Goal: Task Accomplishment & Management: Use online tool/utility

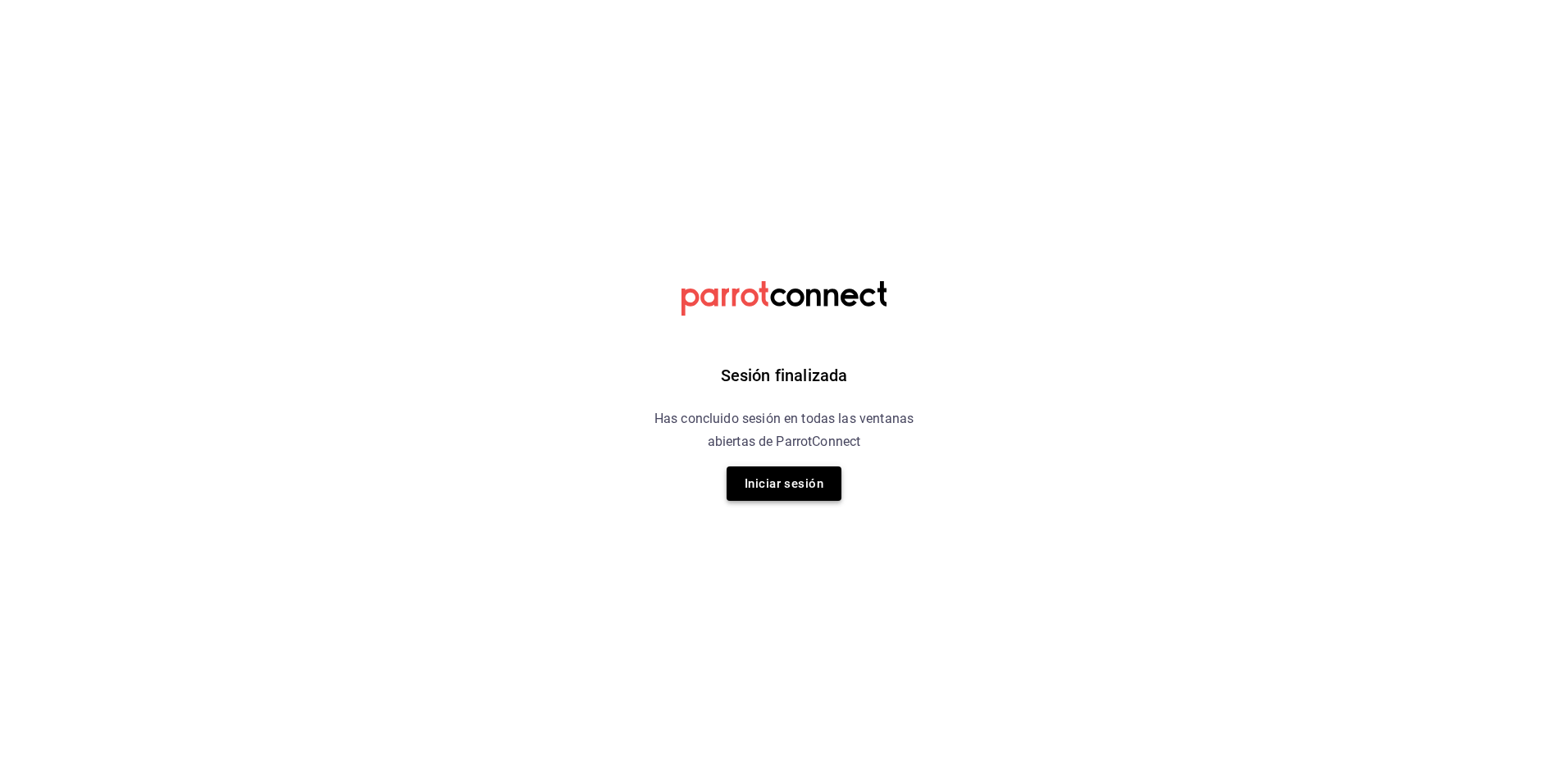
click at [780, 467] on button "Iniciar sesión" at bounding box center [784, 483] width 115 height 34
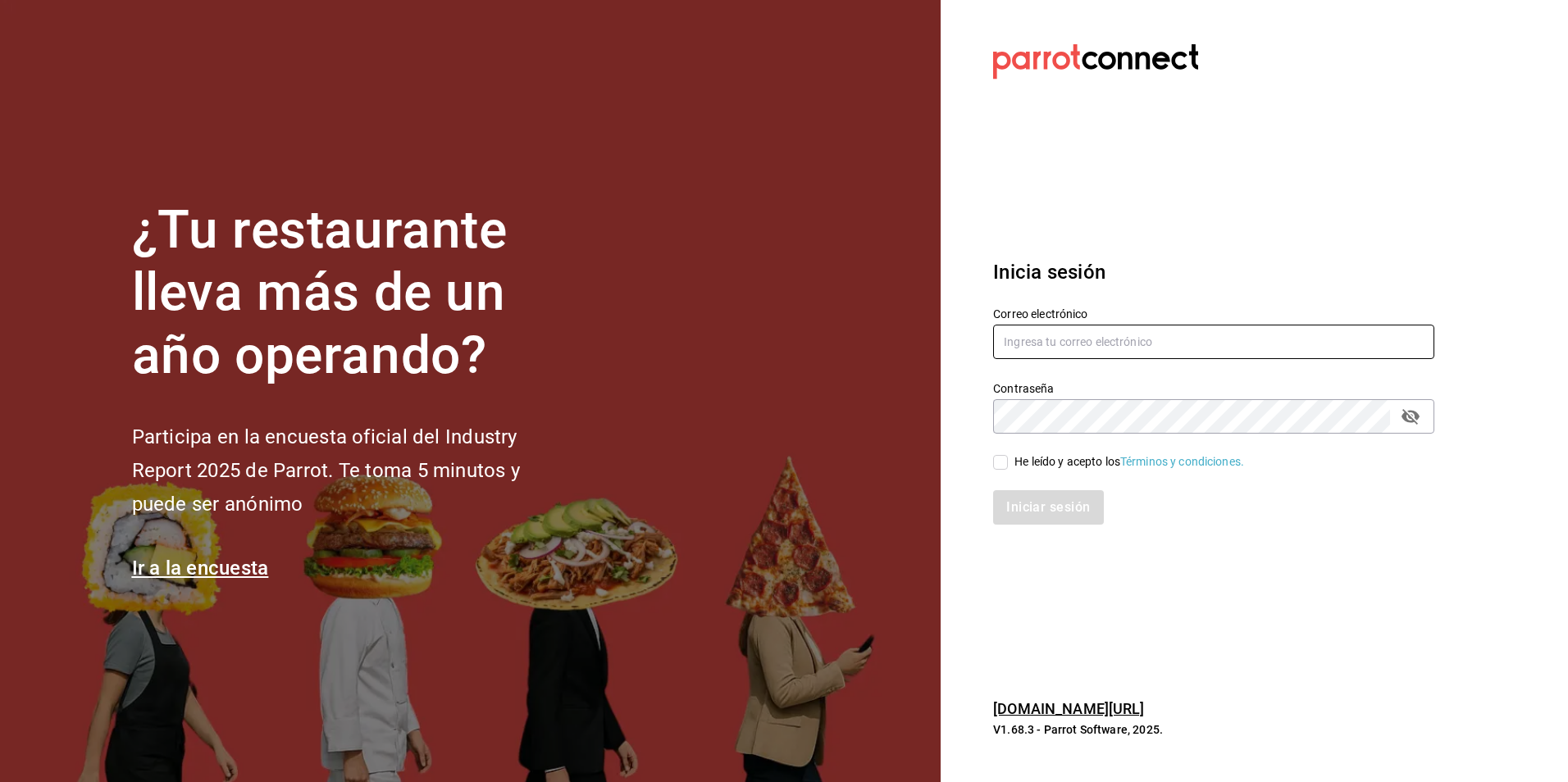
type input "antonio.hernandez@grupocosteno.com"
click at [1003, 460] on input "He leído y acepto los Términos y condiciones." at bounding box center [1001, 463] width 15 height 15
checkbox input "true"
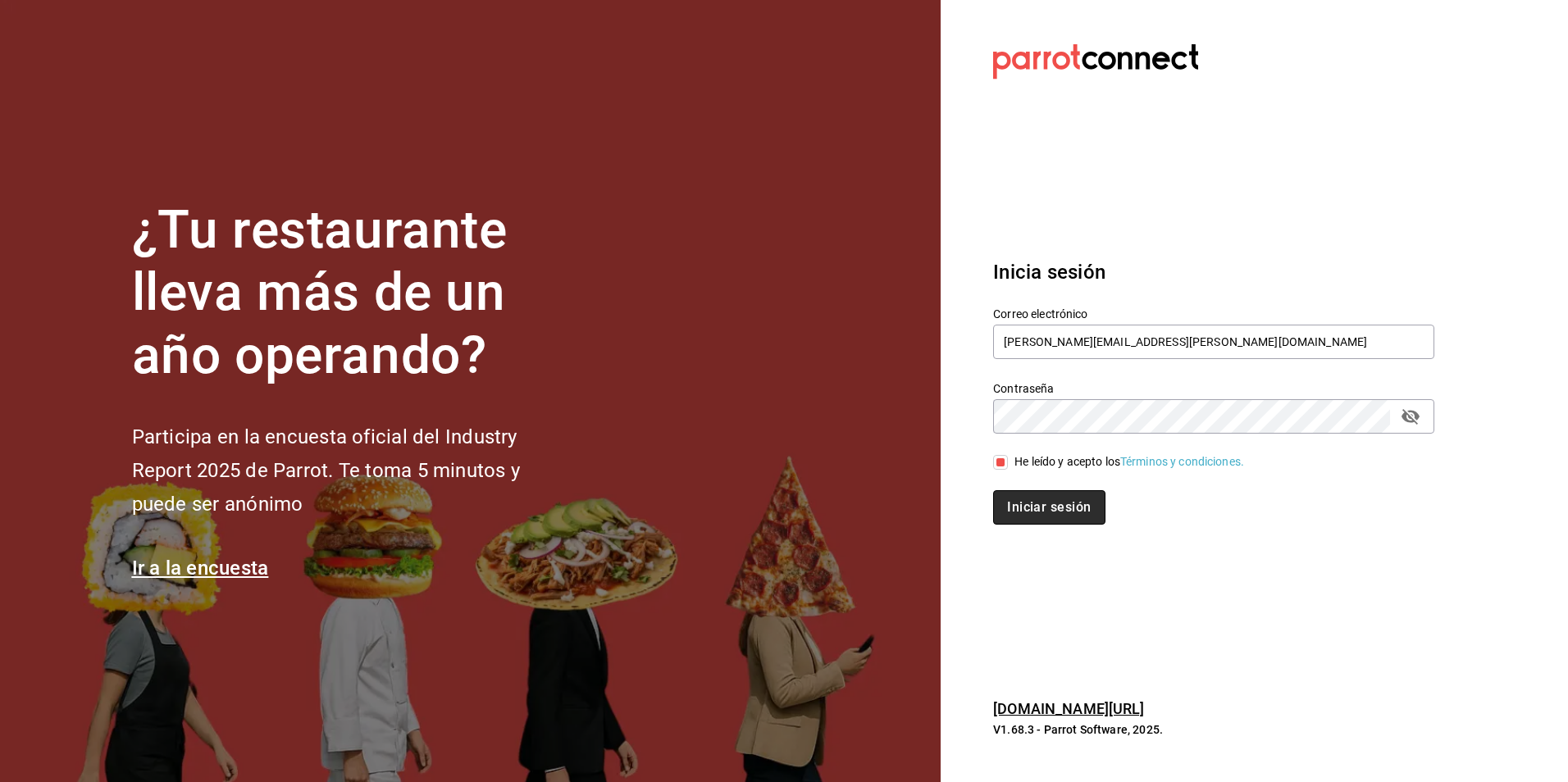
click at [1009, 500] on button "Iniciar sesión" at bounding box center [1049, 507] width 112 height 34
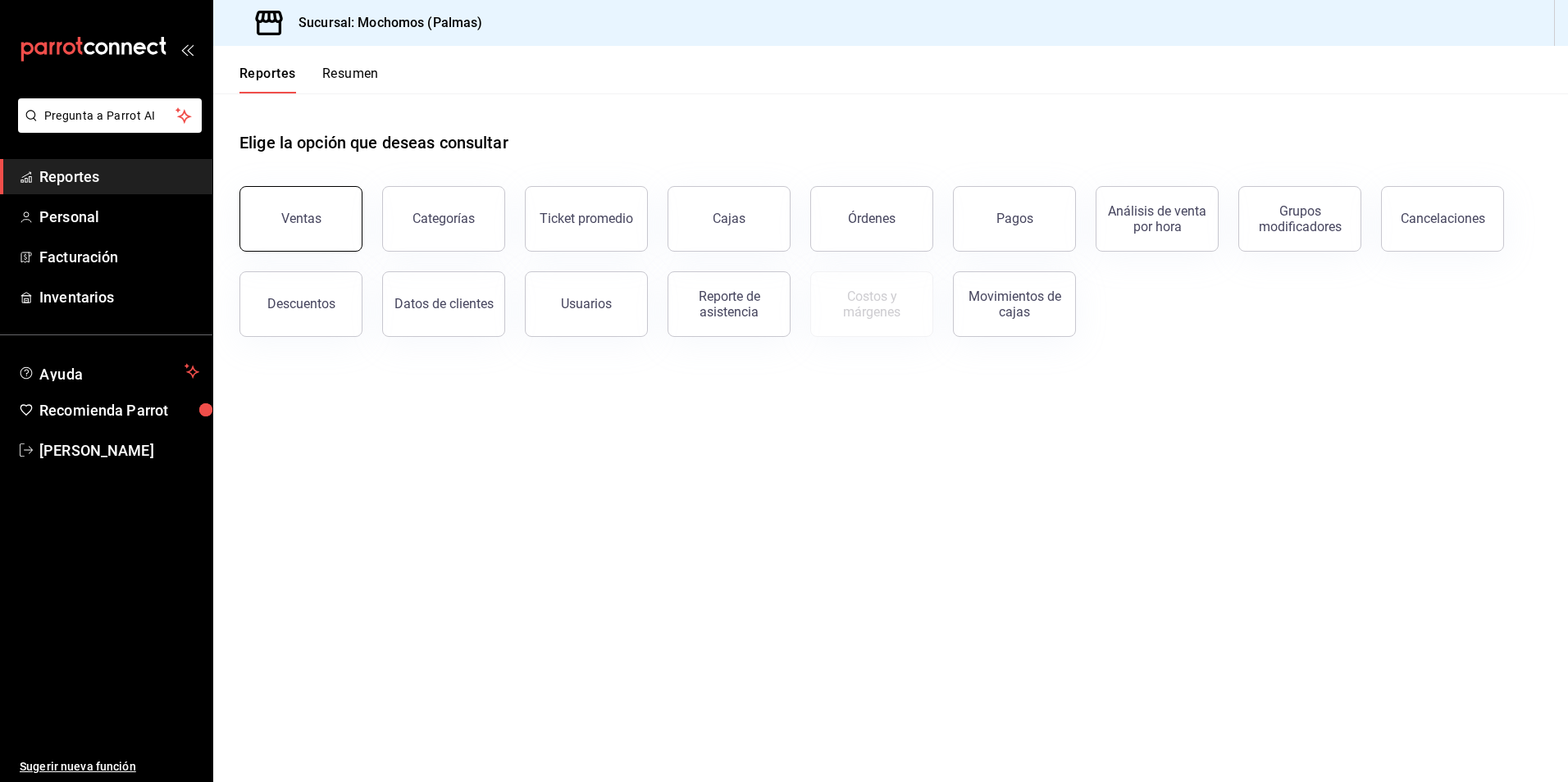
click at [298, 230] on button "Ventas" at bounding box center [301, 219] width 123 height 66
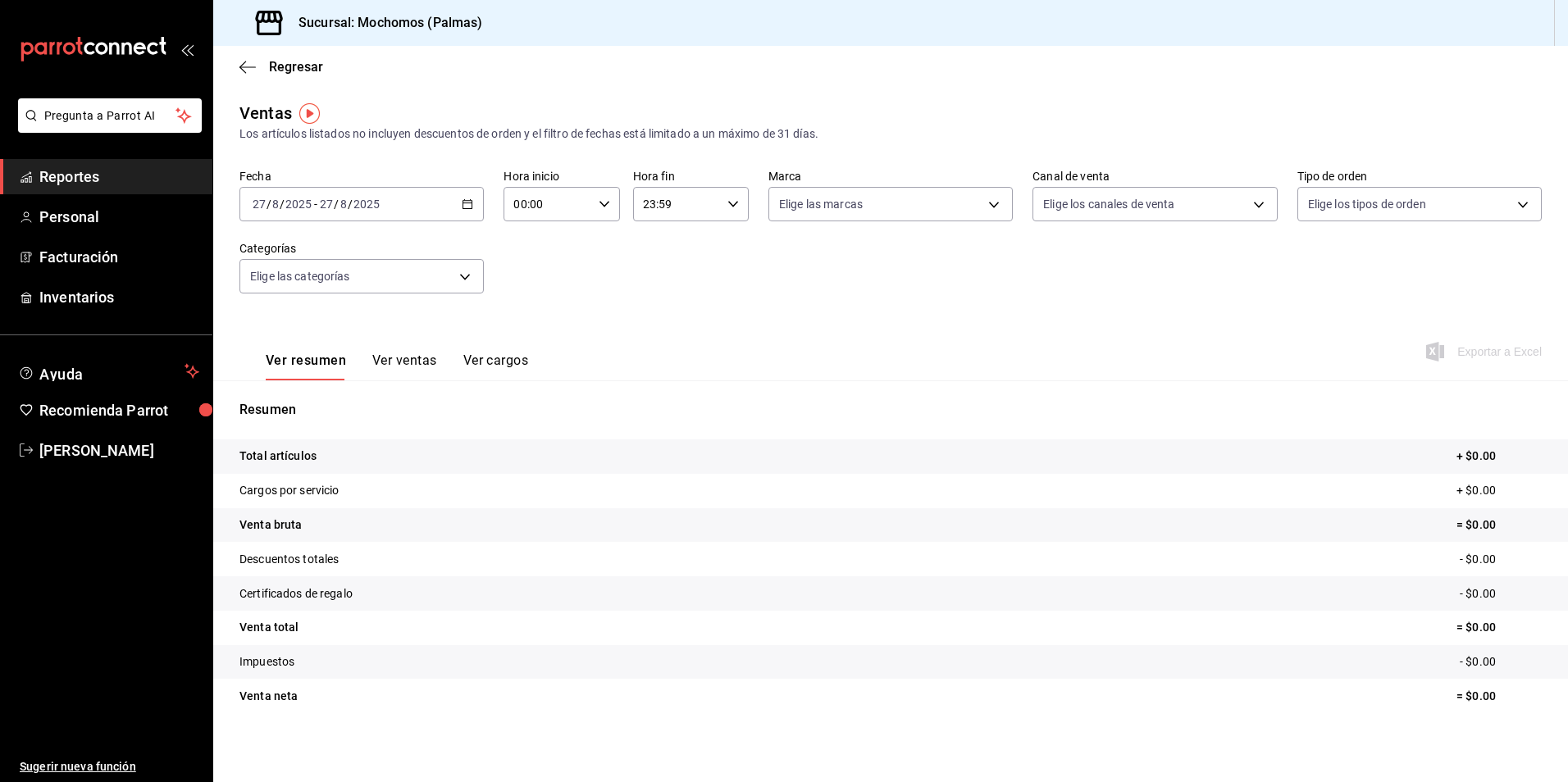
click at [466, 206] on icon "button" at bounding box center [468, 204] width 12 height 12
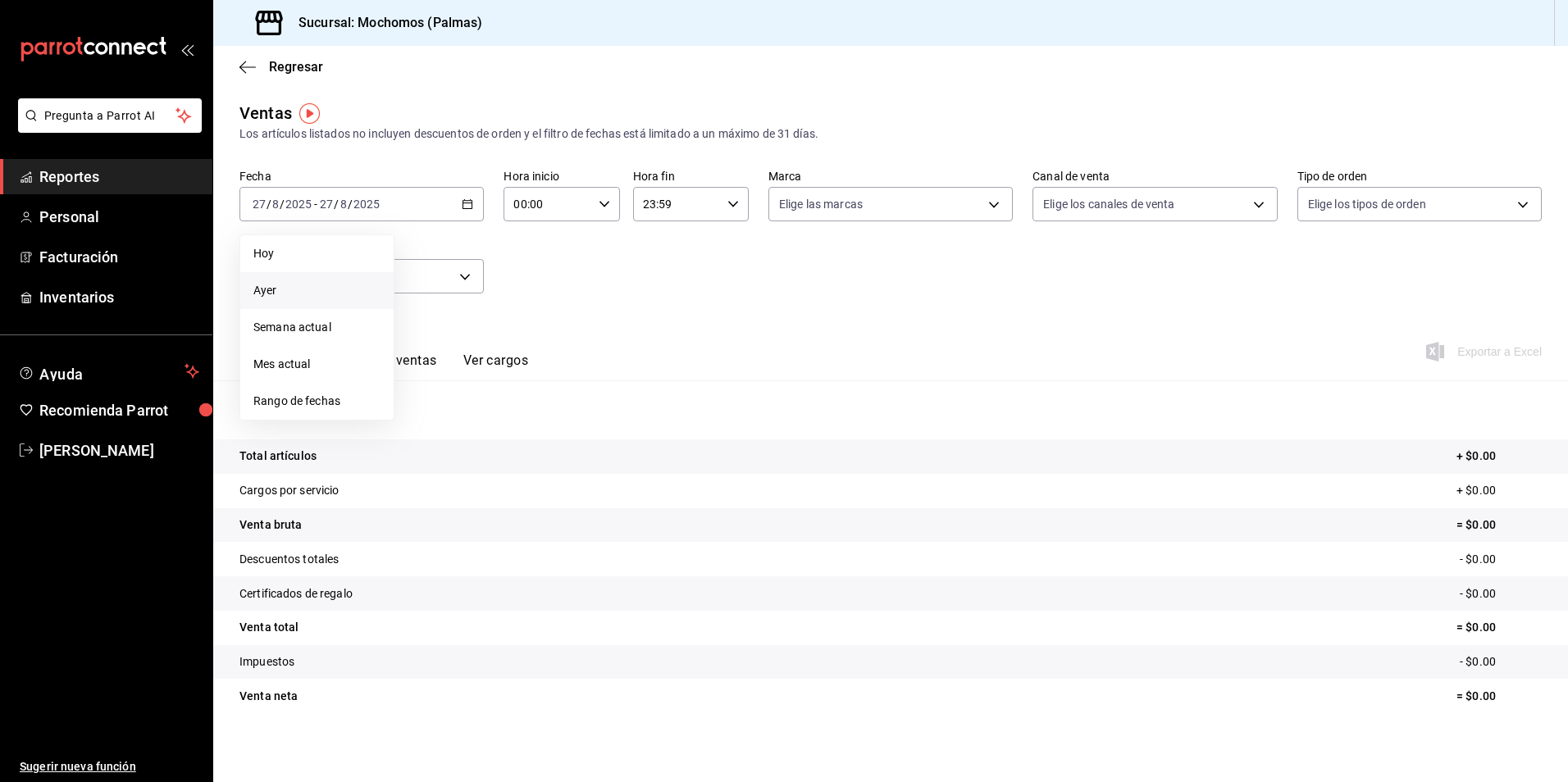
click at [272, 295] on span "Ayer" at bounding box center [317, 291] width 127 height 17
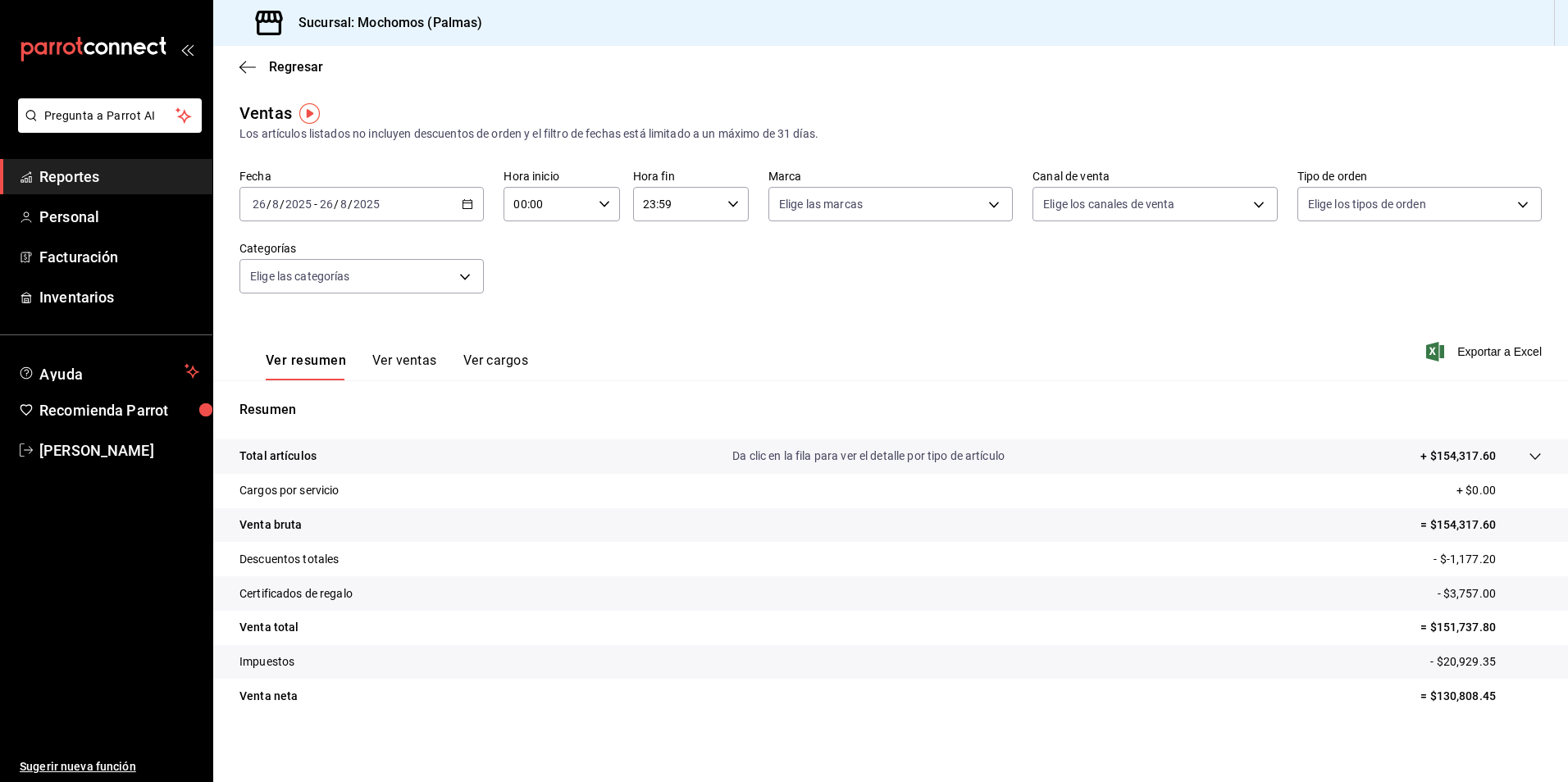
click at [455, 197] on div "[DATE] [DATE] - [DATE] [DATE]" at bounding box center [361, 204] width 245 height 34
click at [462, 203] on icon "button" at bounding box center [468, 204] width 12 height 12
click at [322, 259] on span "Hoy" at bounding box center [317, 254] width 127 height 17
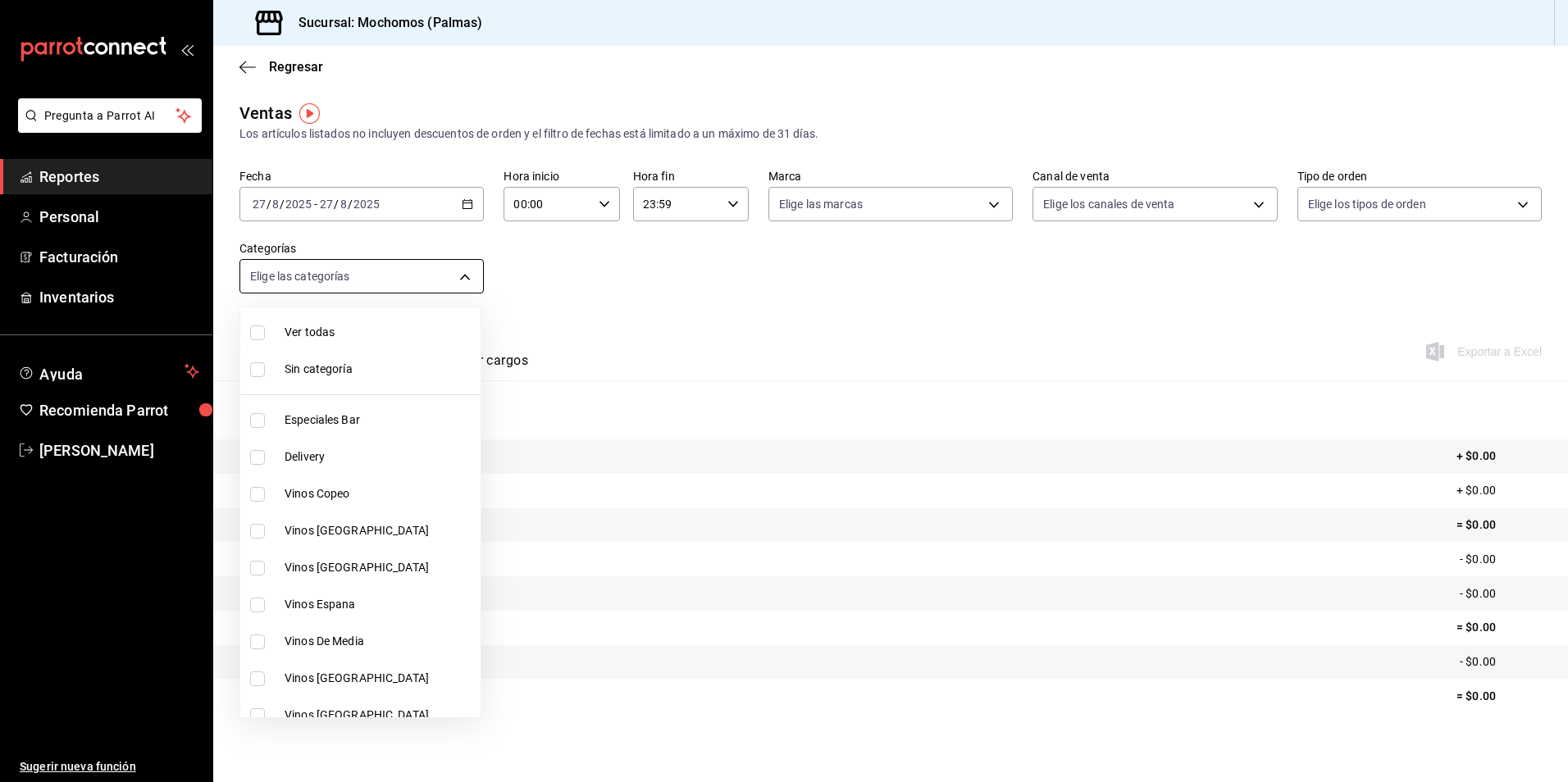
click at [463, 277] on body "Pregunta a Parrot AI Reportes Personal Facturación Inventarios Ayuda Recomienda…" at bounding box center [784, 391] width 1568 height 782
click at [259, 328] on input "checkbox" at bounding box center [258, 333] width 15 height 15
checkbox input "true"
type input "bf8485d7-e0cc-45c4-ab71-007f8ecc3e56,b9965cb2-92ec-4840-853f-0e08f184e216,7b542…"
checkbox input "true"
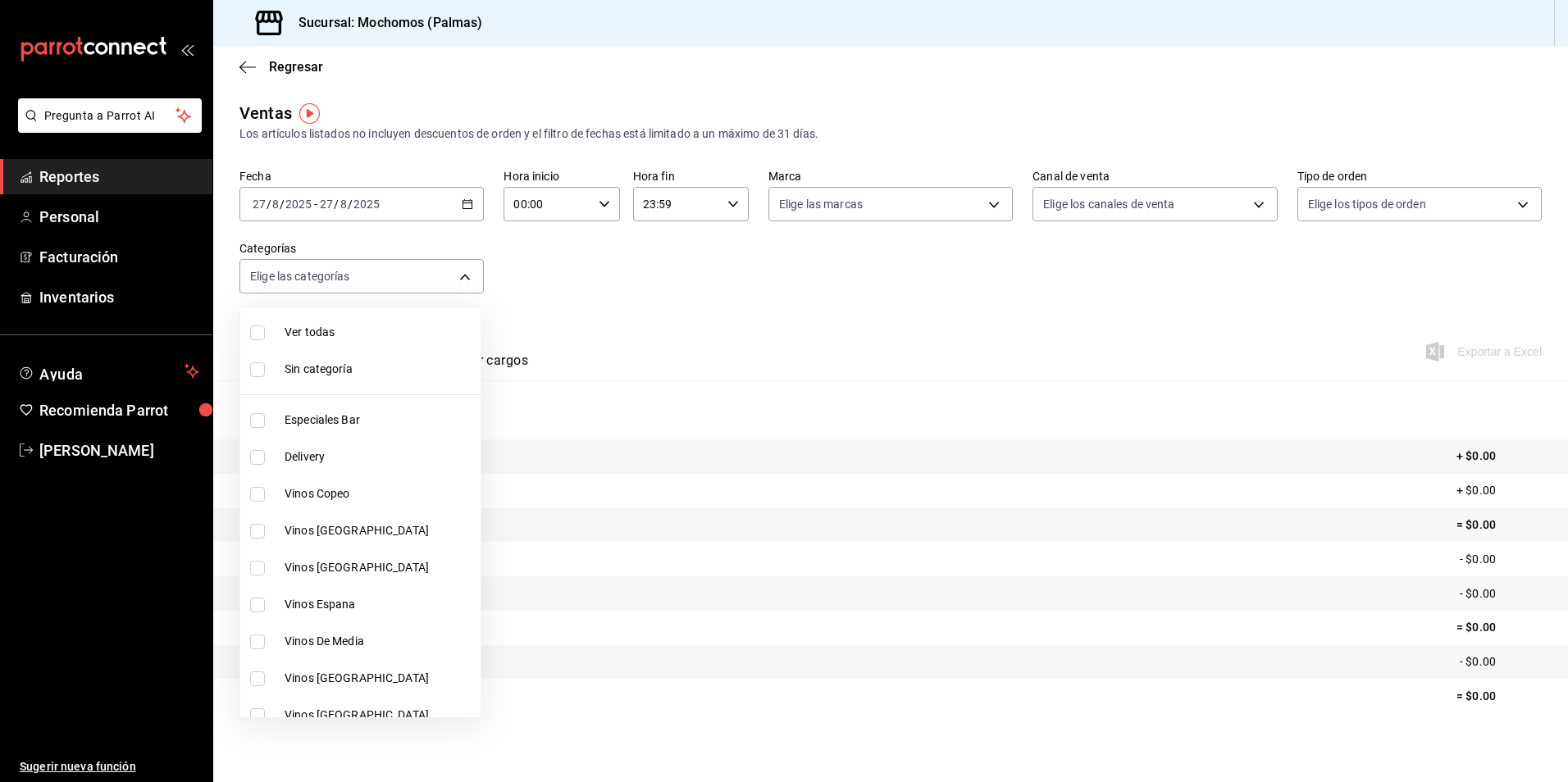
checkbox input "true"
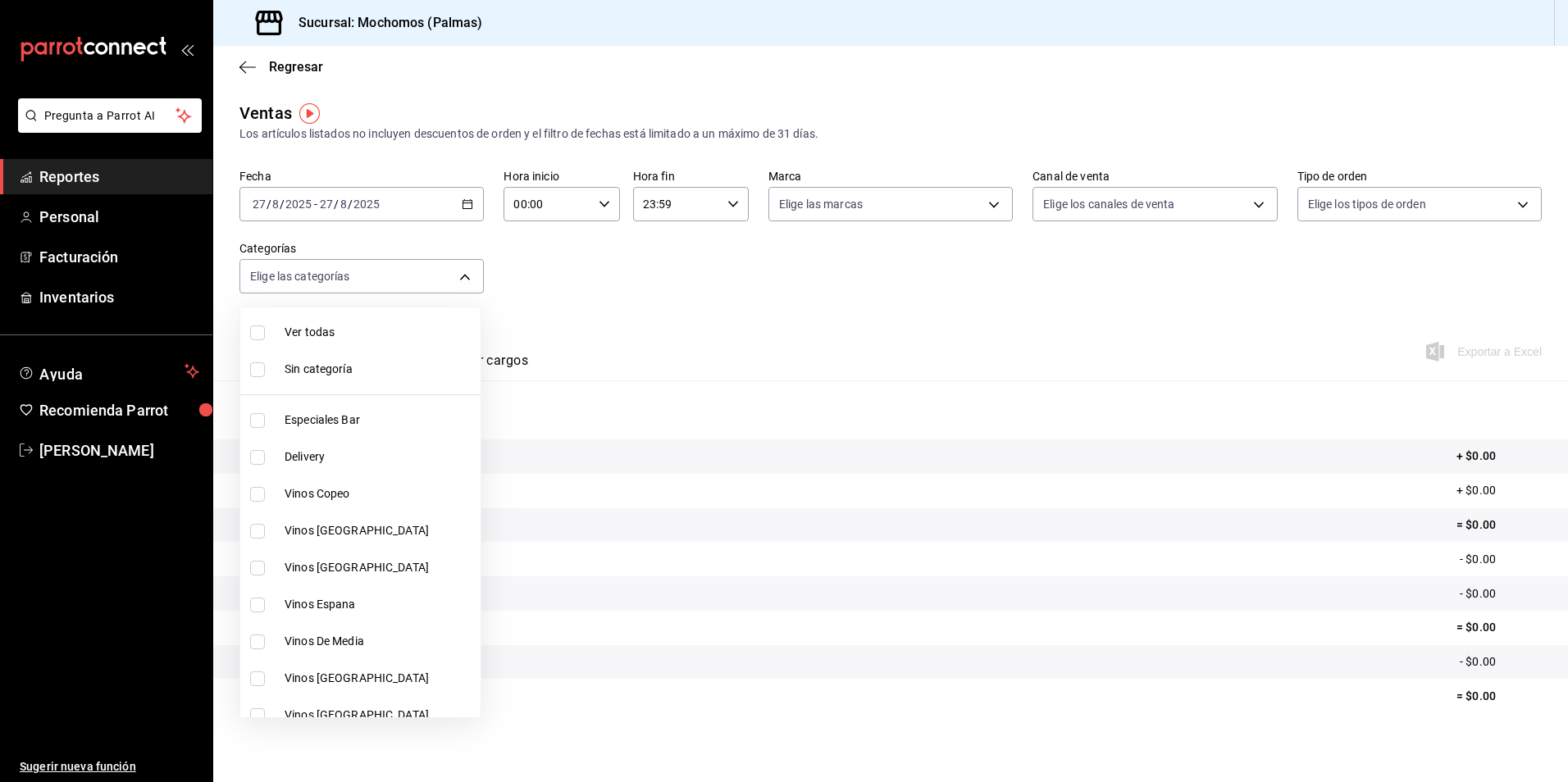
checkbox input "true"
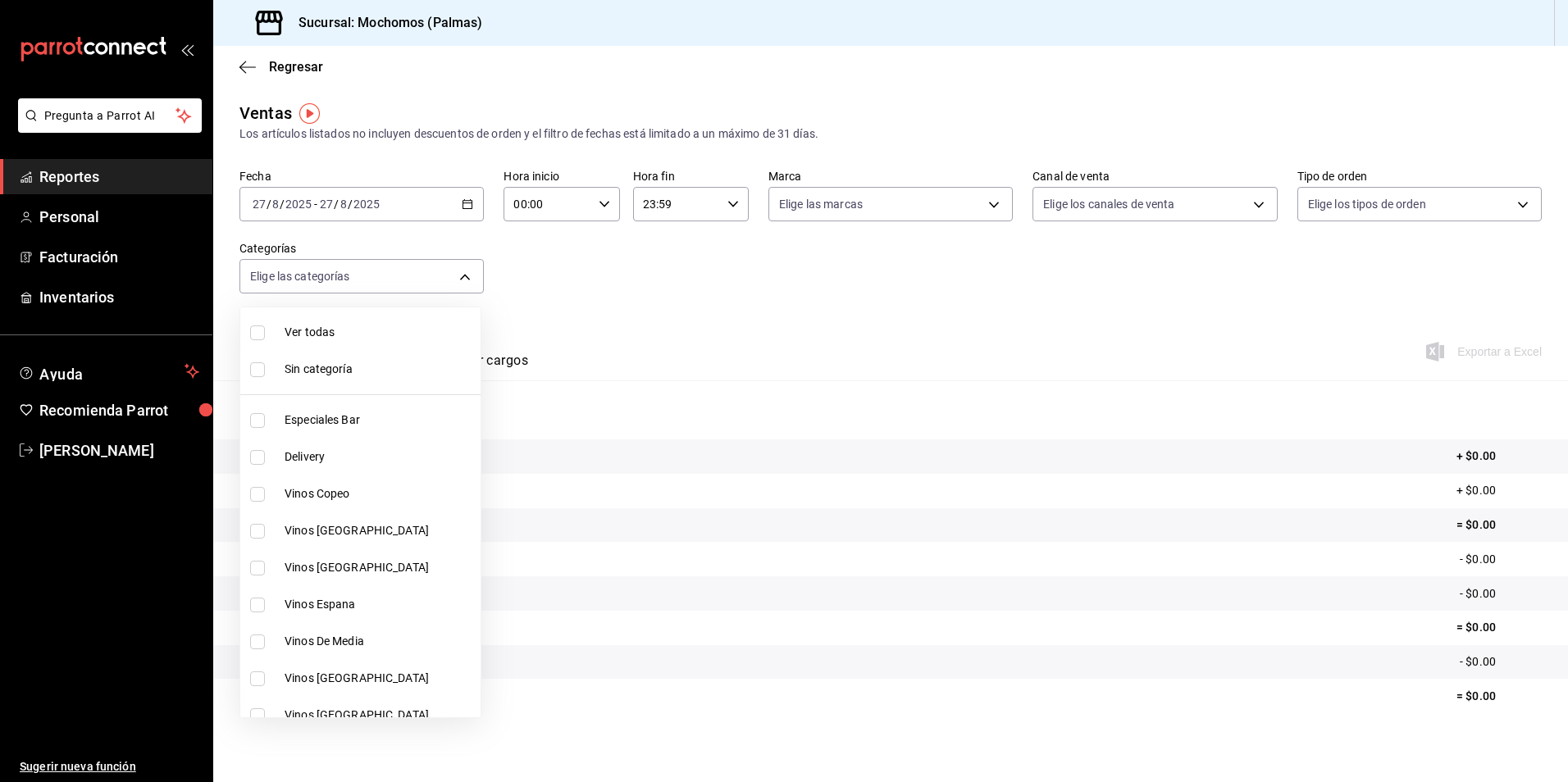
checkbox input "true"
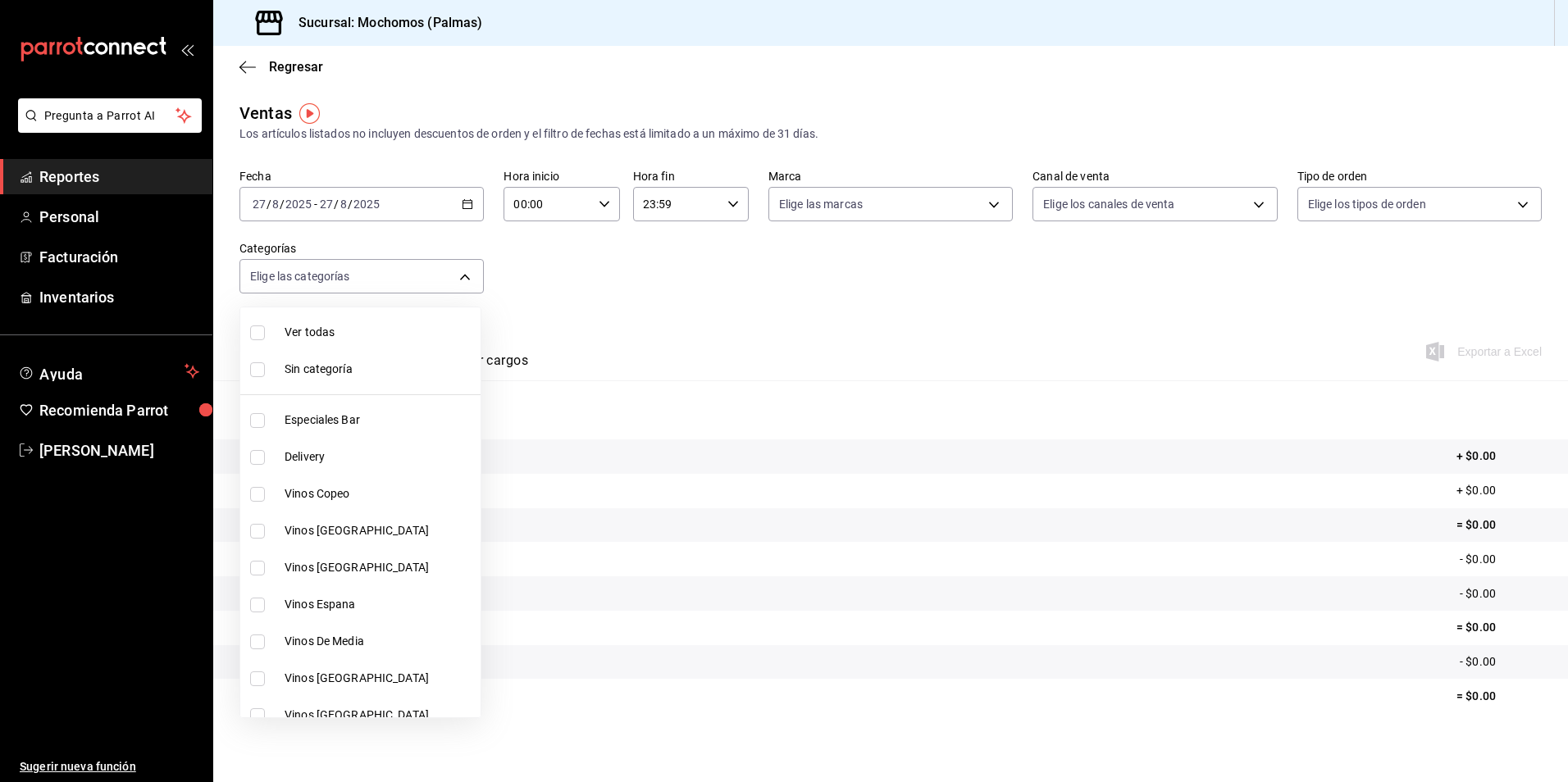
checkbox input "true"
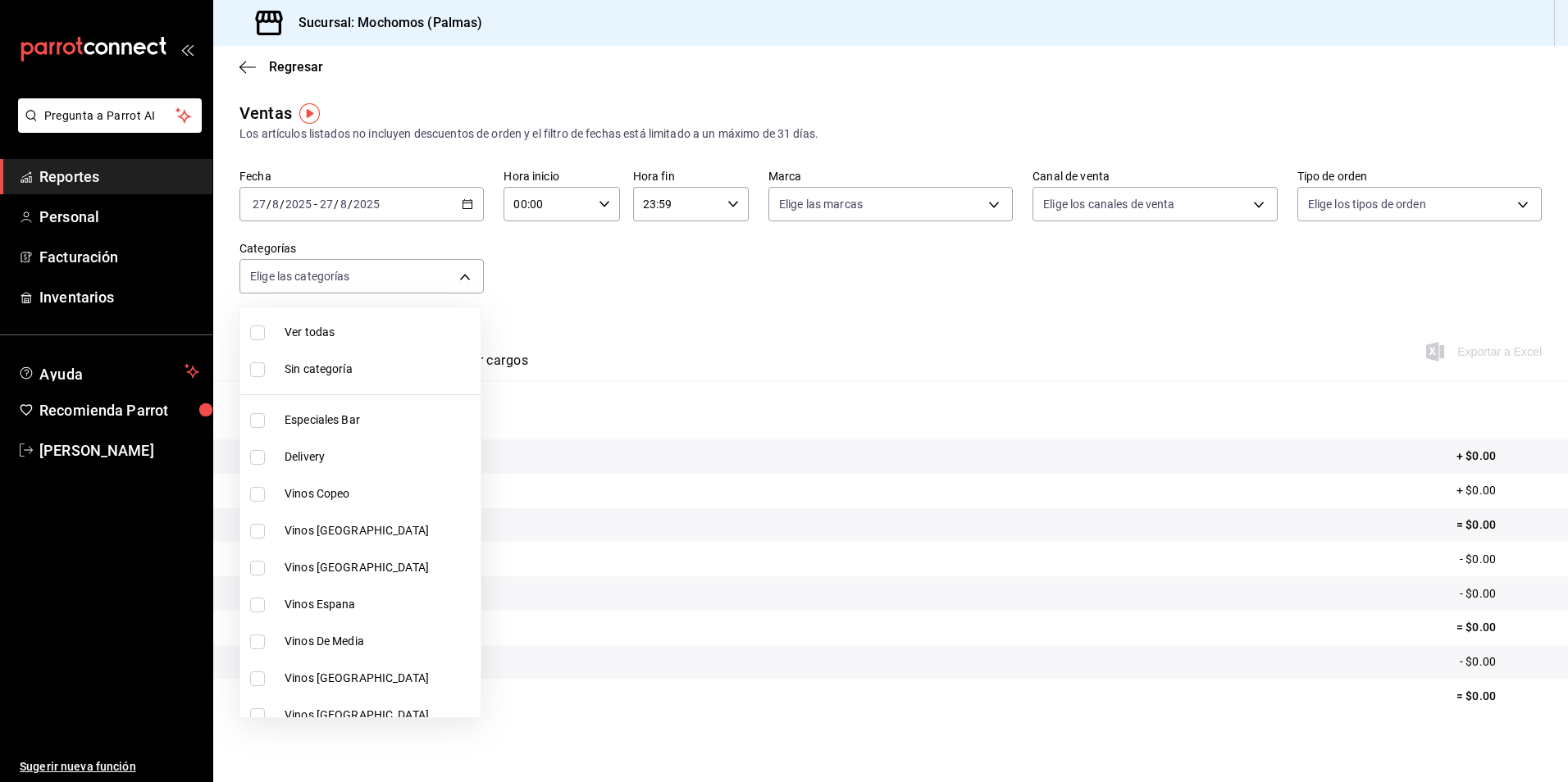
checkbox input "true"
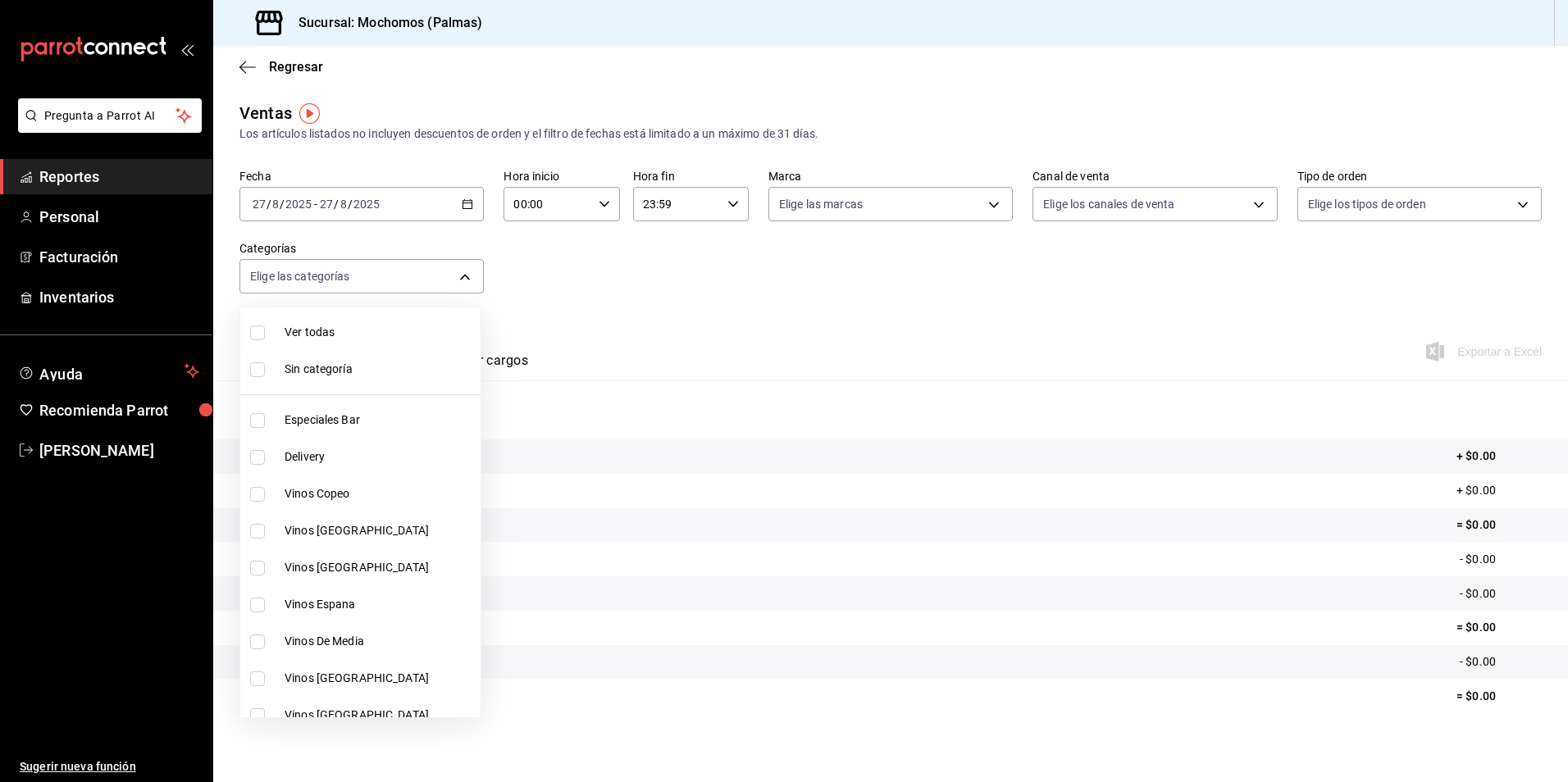
checkbox input "true"
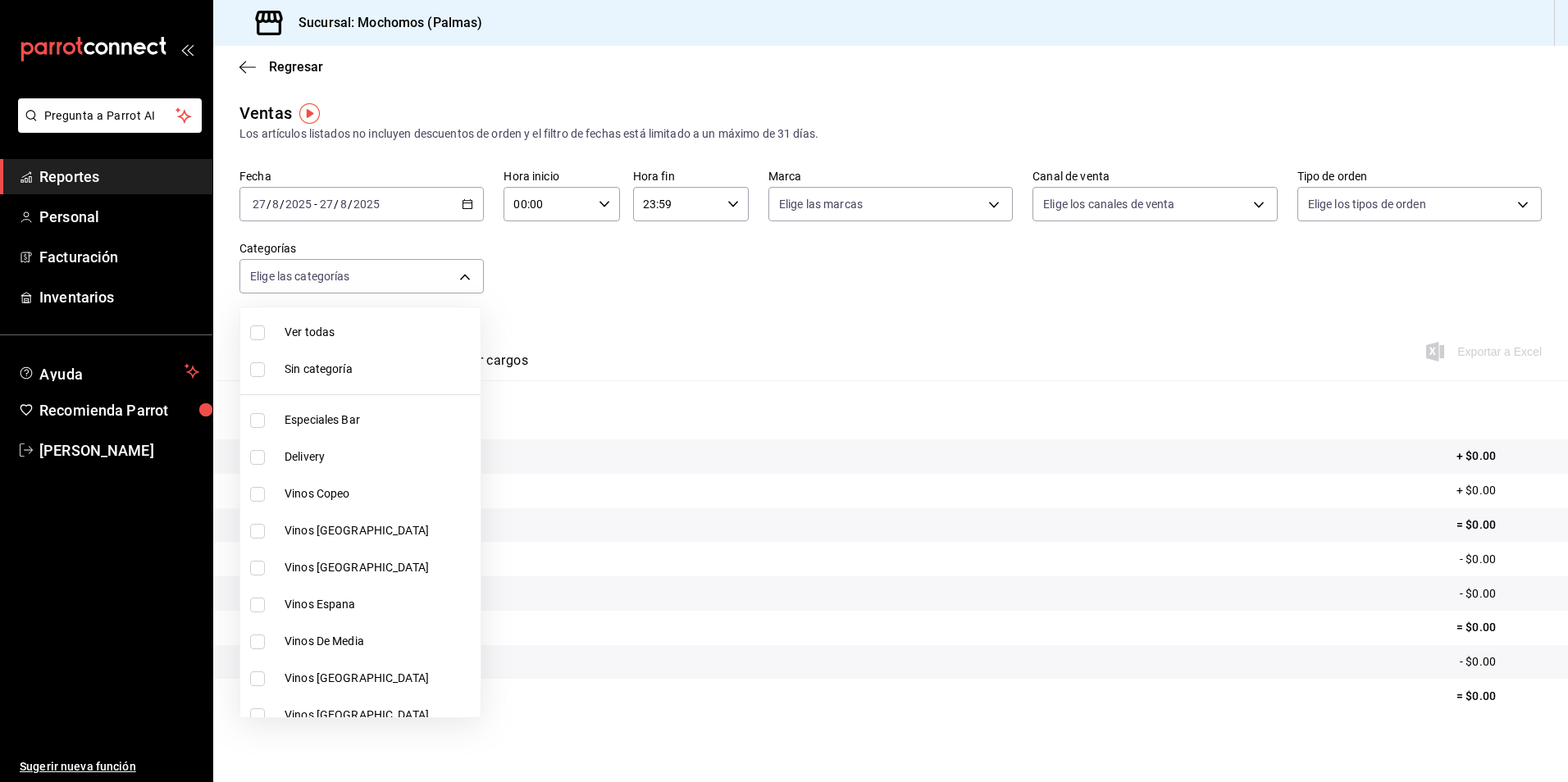
checkbox input "true"
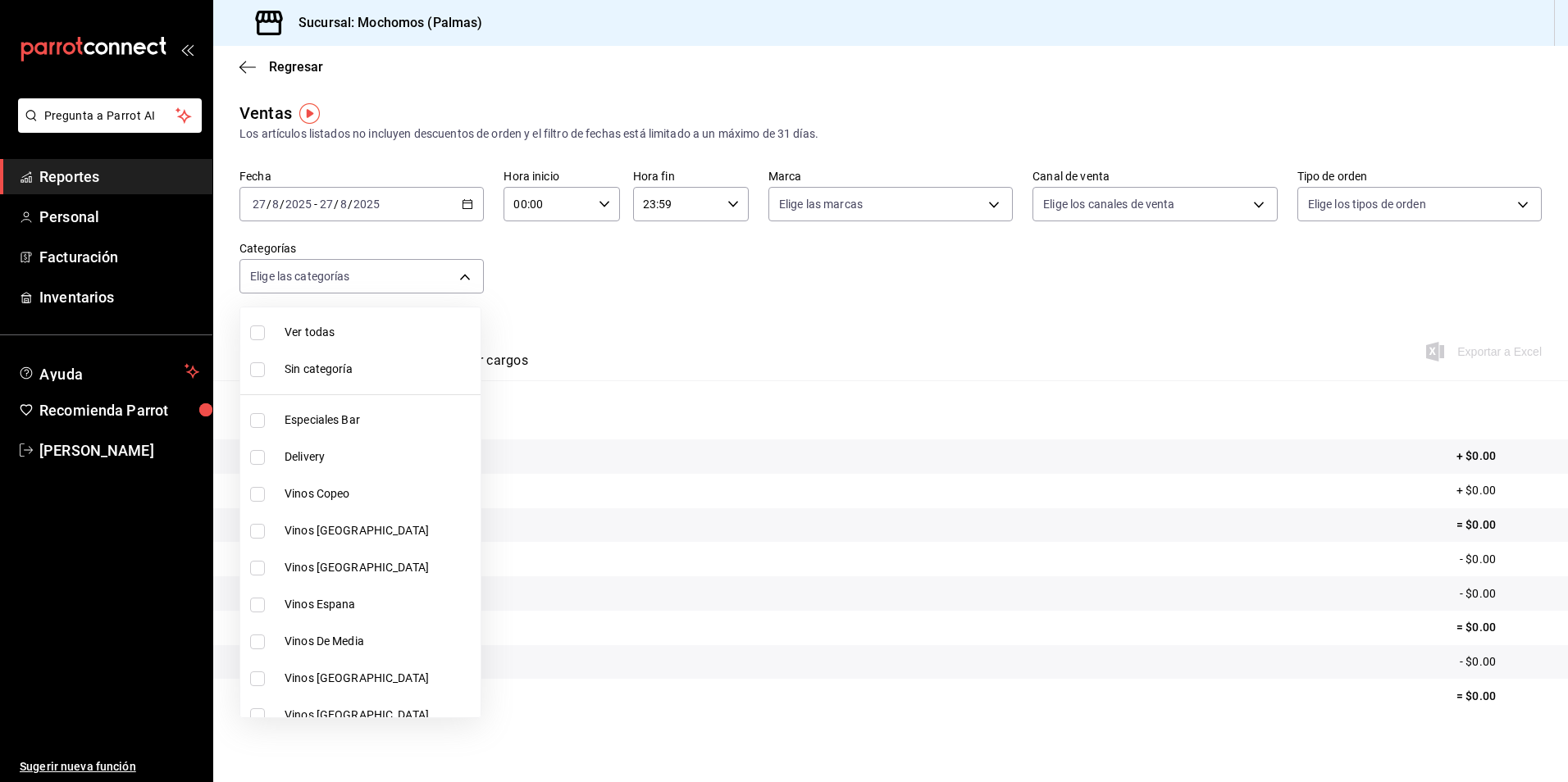
checkbox input "true"
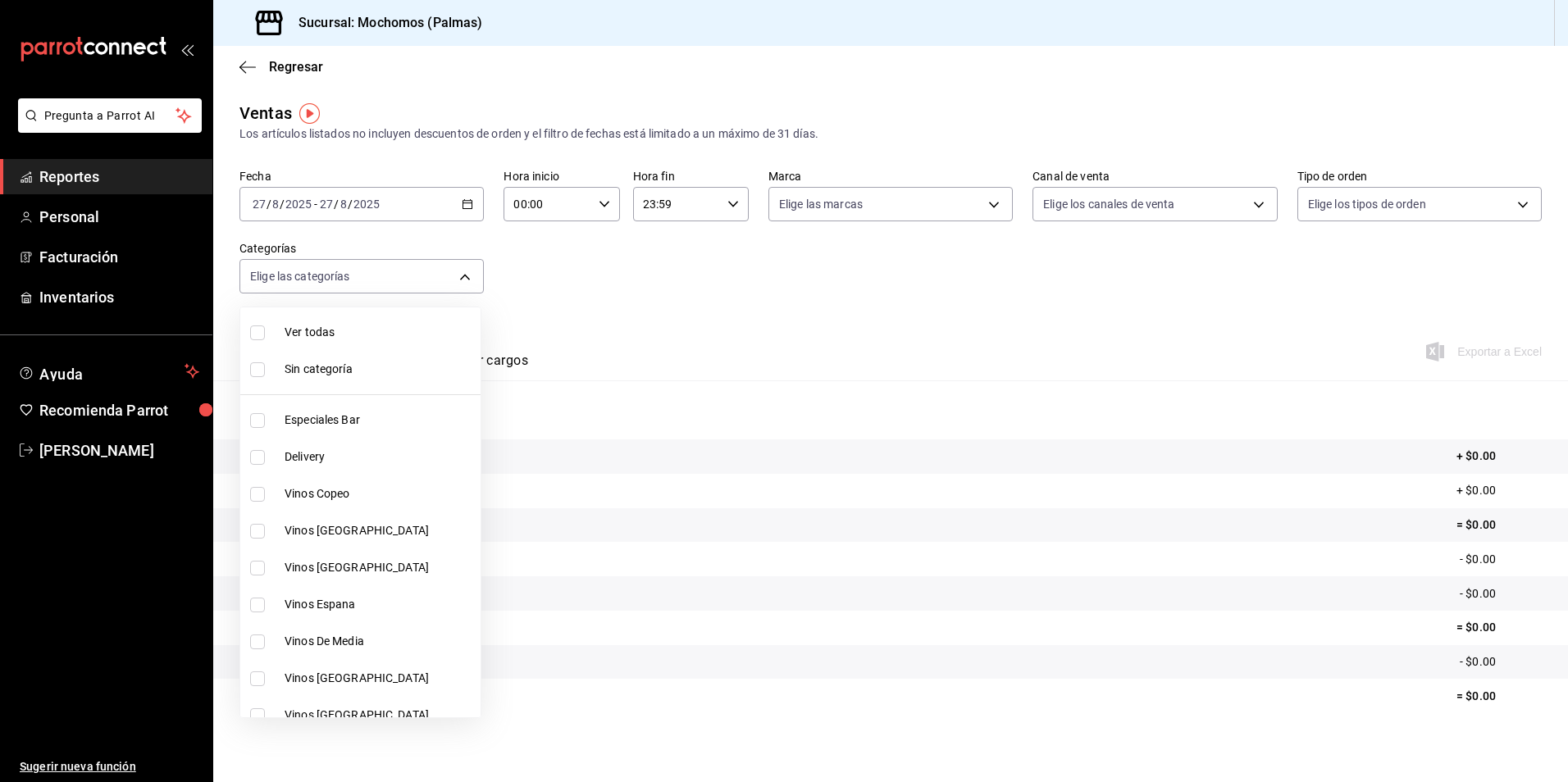
checkbox input "true"
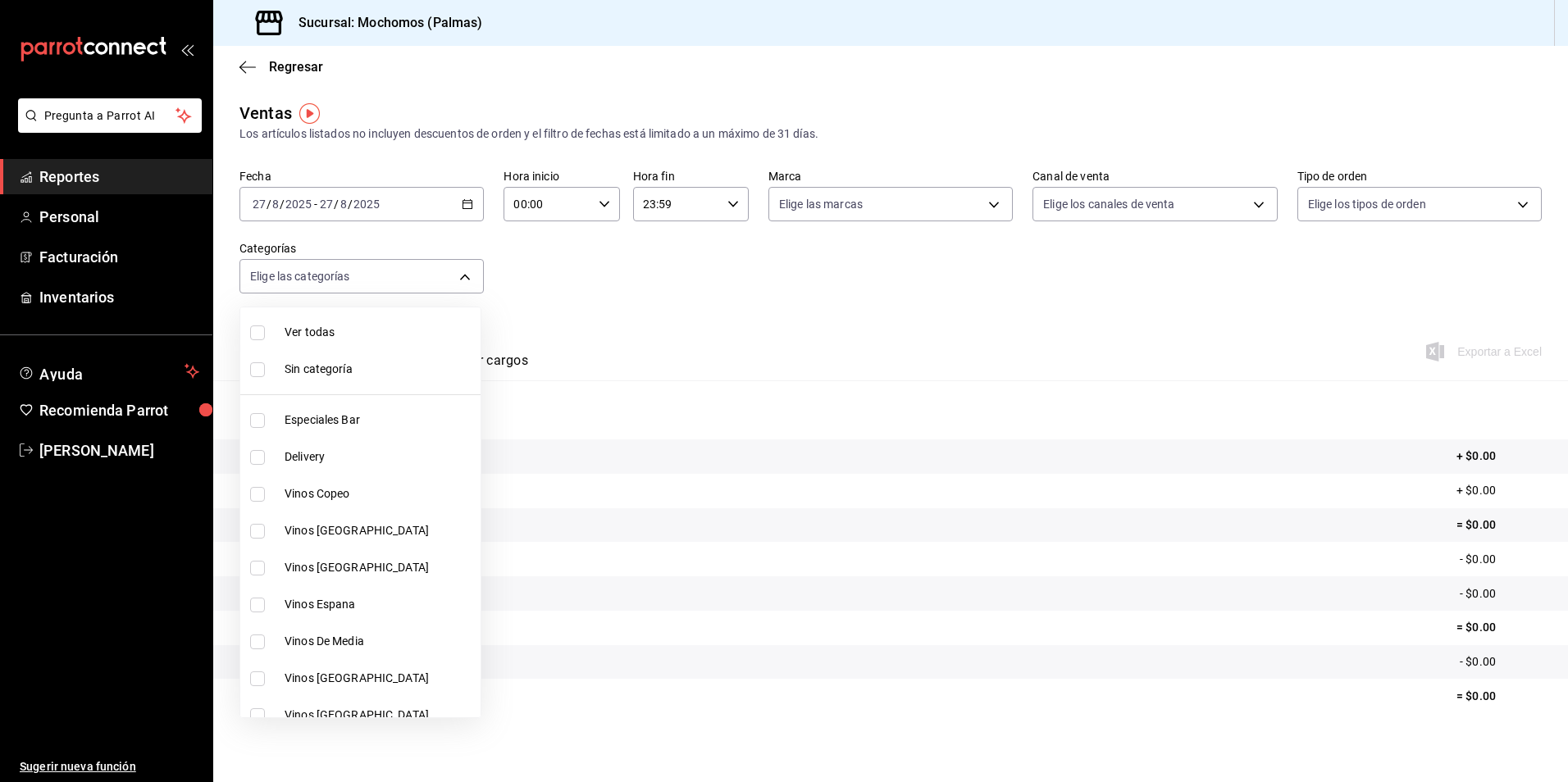
checkbox input "true"
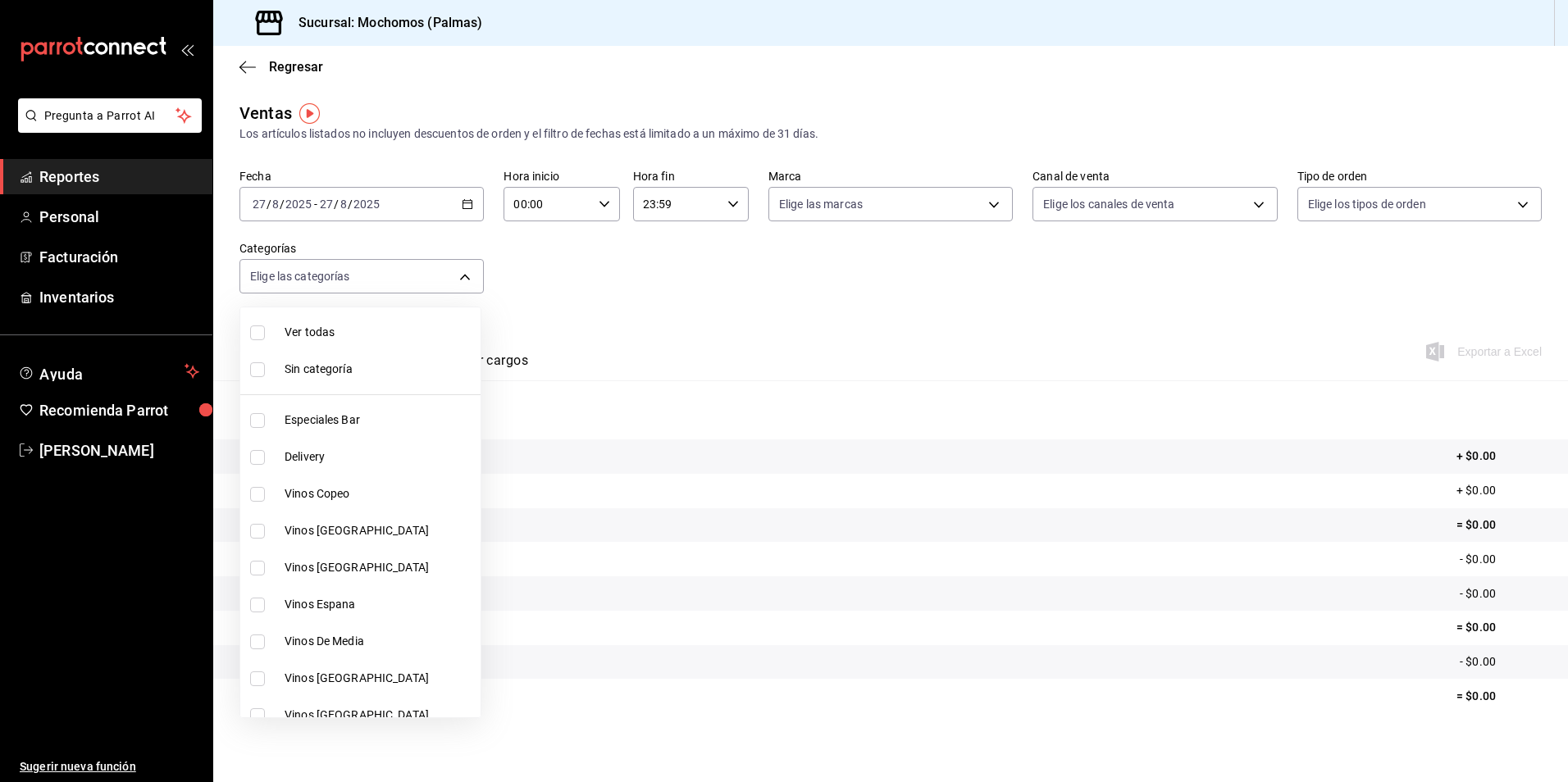
checkbox input "true"
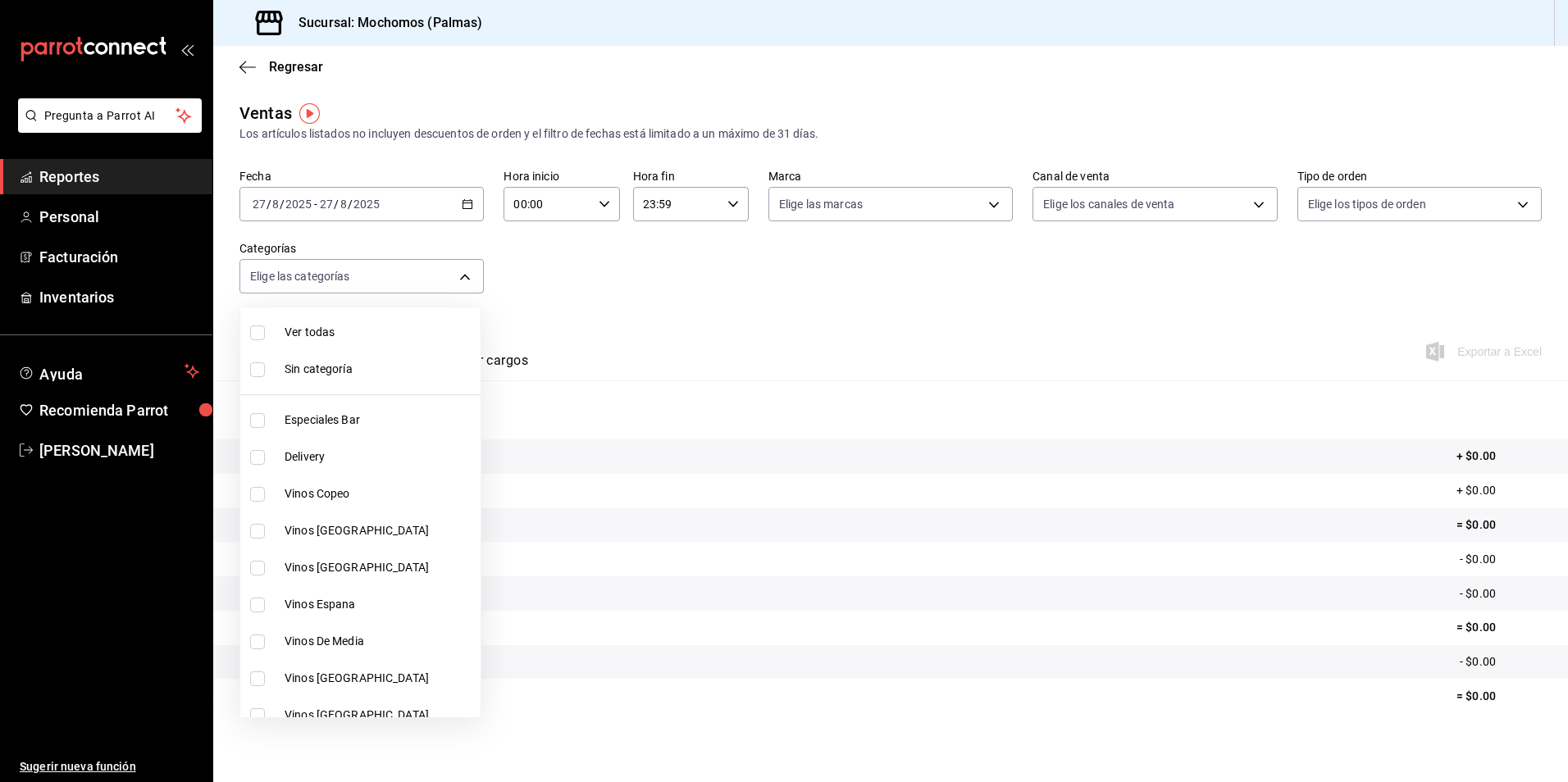
checkbox input "true"
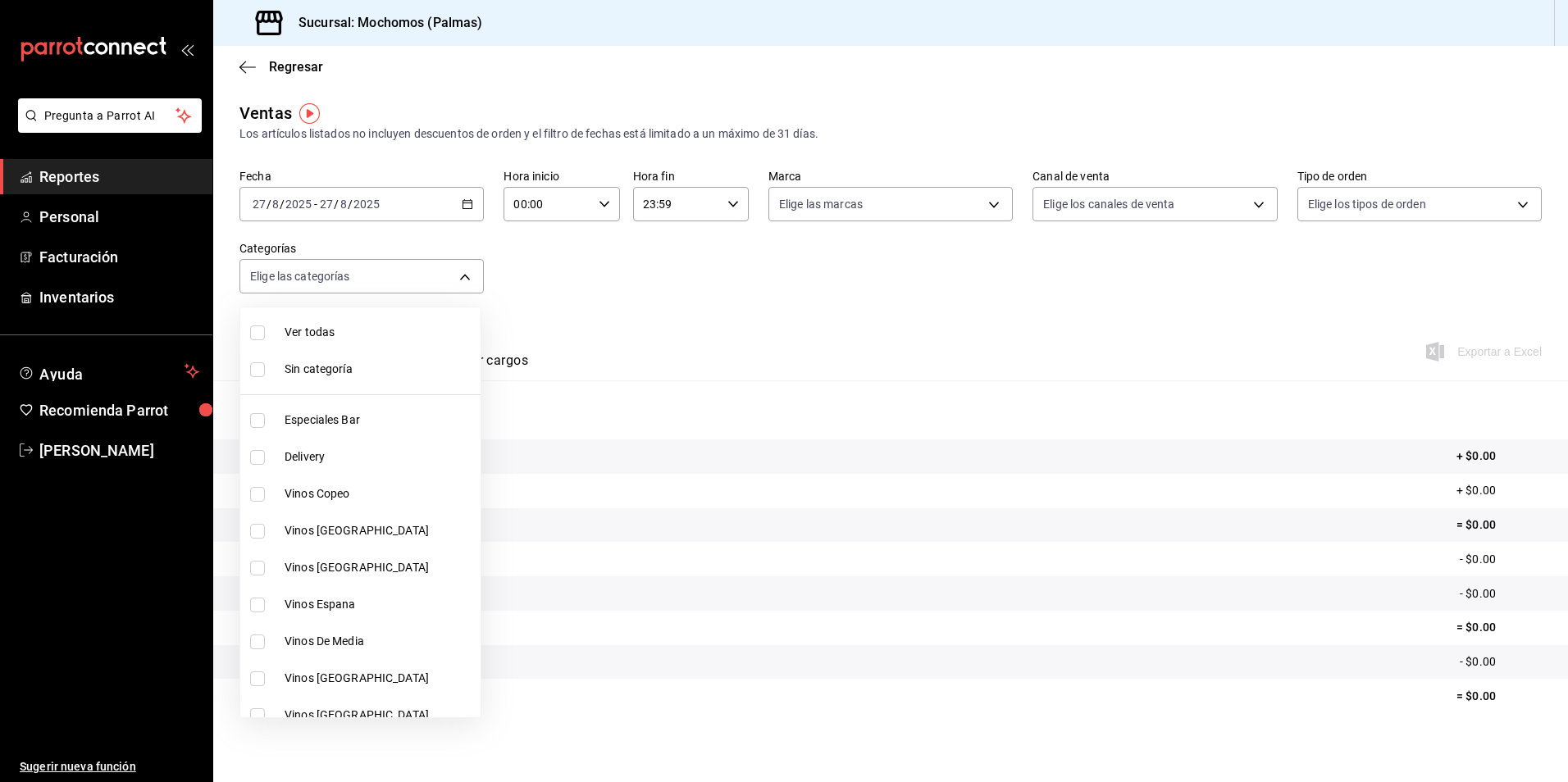
checkbox input "true"
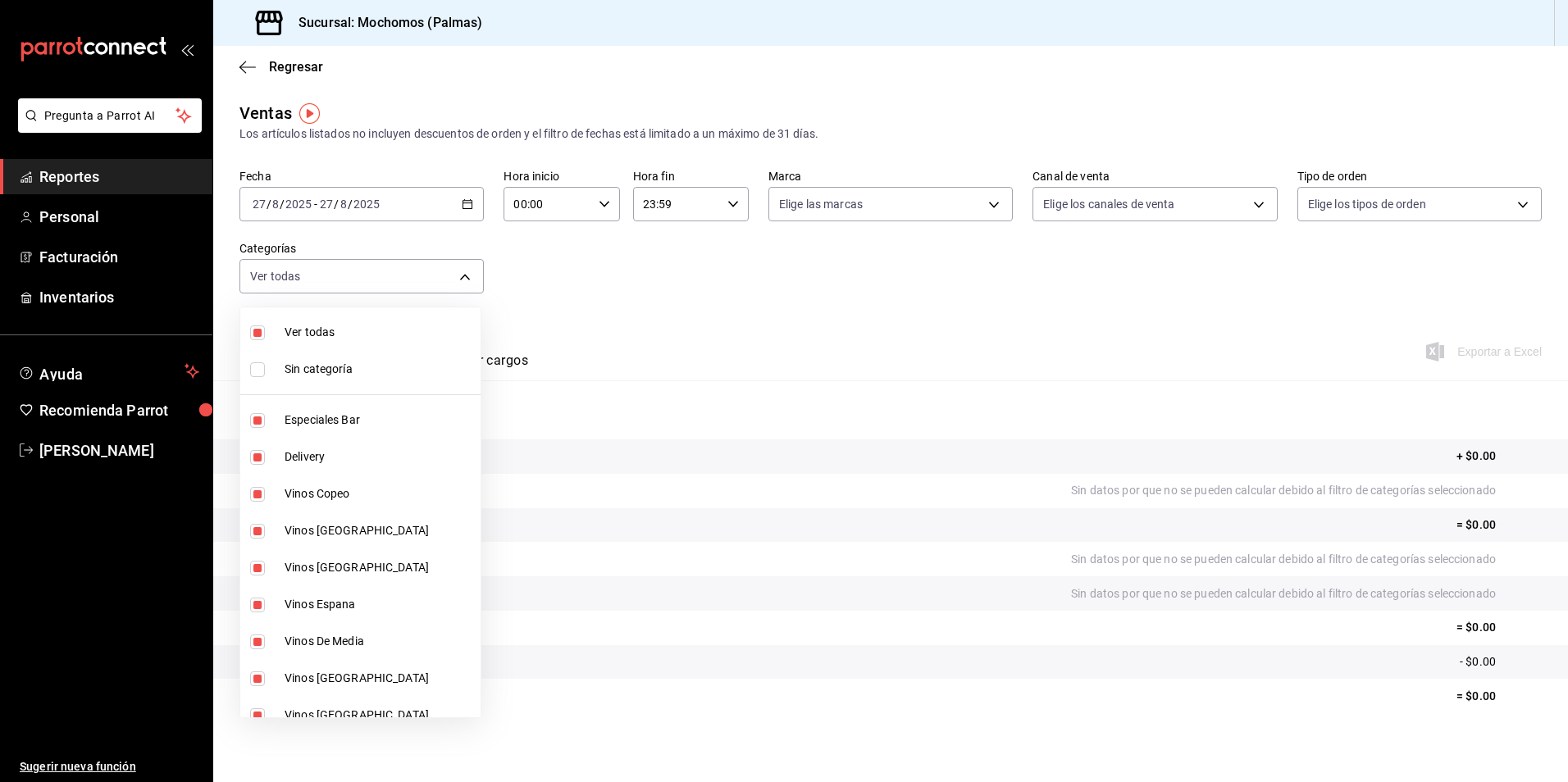
click at [598, 201] on div at bounding box center [784, 391] width 1568 height 782
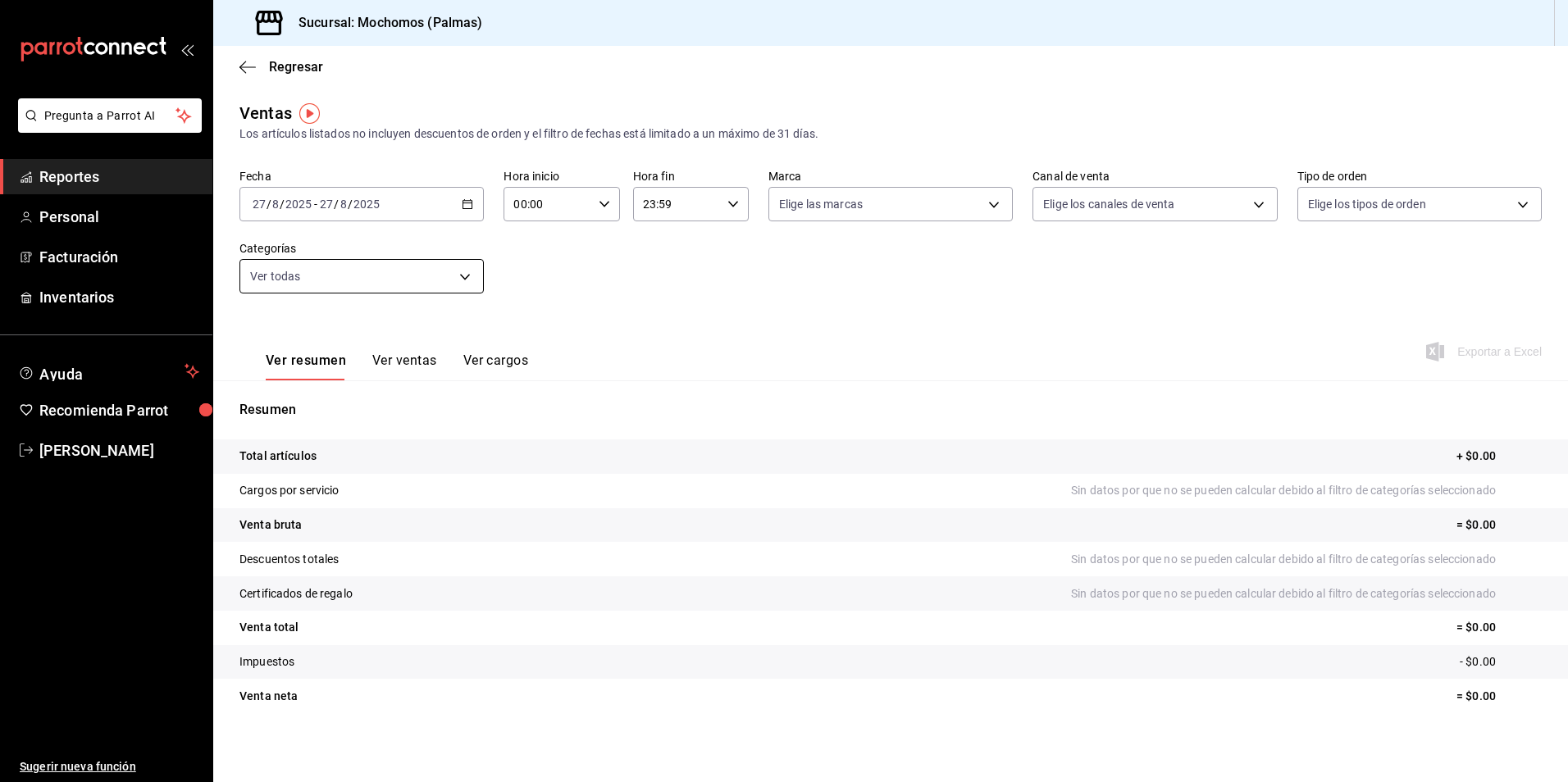
click at [466, 288] on body "Pregunta a Parrot AI Reportes Personal Facturación Inventarios Ayuda Recomienda…" at bounding box center [784, 391] width 1568 height 782
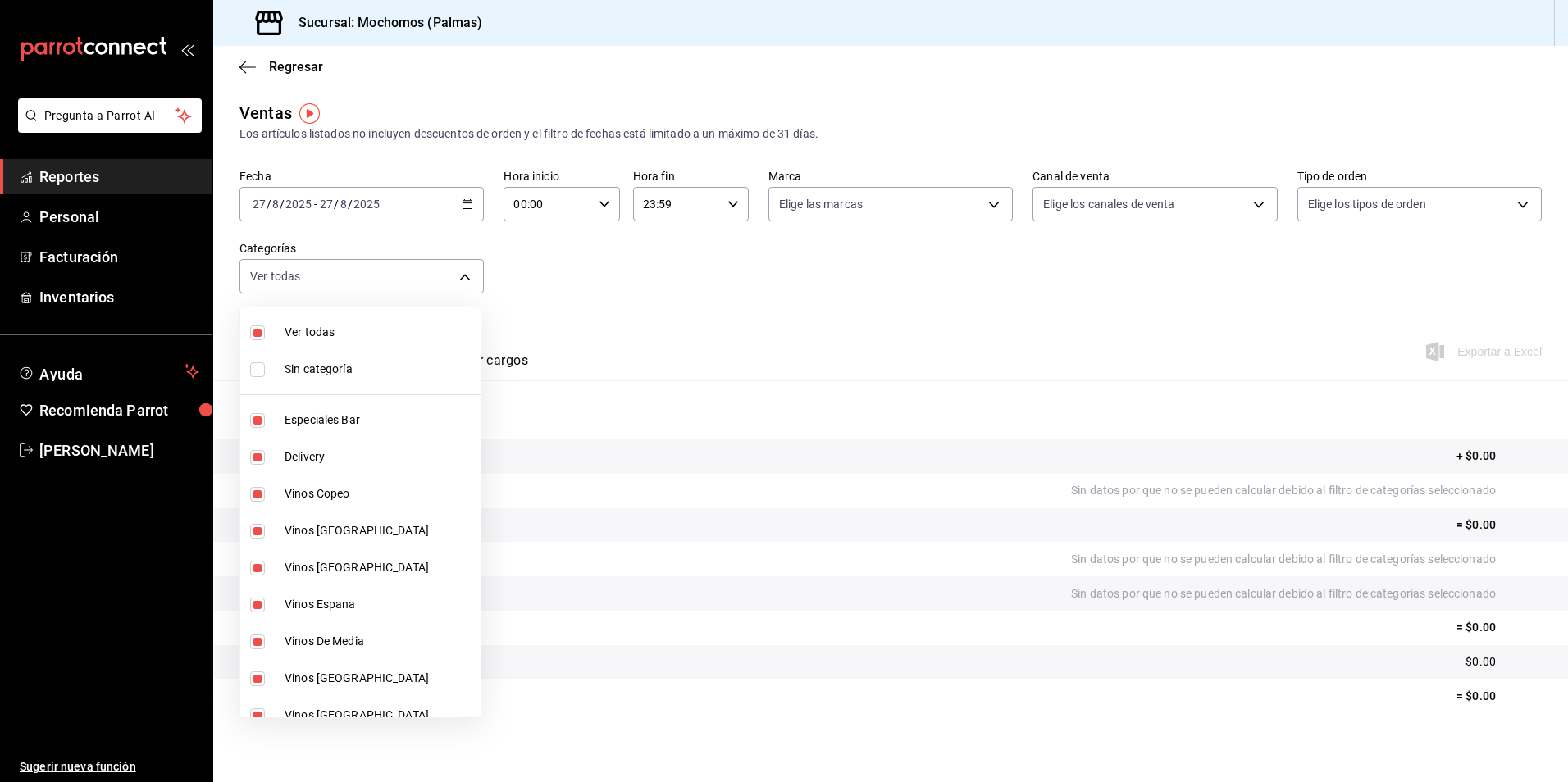
click at [542, 252] on div at bounding box center [784, 391] width 1568 height 782
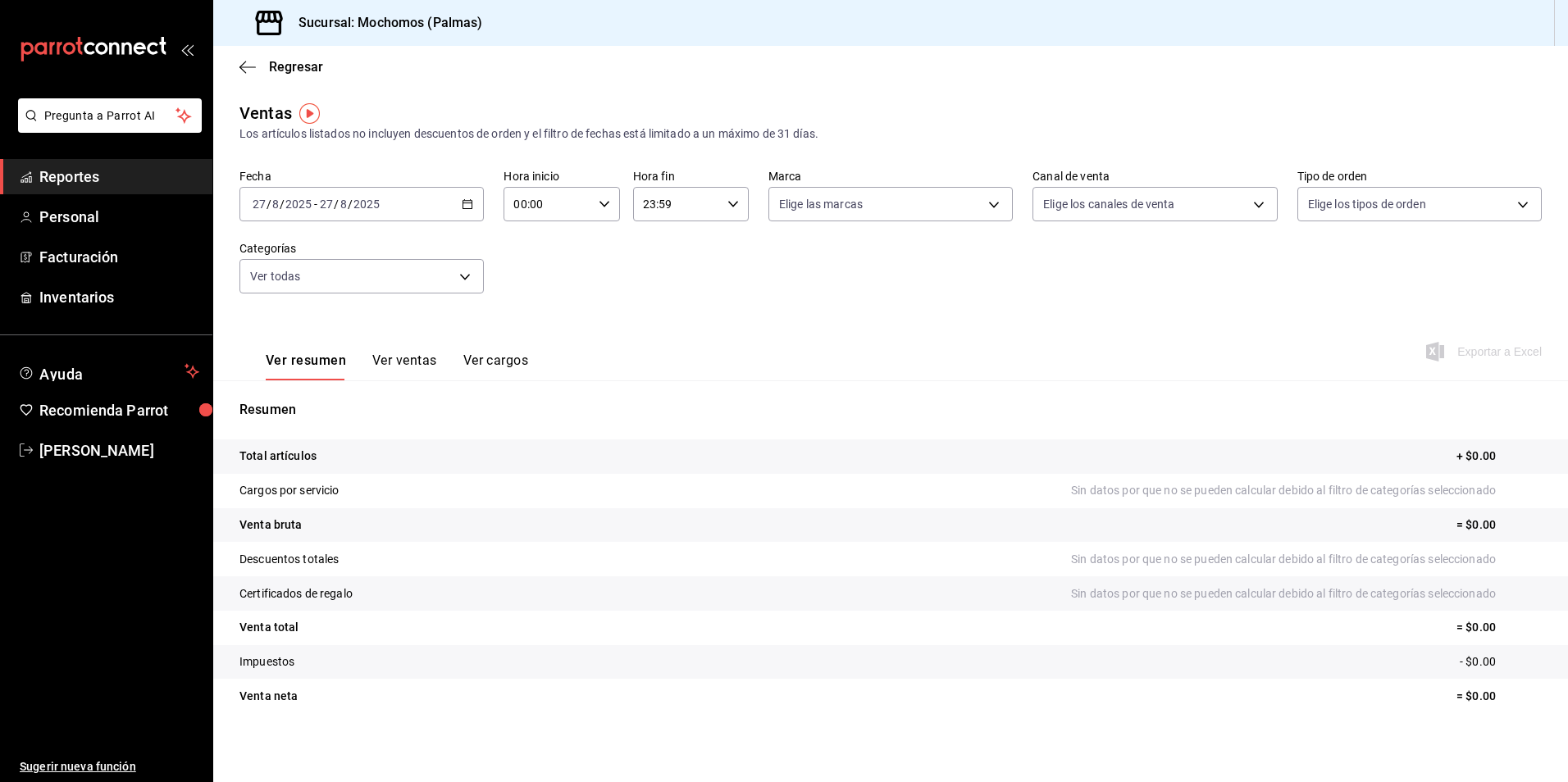
click at [463, 201] on \(Stroke\) "button" at bounding box center [468, 204] width 10 height 9
click at [397, 203] on div "[DATE] [DATE] - [DATE] [DATE]" at bounding box center [361, 204] width 245 height 34
click at [406, 198] on div "[DATE] [DATE] - [DATE] [DATE]" at bounding box center [361, 204] width 245 height 34
click at [462, 200] on icon "button" at bounding box center [468, 204] width 12 height 12
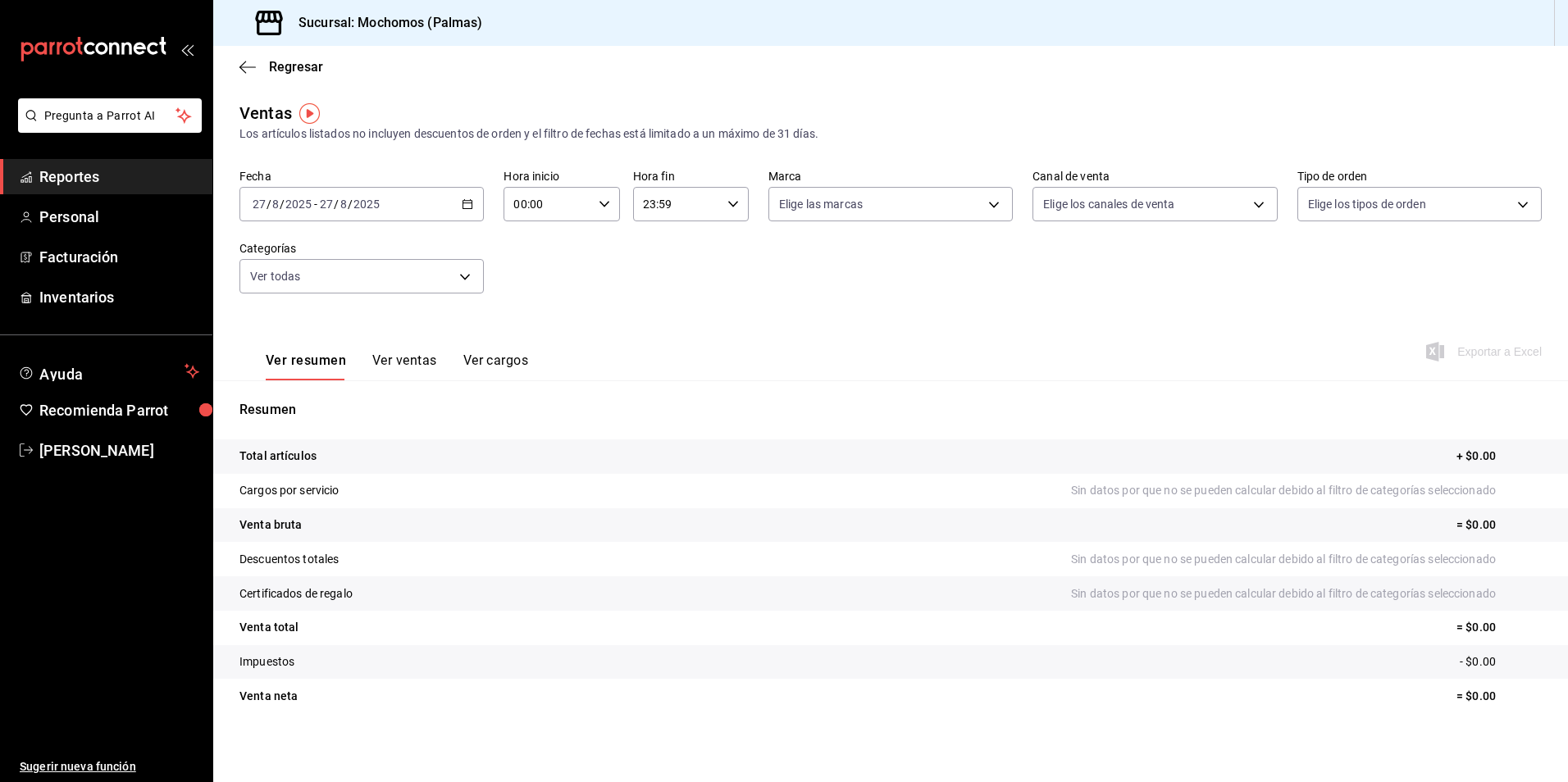
click at [603, 202] on \(Stroke\) "button" at bounding box center [605, 203] width 10 height 6
click at [539, 251] on span "00" at bounding box center [529, 246] width 31 height 13
click at [595, 249] on span "00" at bounding box center [587, 246] width 31 height 13
click at [729, 200] on div at bounding box center [784, 391] width 1568 height 782
click at [729, 204] on icon "button" at bounding box center [734, 204] width 12 height 12
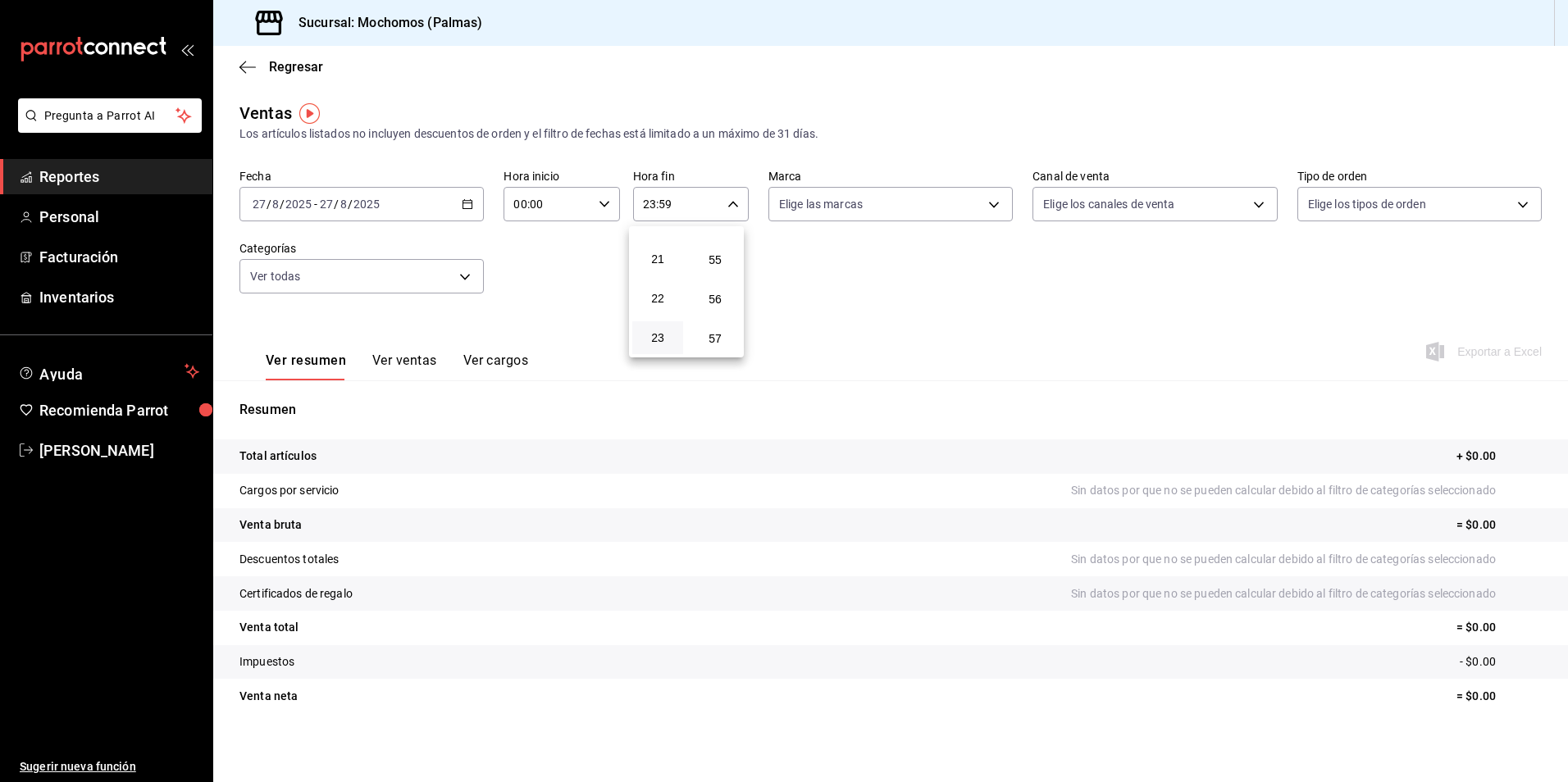
scroll to position [2230, 0]
click at [830, 281] on div at bounding box center [784, 391] width 1568 height 782
click at [993, 195] on body "Pregunta a Parrot AI Reportes Personal Facturación Inventarios Ayuda Recomienda…" at bounding box center [784, 391] width 1568 height 782
click at [846, 274] on span "Ver todas" at bounding box center [834, 267] width 50 height 17
type input "70f98016-ab90-4f26-81e6-ab4884d8d8a0"
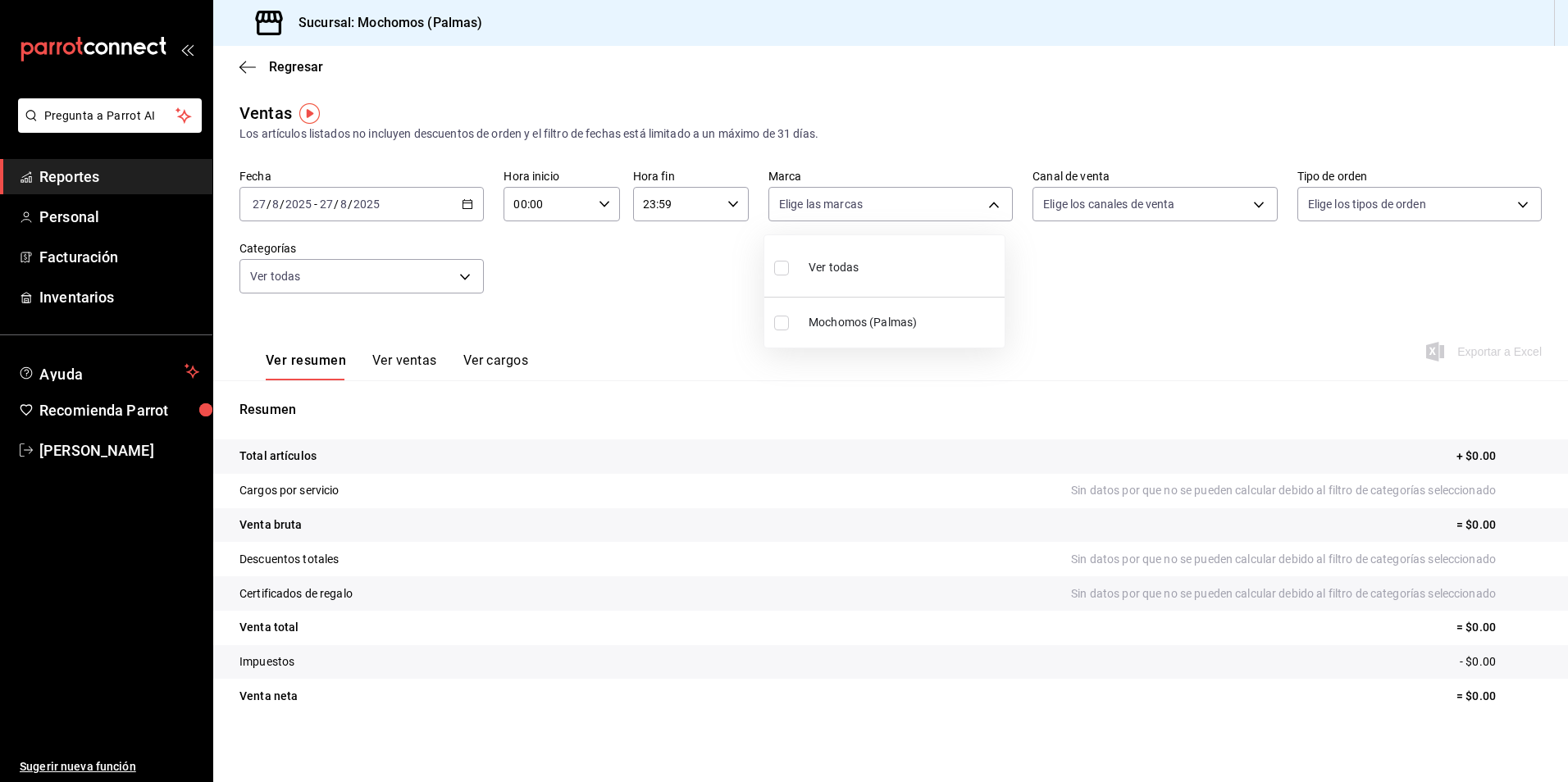
checkbox input "true"
click at [1247, 202] on div at bounding box center [784, 391] width 1568 height 782
click at [1247, 201] on body "Pregunta a Parrot AI Reportes Personal Facturación Inventarios Ayuda Recomienda…" at bounding box center [784, 391] width 1568 height 782
click at [1107, 264] on span "Ver todos" at bounding box center [1096, 267] width 50 height 17
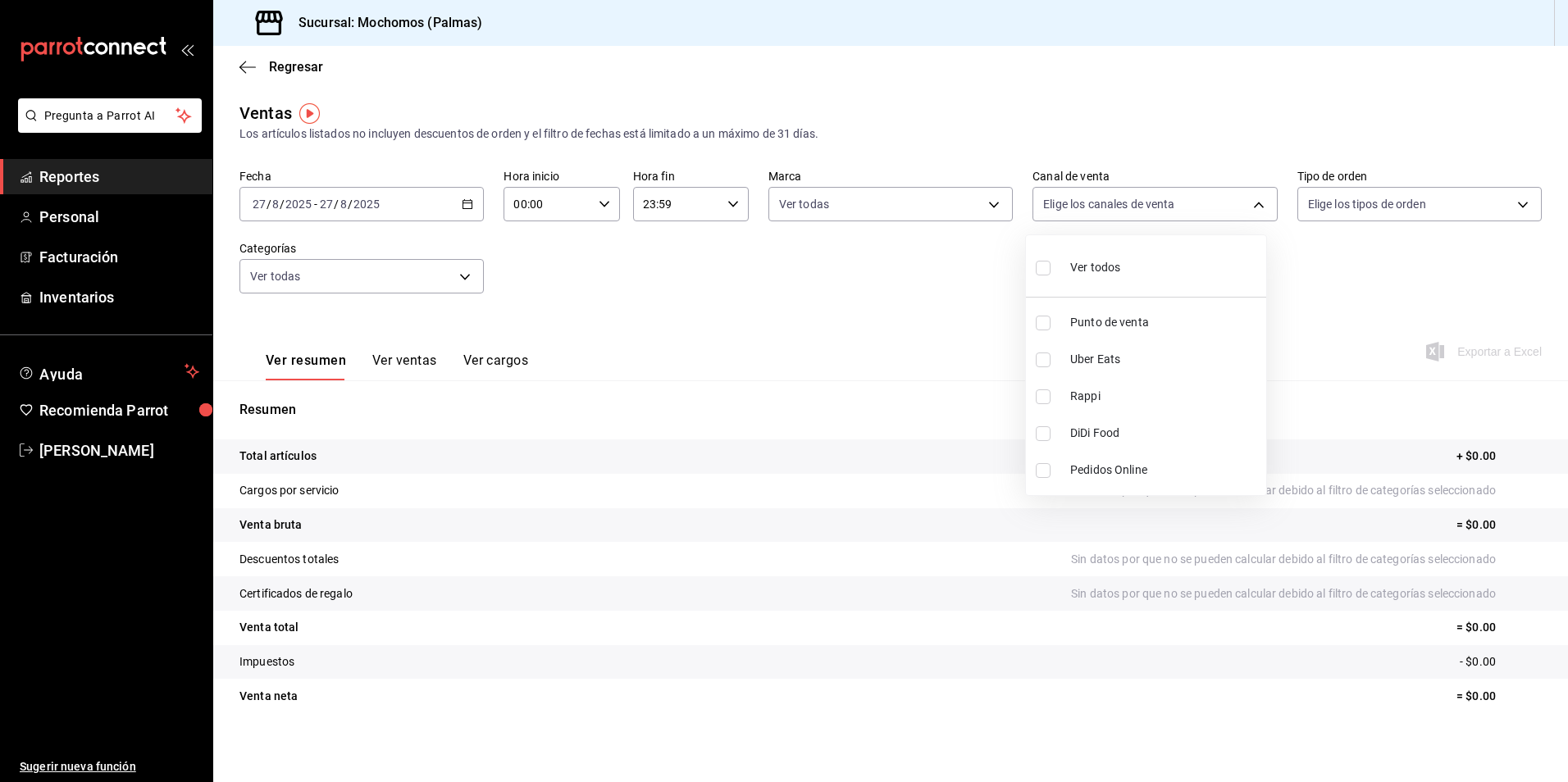
type input "PARROT,UBER_EATS,RAPPI,DIDI_FOOD,ONLINE"
checkbox input "true"
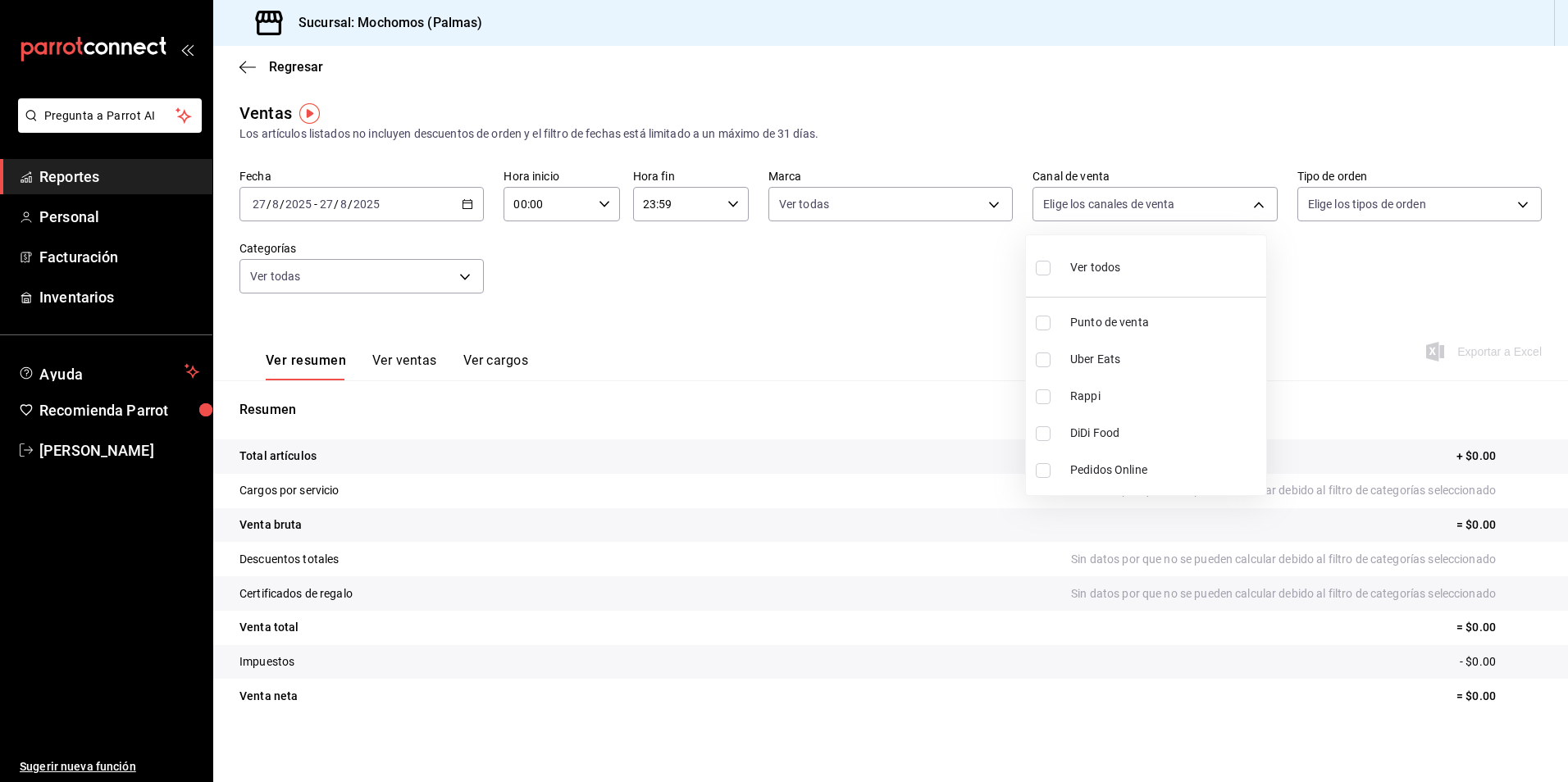
checkbox input "true"
click at [1507, 206] on div at bounding box center [784, 391] width 1568 height 782
click at [1516, 204] on body "Pregunta a Parrot AI Reportes Personal Facturación Inventarios Ayuda Recomienda…" at bounding box center [784, 391] width 1568 height 782
click at [1322, 270] on div "Ver todos" at bounding box center [1340, 266] width 85 height 35
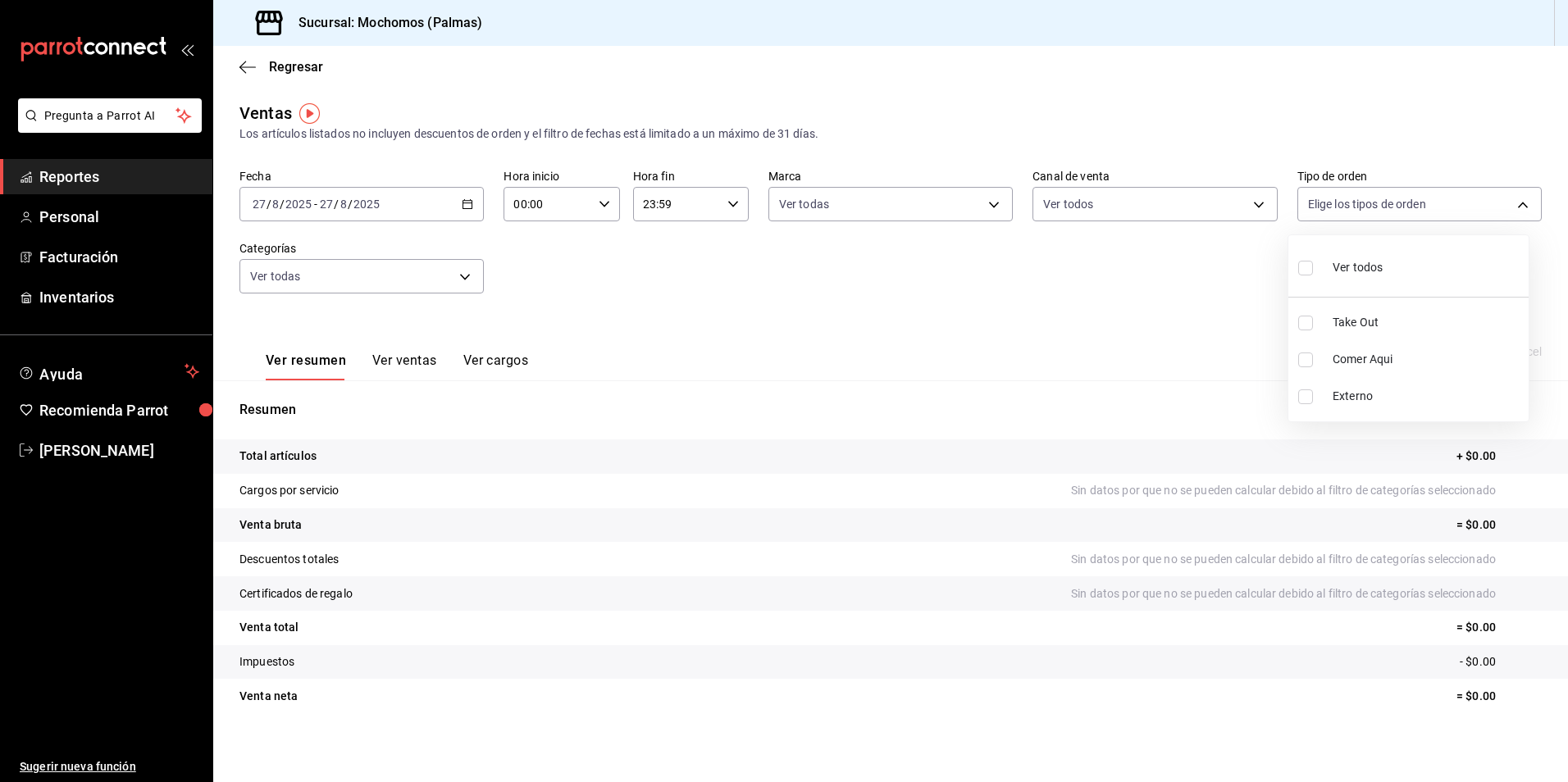
type input "1406dacc-122d-474b-a961-72adf1b142d8,23052771-8e1b-43e3-b7da-1a661d939937,EXTER…"
checkbox input "true"
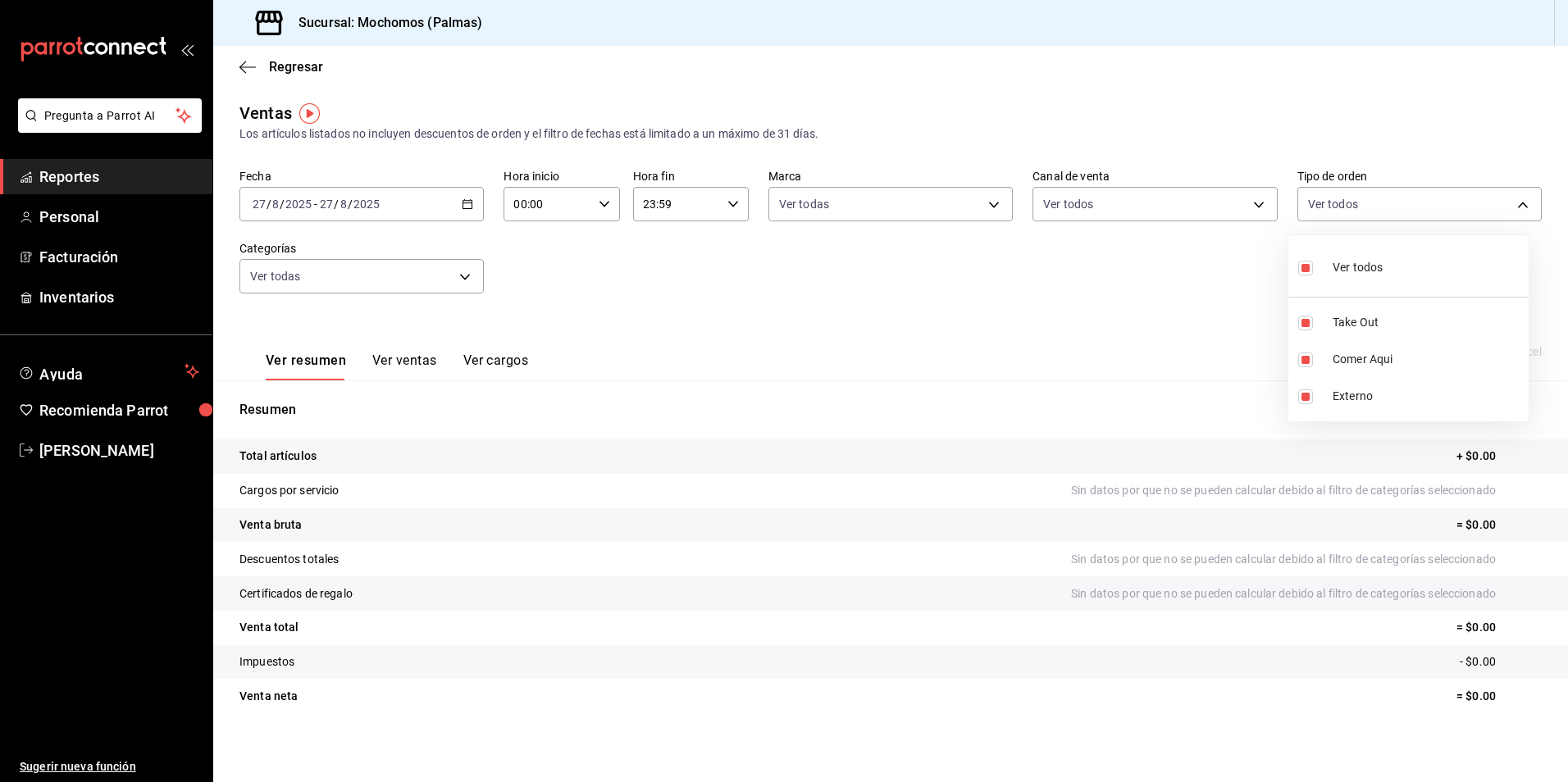
click at [406, 365] on div at bounding box center [784, 391] width 1568 height 782
click at [410, 352] on div "Ver resumen Ver ventas Ver cargos" at bounding box center [384, 356] width 289 height 48
click at [410, 351] on div "Ver resumen Ver ventas Ver cargos" at bounding box center [384, 356] width 289 height 48
click at [279, 362] on button "Ver resumen" at bounding box center [306, 366] width 81 height 28
click at [1444, 349] on div "Exportar a Excel" at bounding box center [1486, 351] width 113 height 19
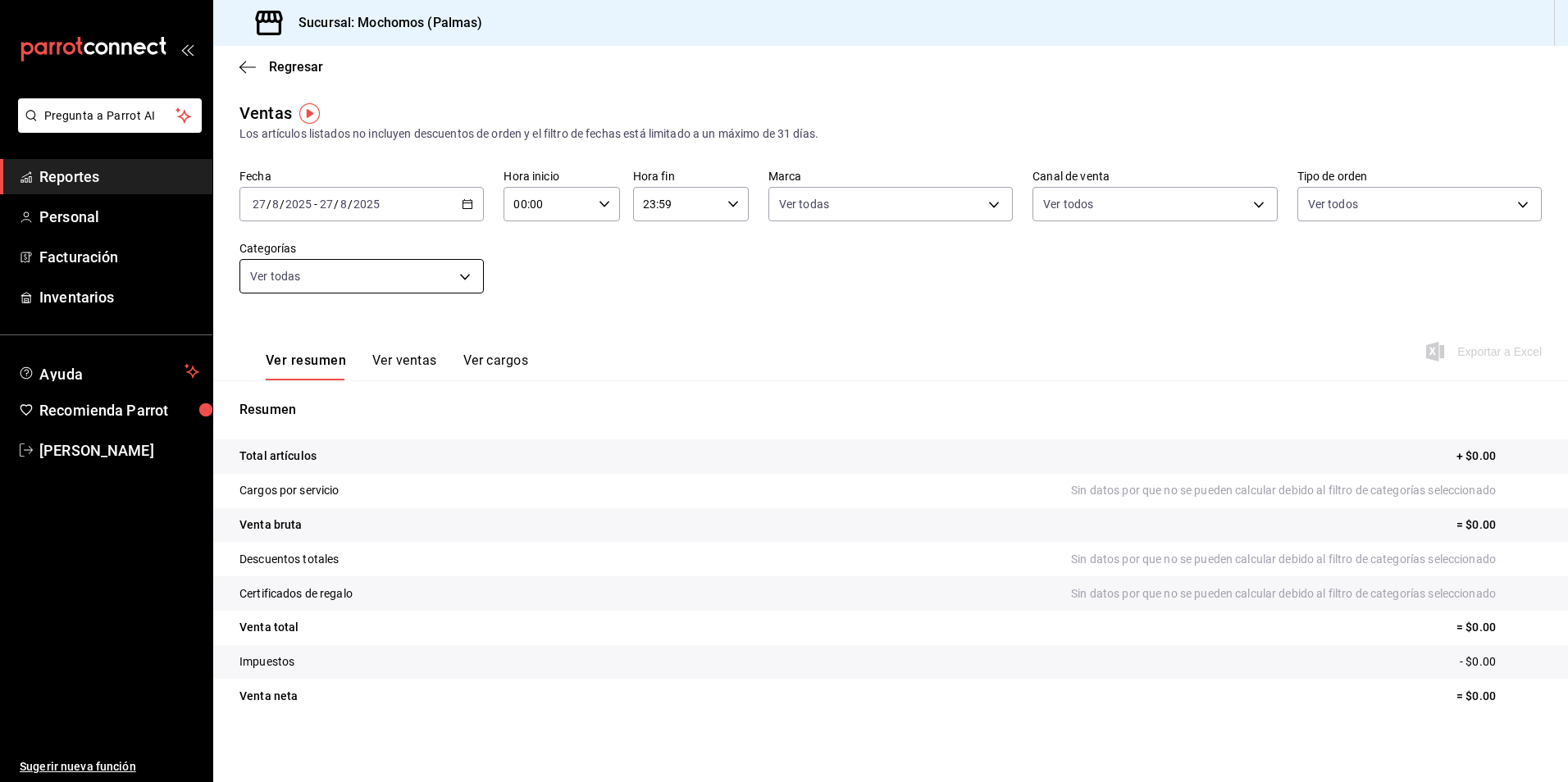
click at [464, 281] on body "Pregunta a Parrot AI Reportes Personal Facturación Inventarios Ayuda Recomienda…" at bounding box center [784, 391] width 1568 height 782
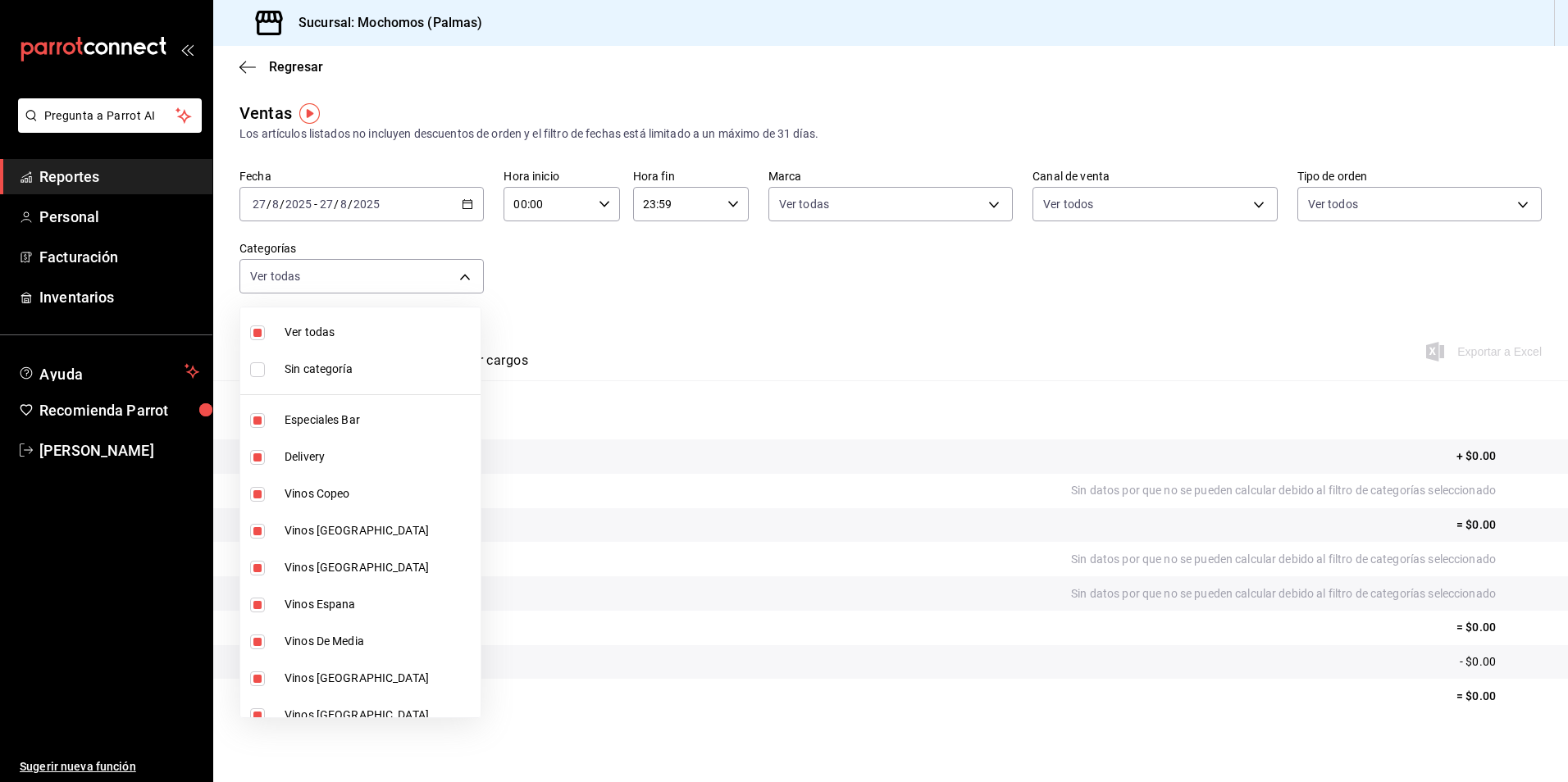
click at [320, 332] on span "Ver todas" at bounding box center [379, 333] width 189 height 17
checkbox input "false"
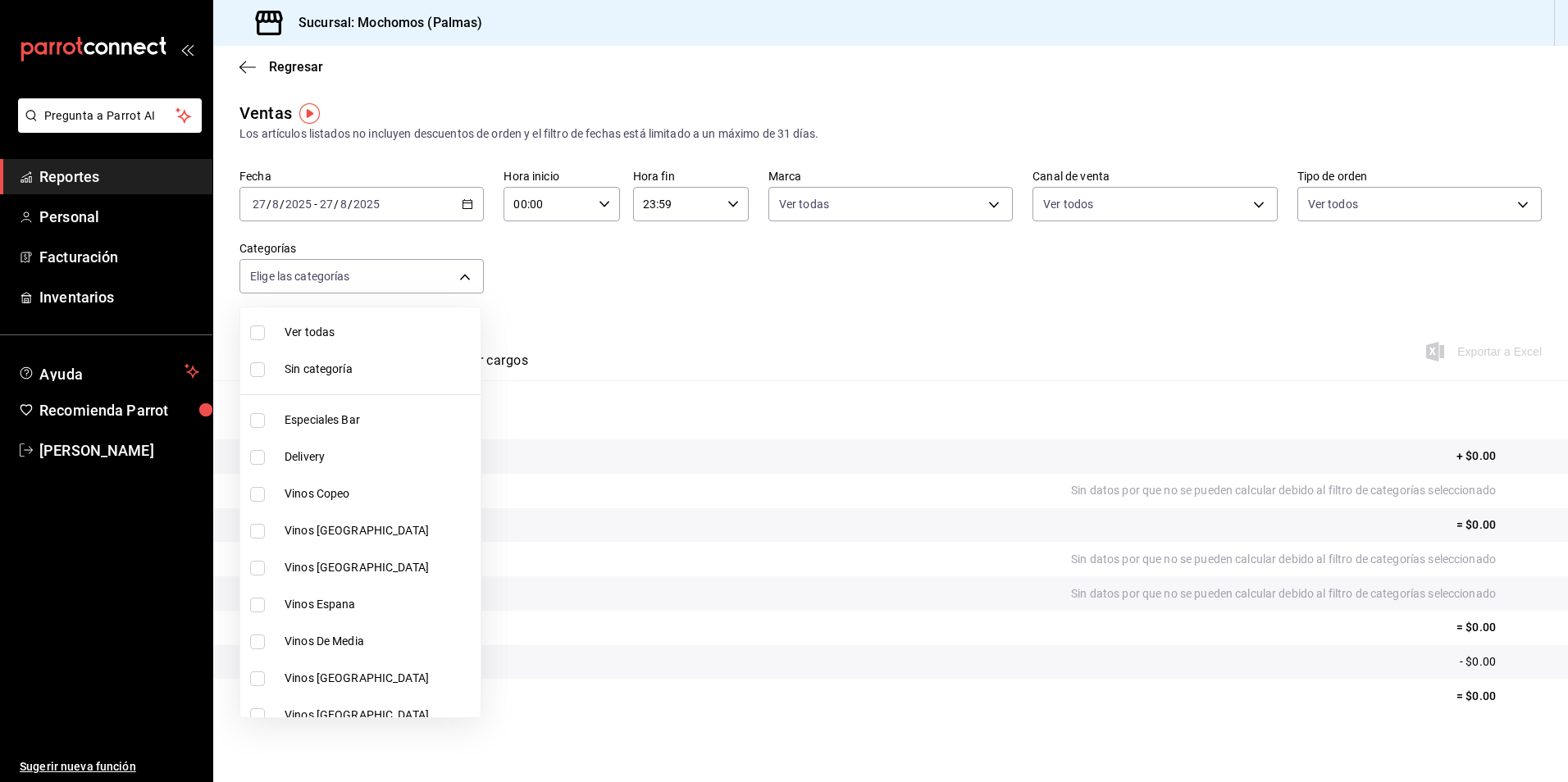
checkbox input "false"
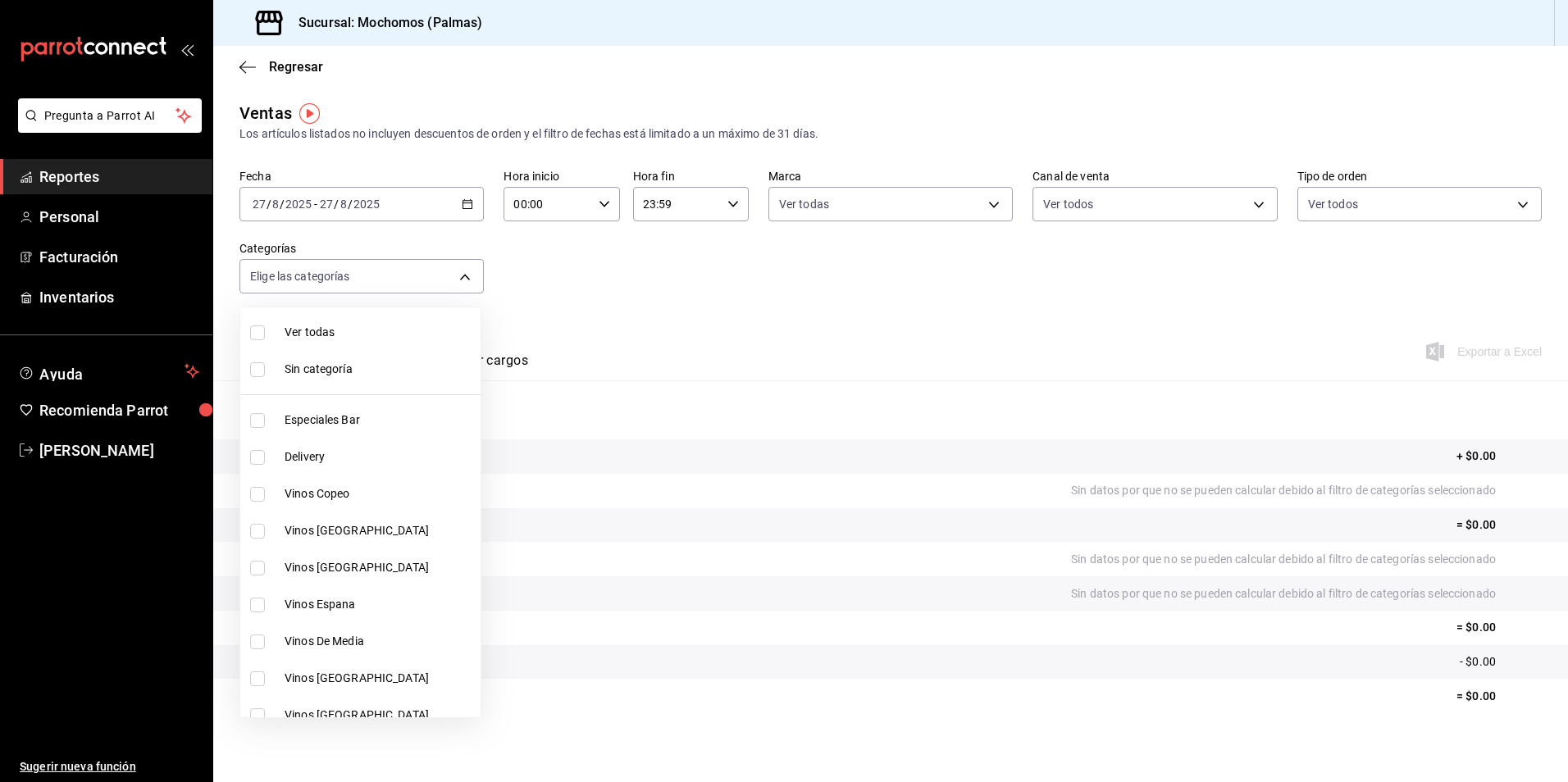
checkbox input "false"
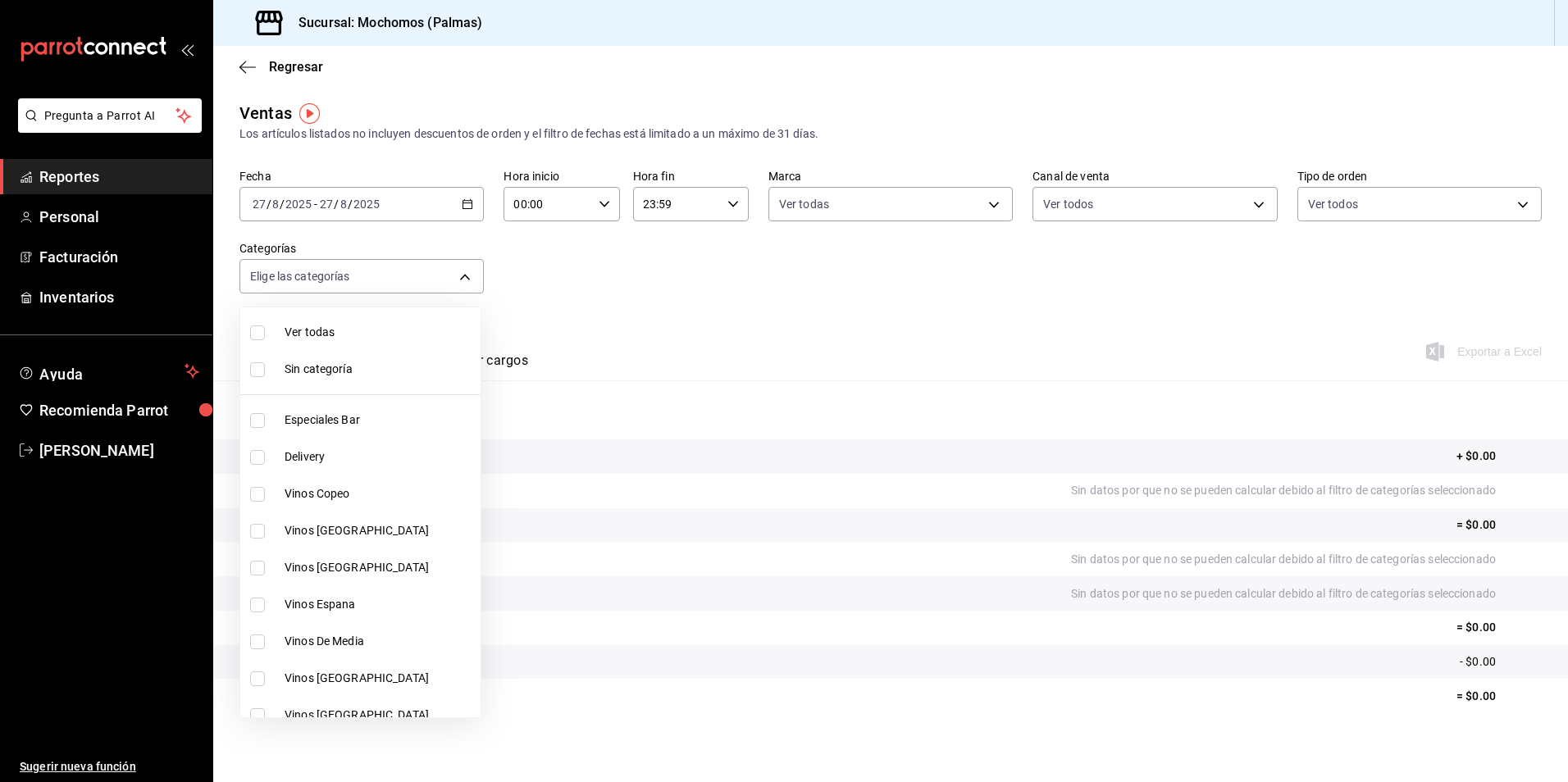
checkbox input "false"
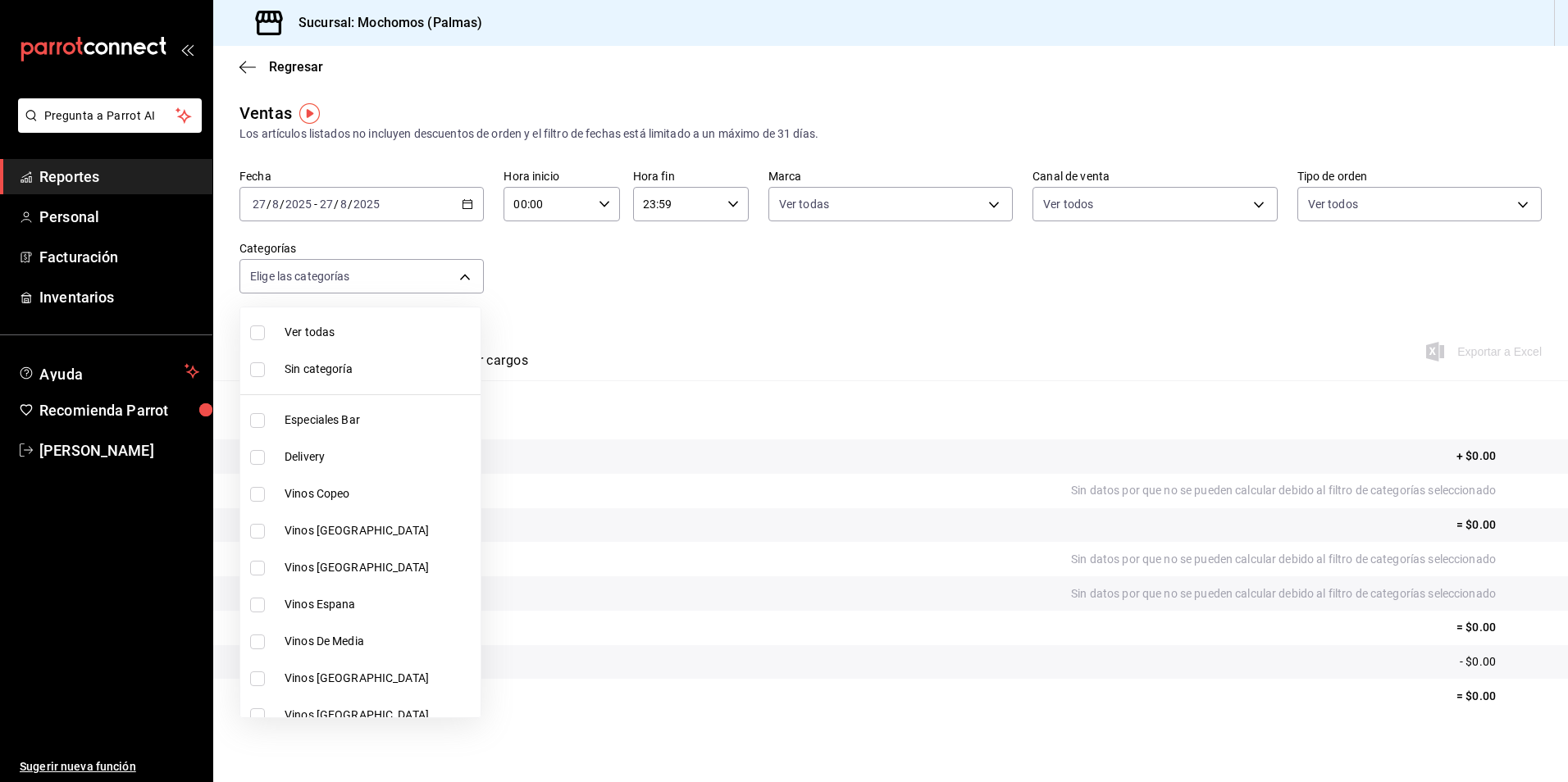
checkbox input "false"
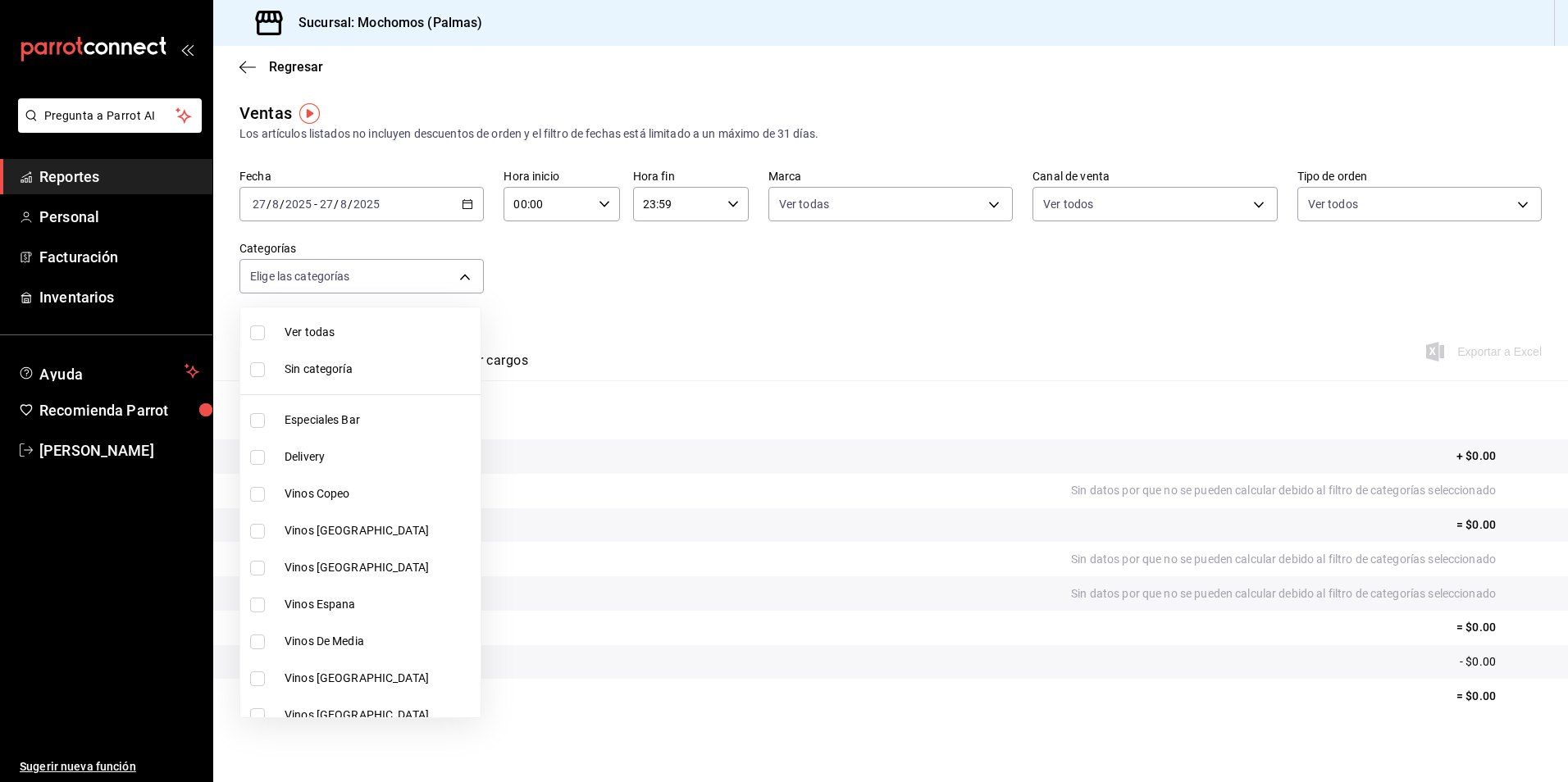
checkbox input "false"
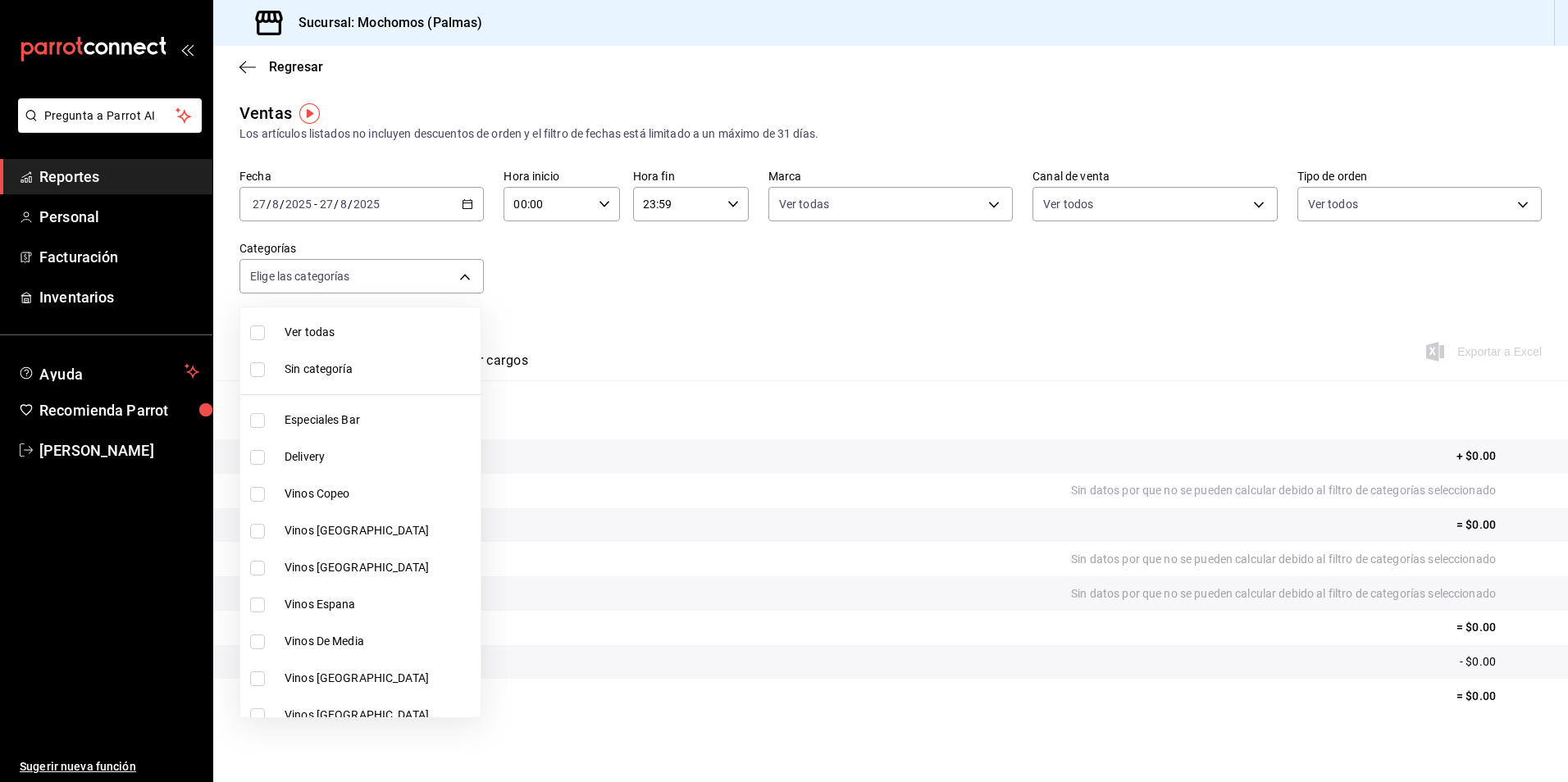
checkbox input "false"
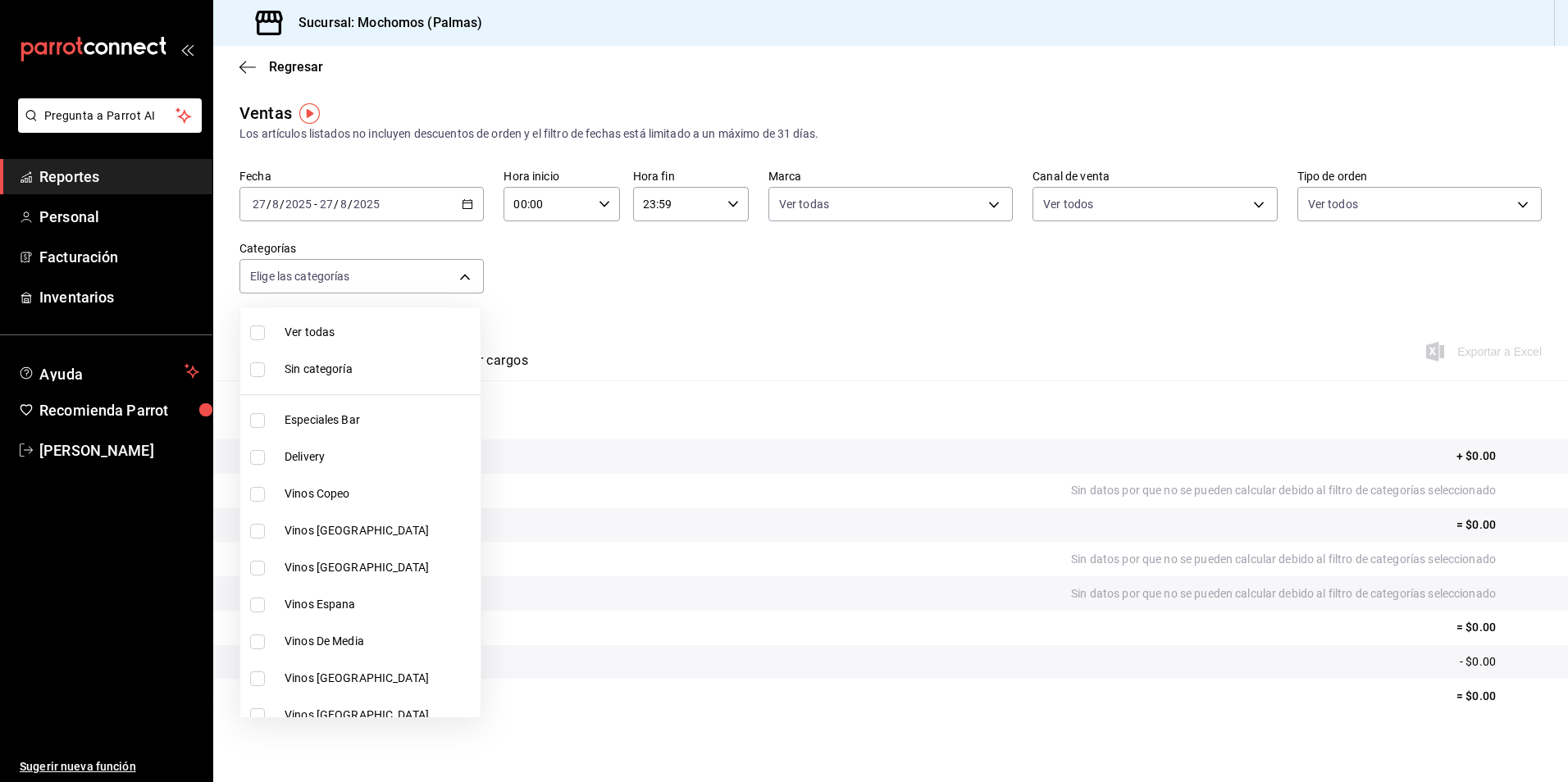
checkbox input "false"
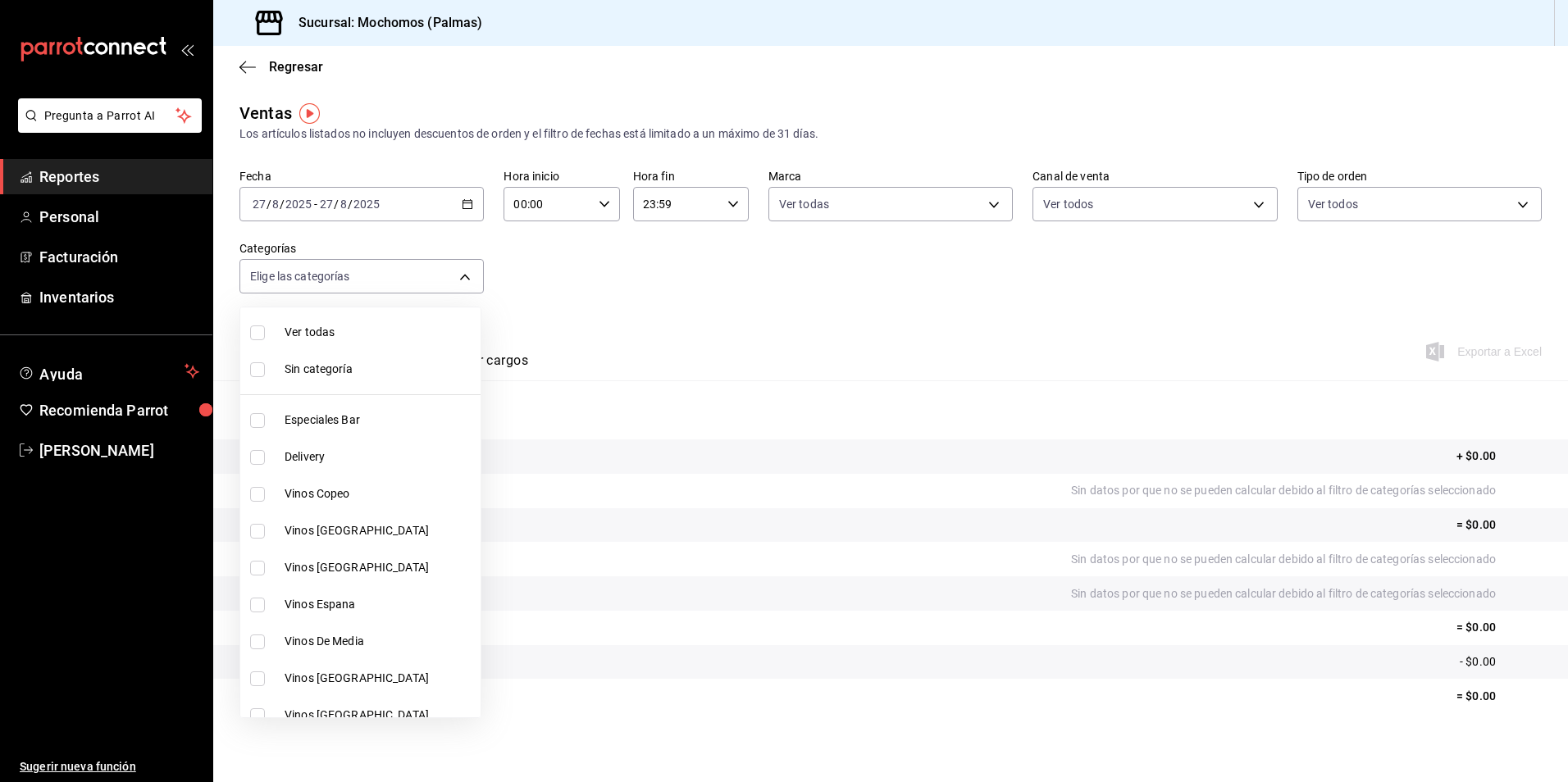
checkbox input "false"
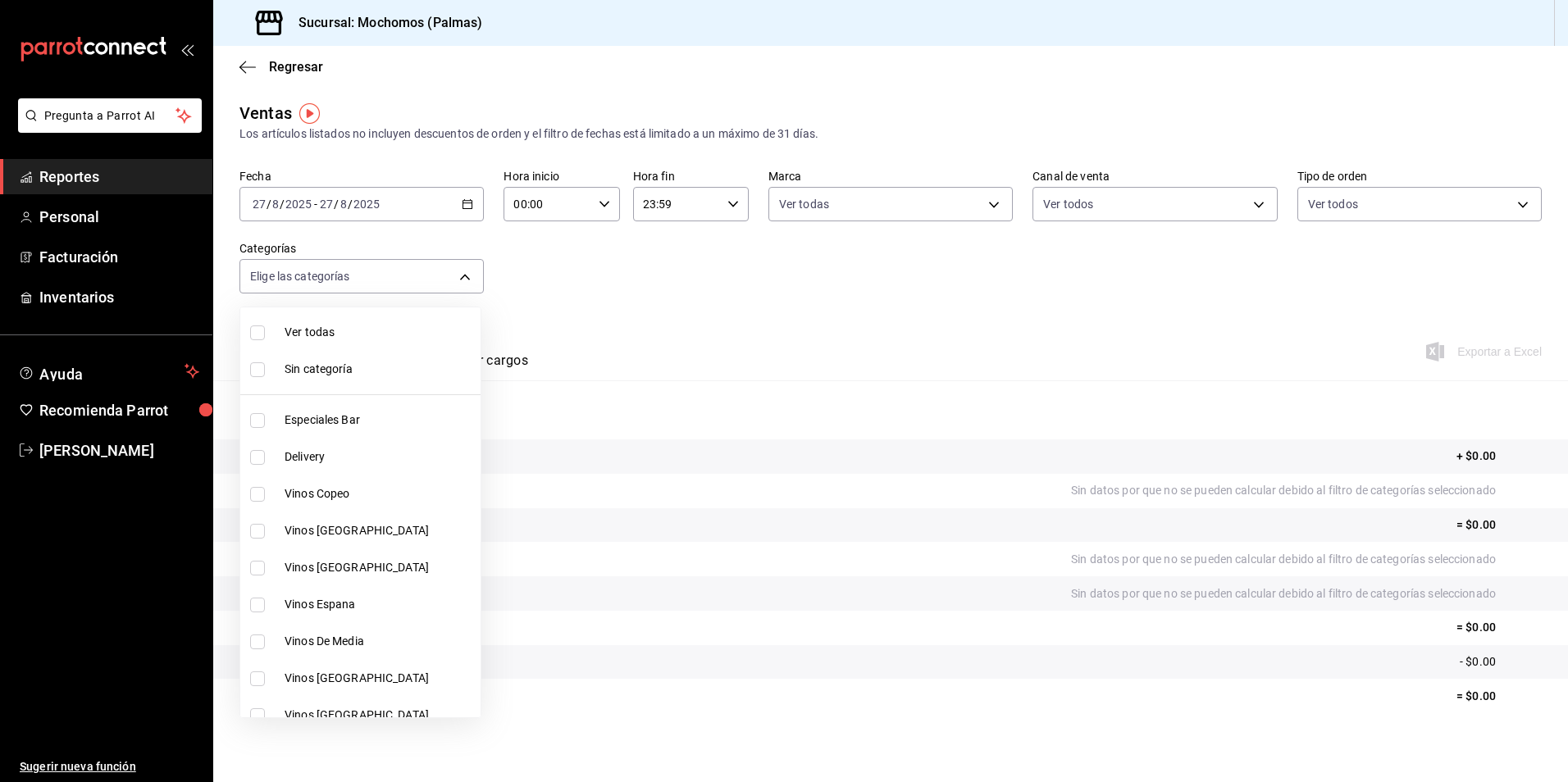
checkbox input "false"
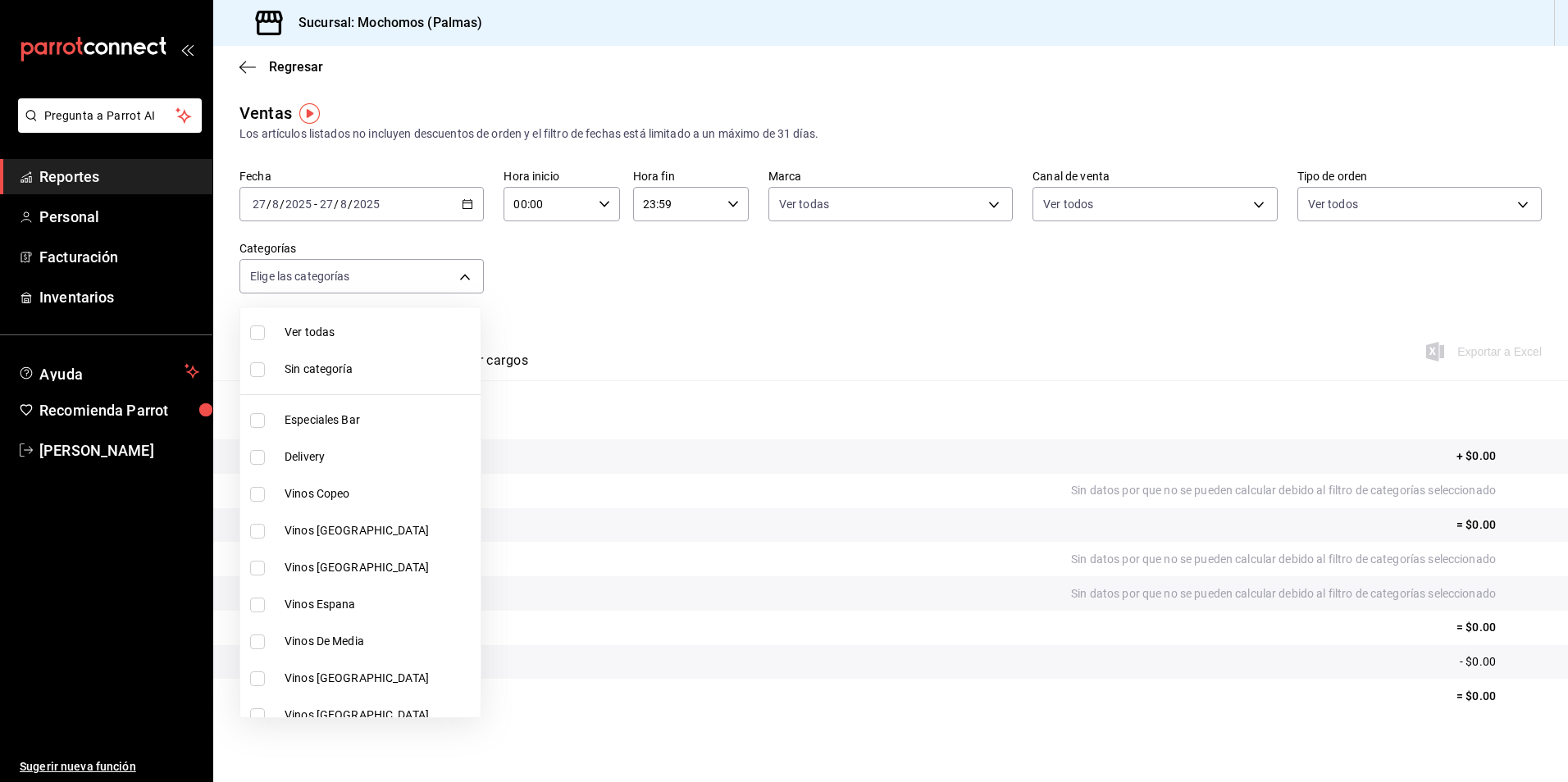
checkbox input "false"
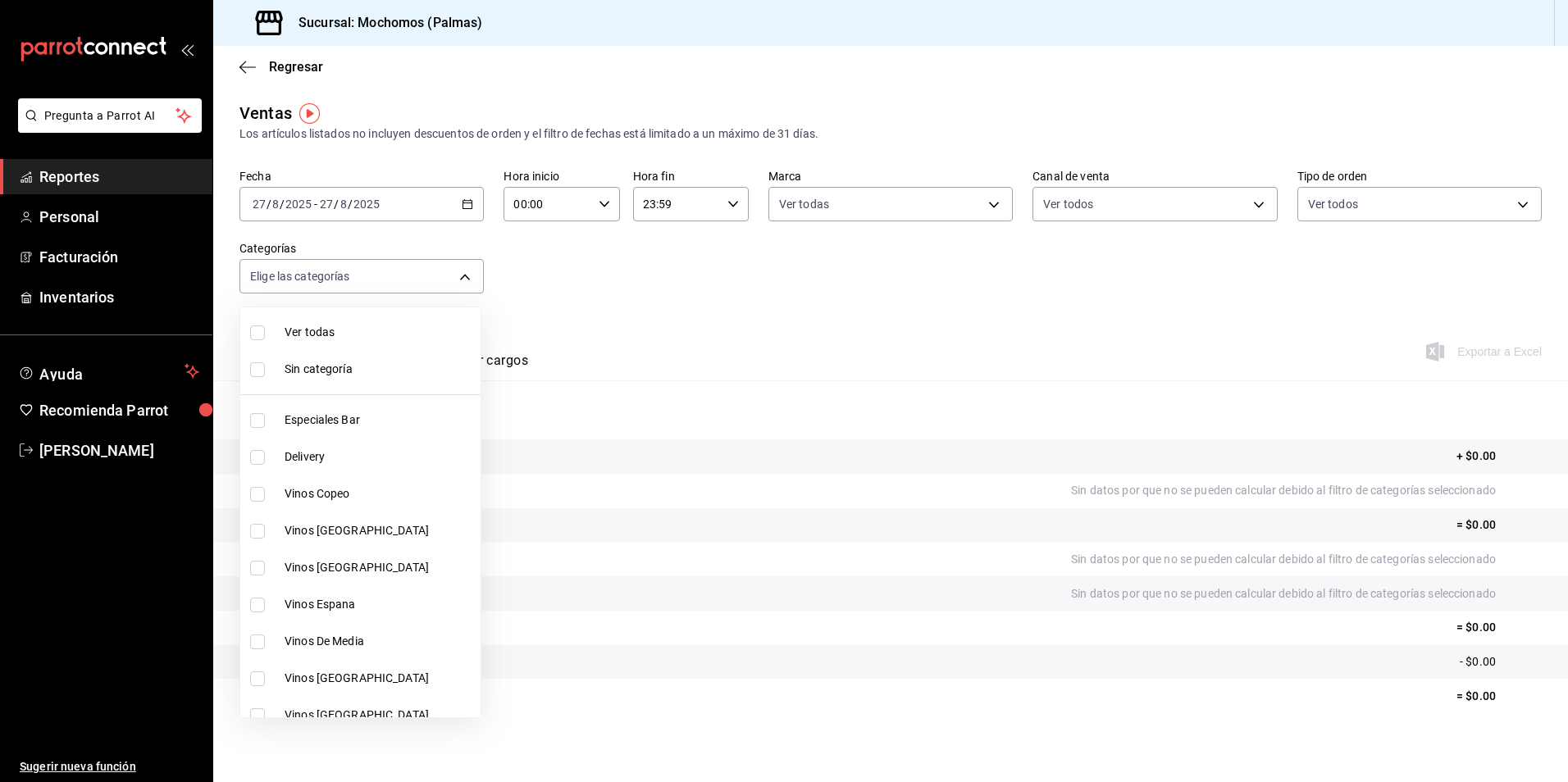
checkbox input "false"
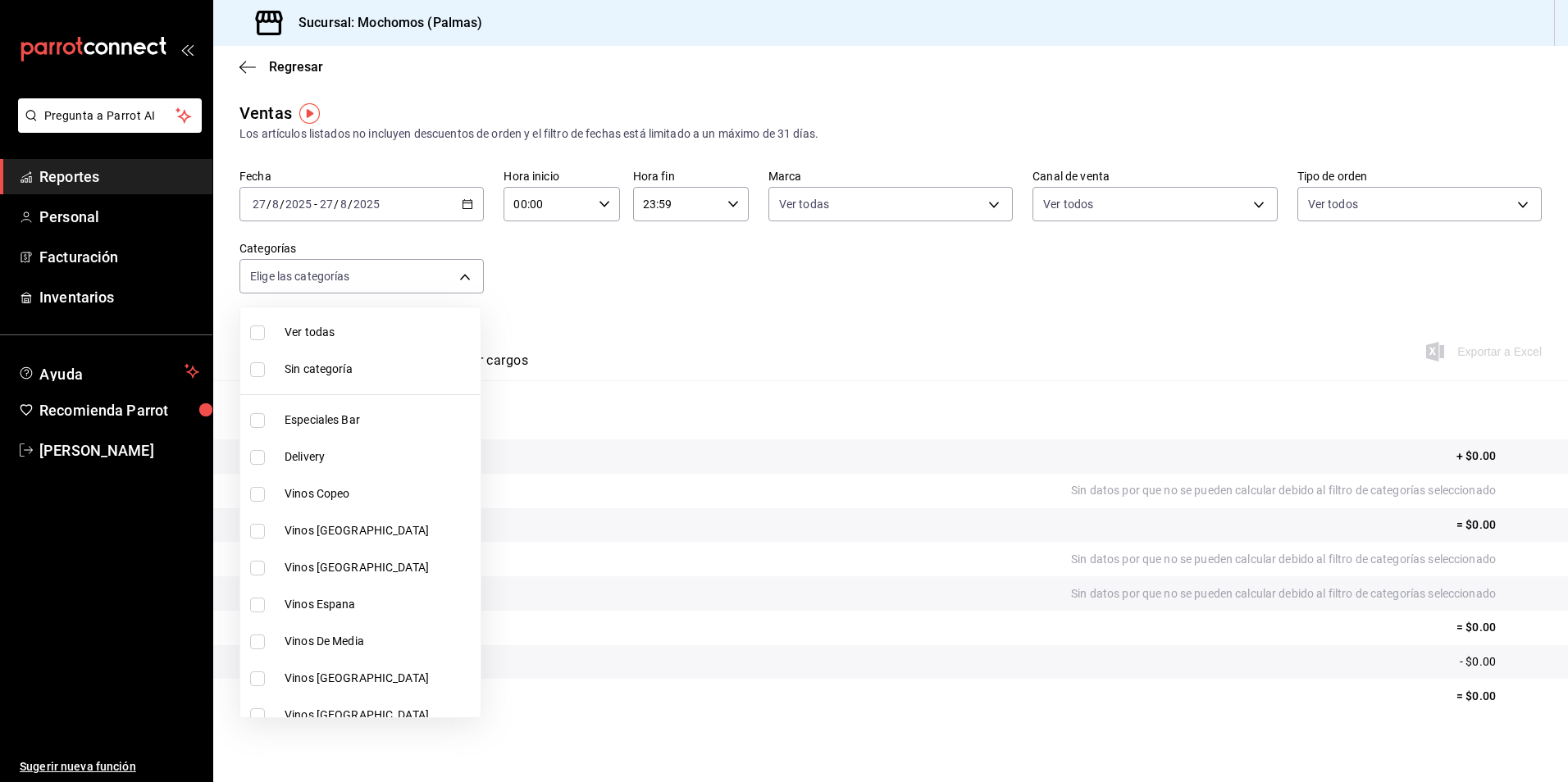
checkbox input "false"
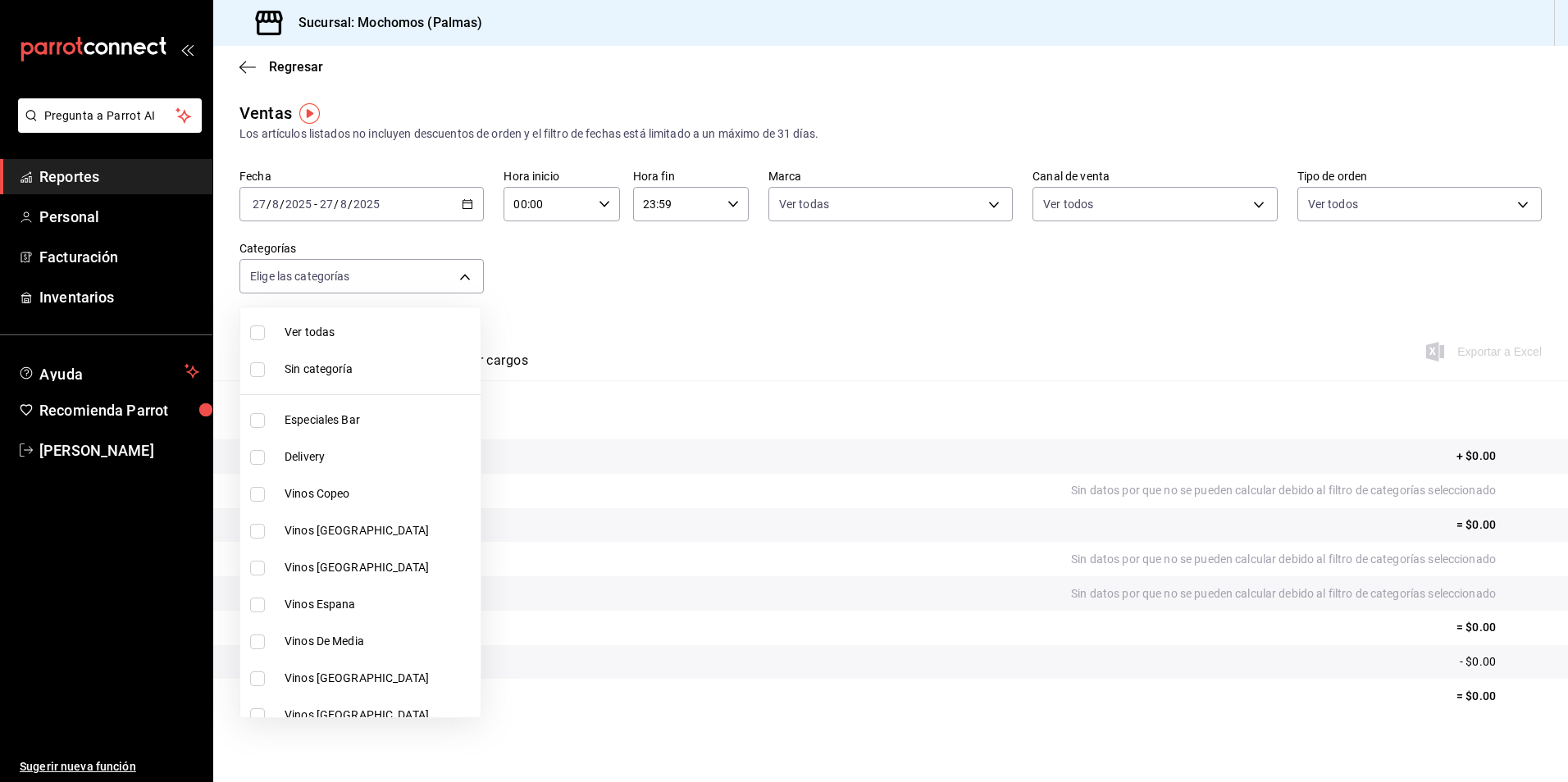
checkbox input "false"
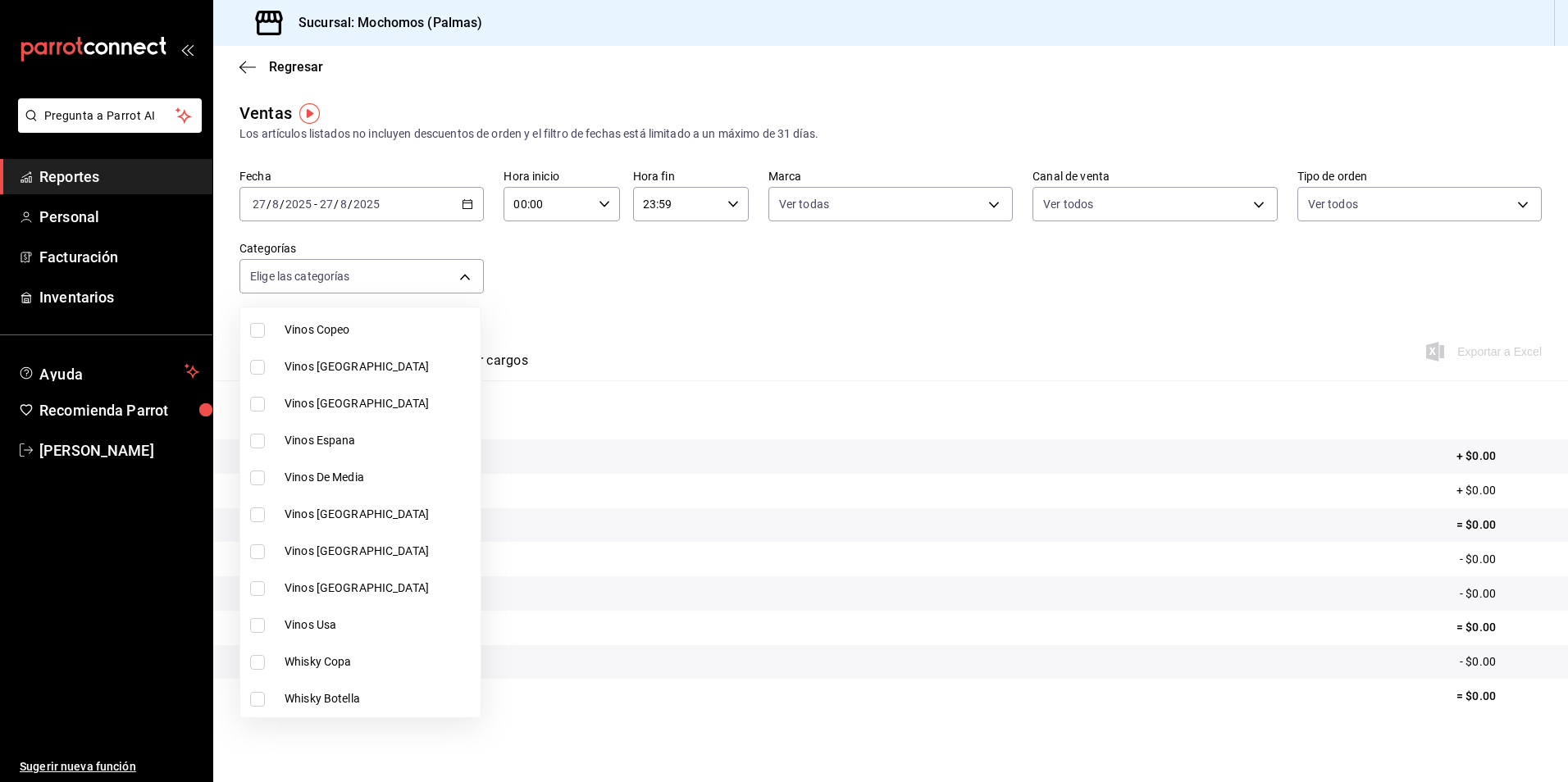
scroll to position [155, 0]
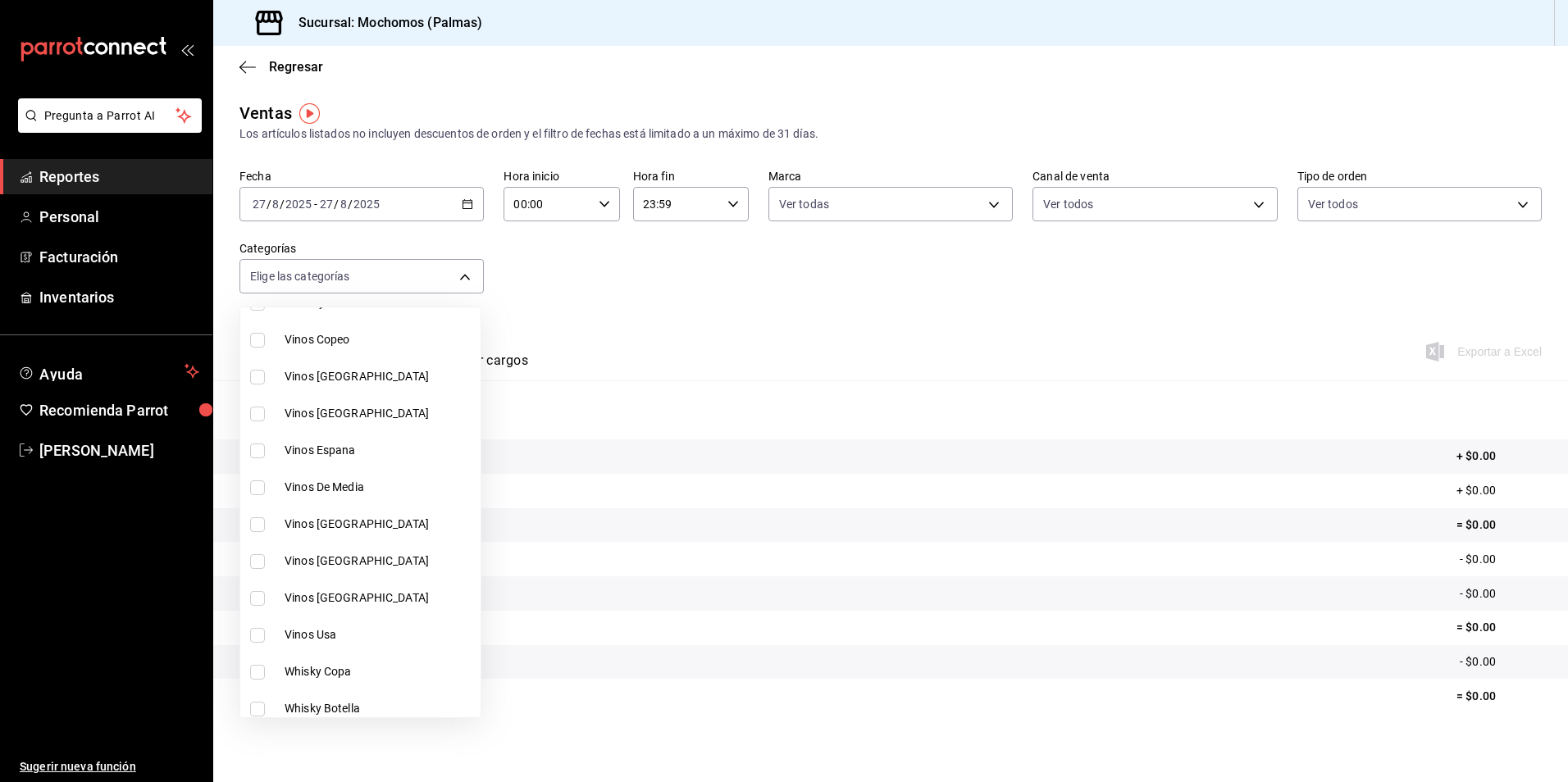
click at [457, 279] on div at bounding box center [784, 391] width 1568 height 782
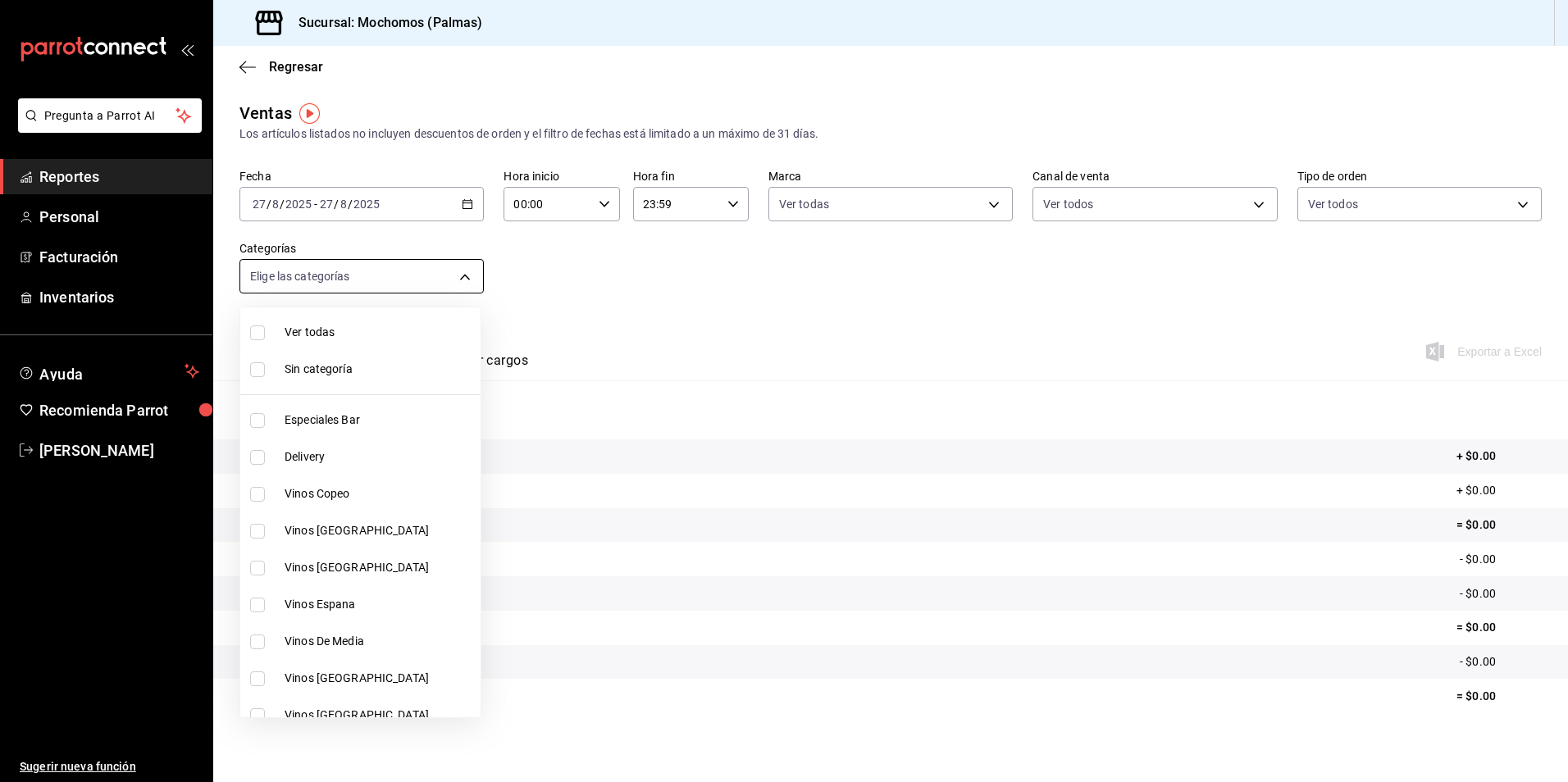
click at [468, 270] on body "Pregunta a Parrot AI Reportes Personal Facturación Inventarios Ayuda Recomienda…" at bounding box center [784, 391] width 1568 height 782
click at [256, 326] on input "checkbox" at bounding box center [258, 333] width 15 height 15
checkbox input "true"
type input "bf8485d7-e0cc-45c4-ab71-007f8ecc3e56,b9965cb2-92ec-4840-853f-0e08f184e216,7b542…"
checkbox input "true"
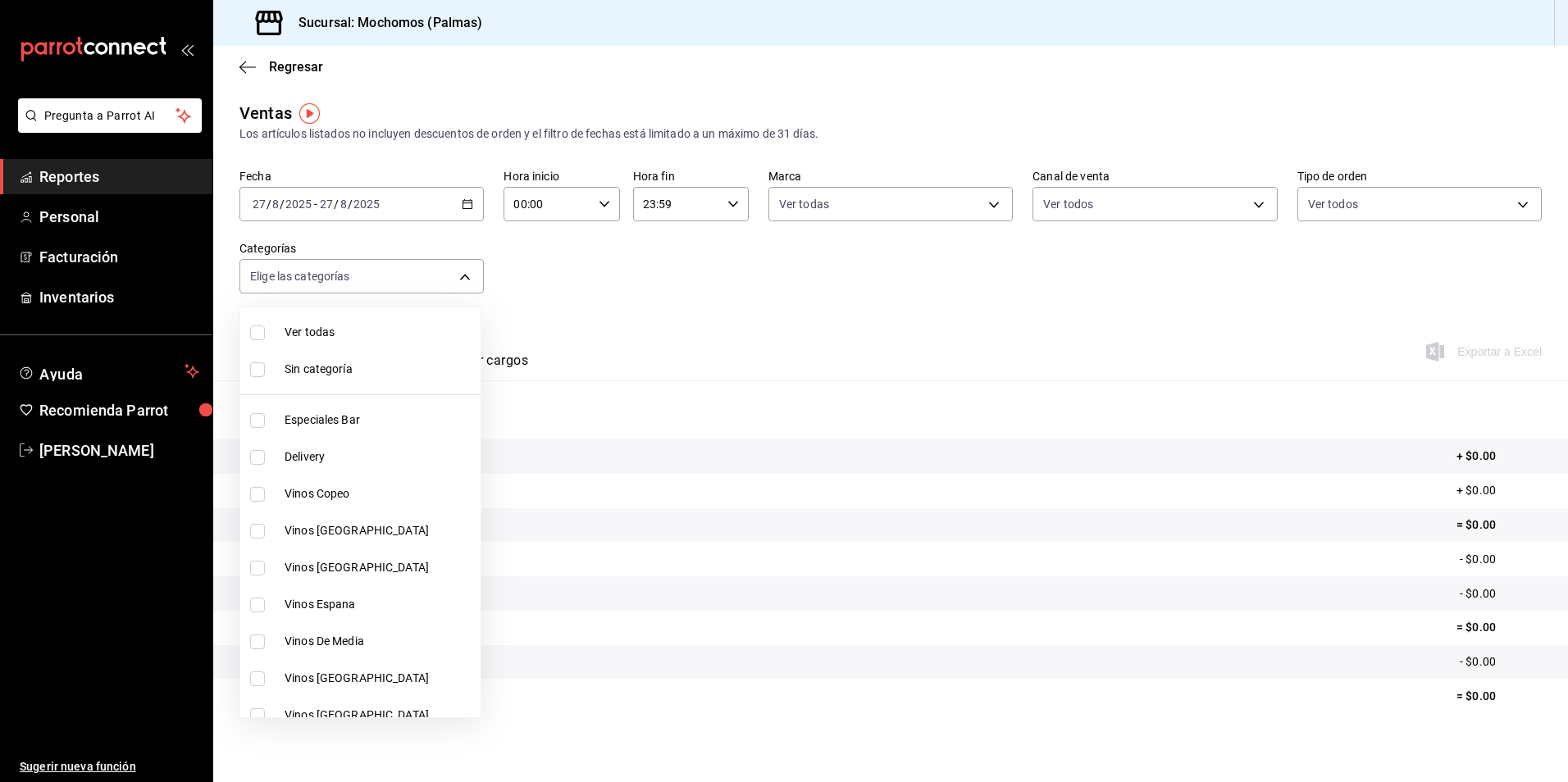
checkbox input "true"
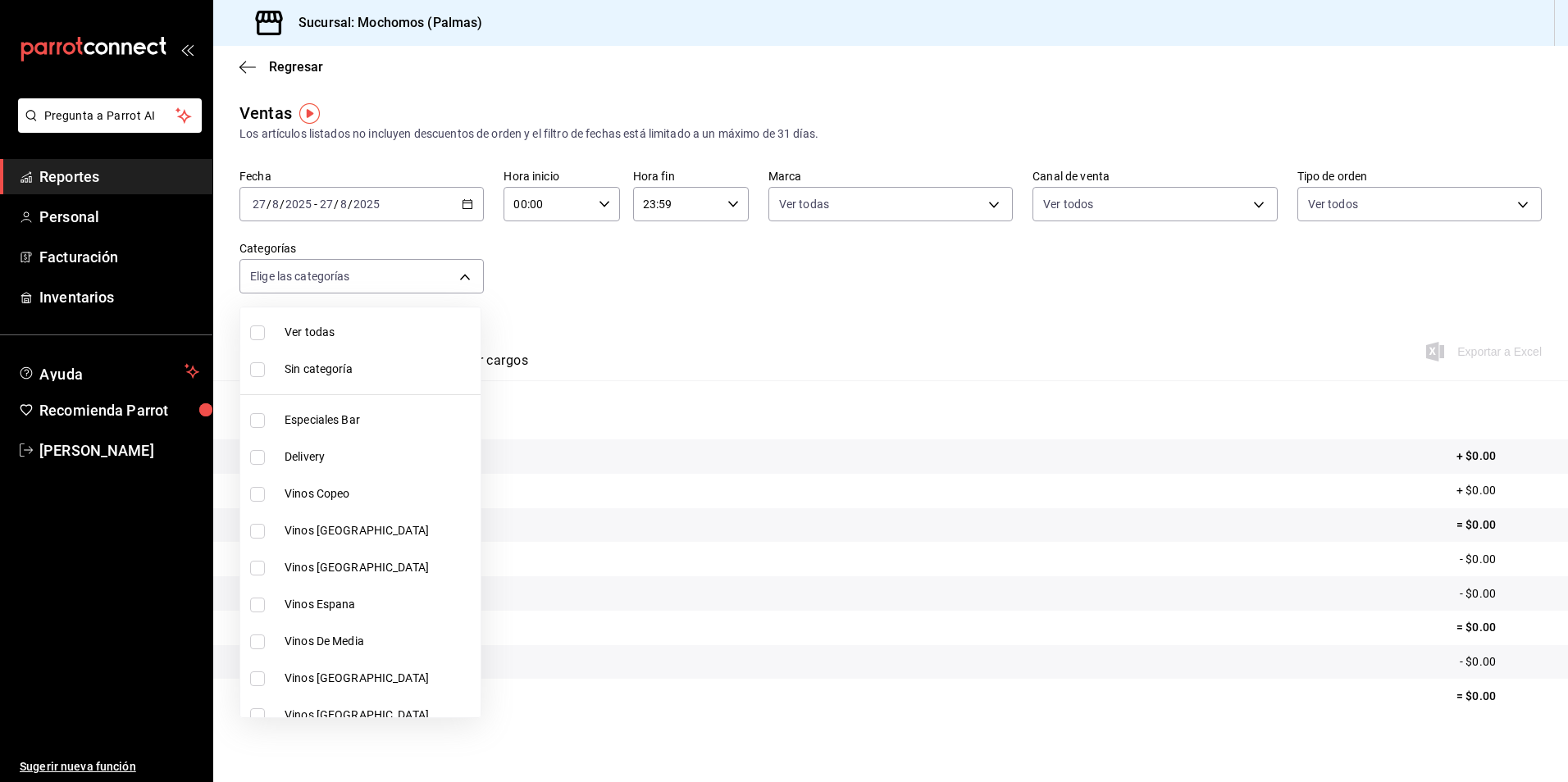
checkbox input "true"
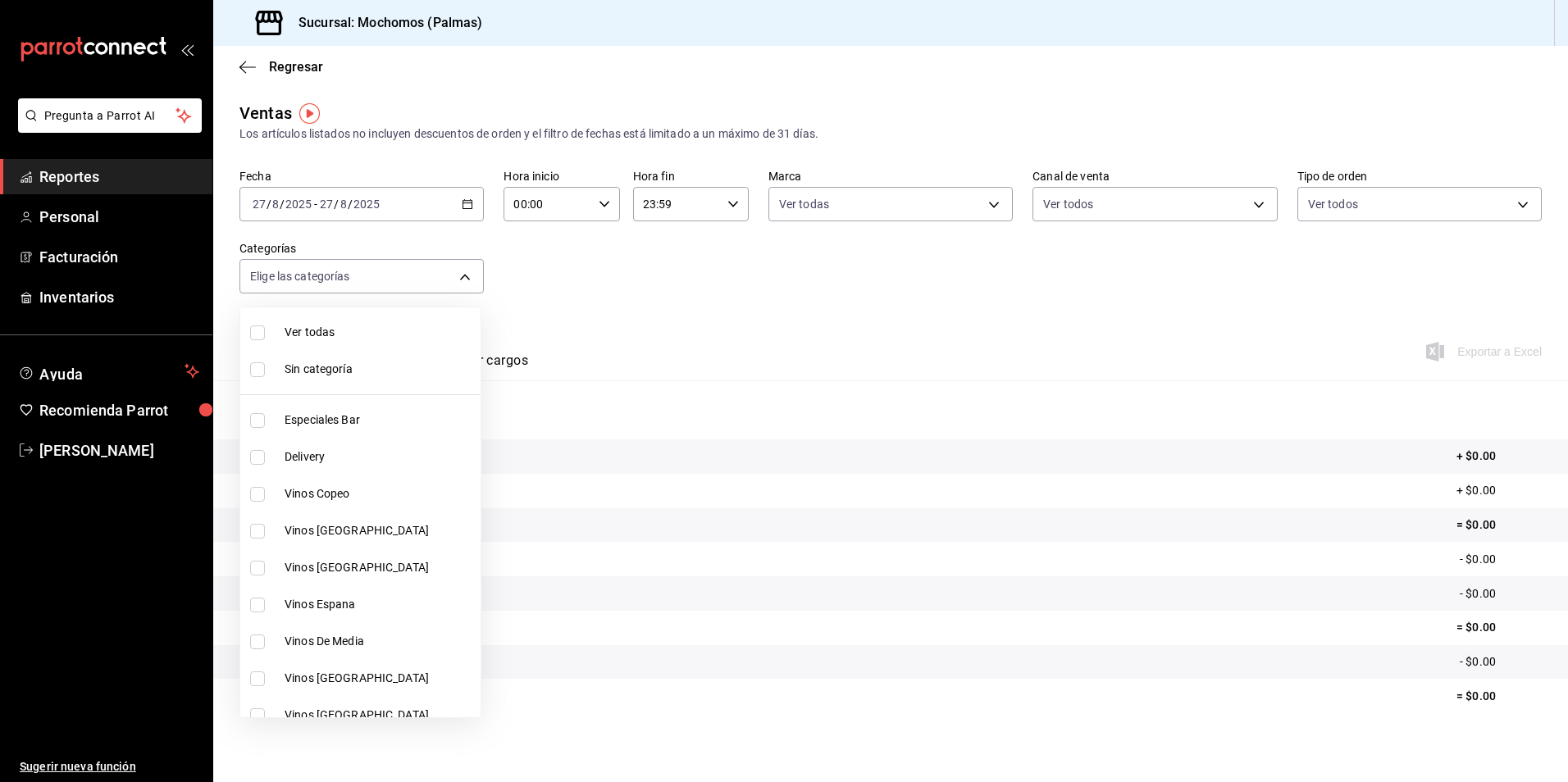
checkbox input "true"
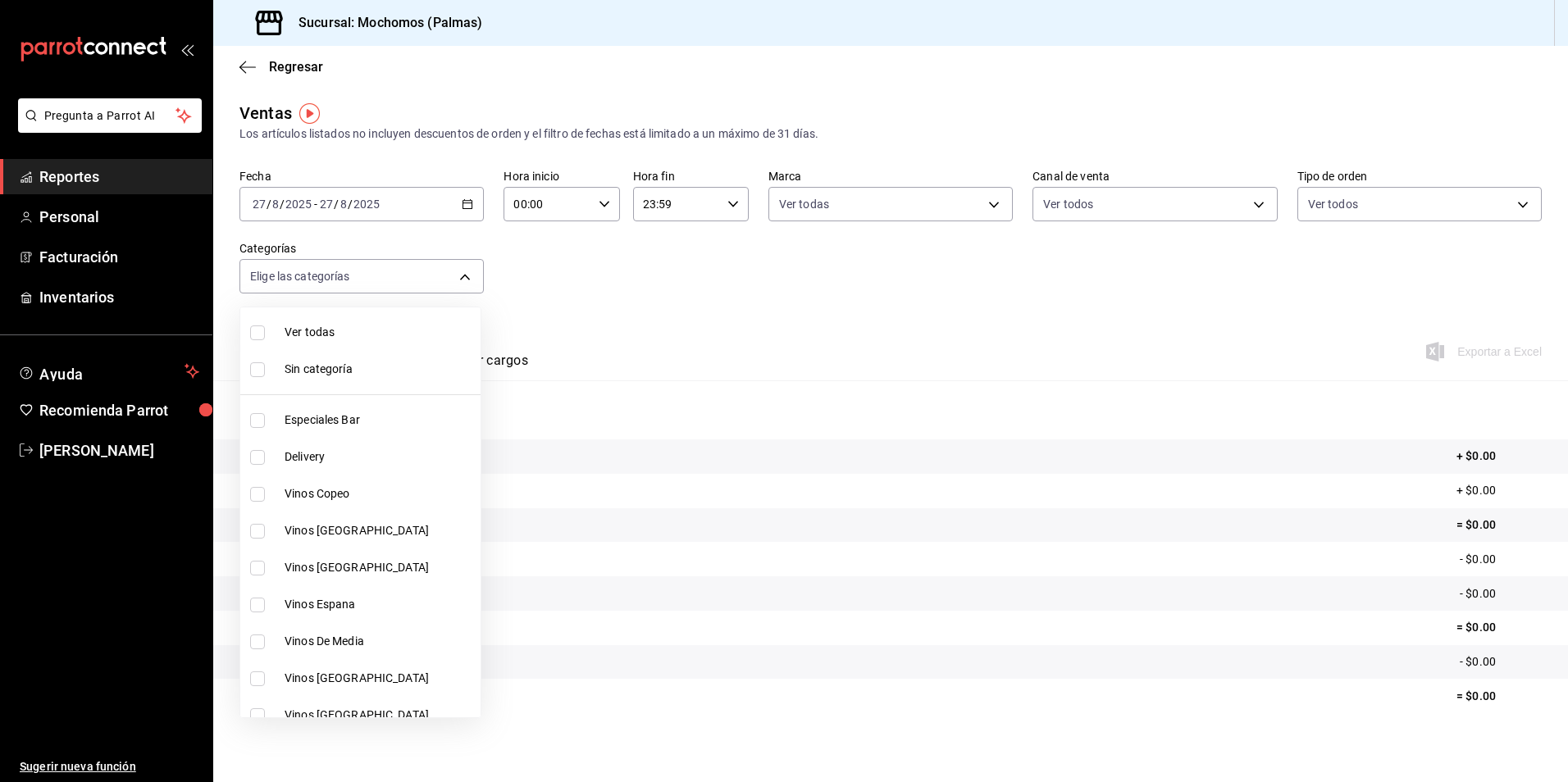
checkbox input "true"
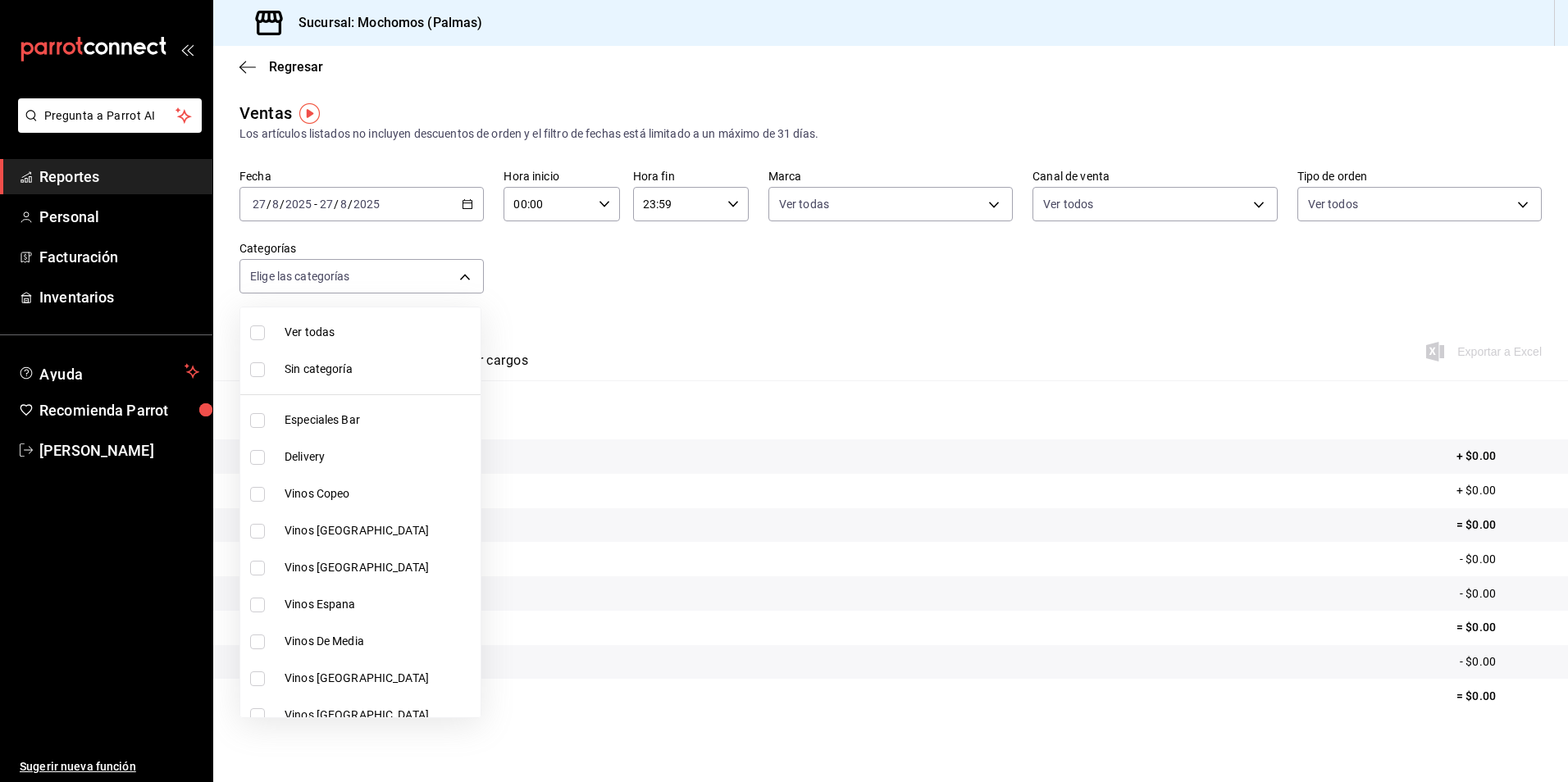
checkbox input "true"
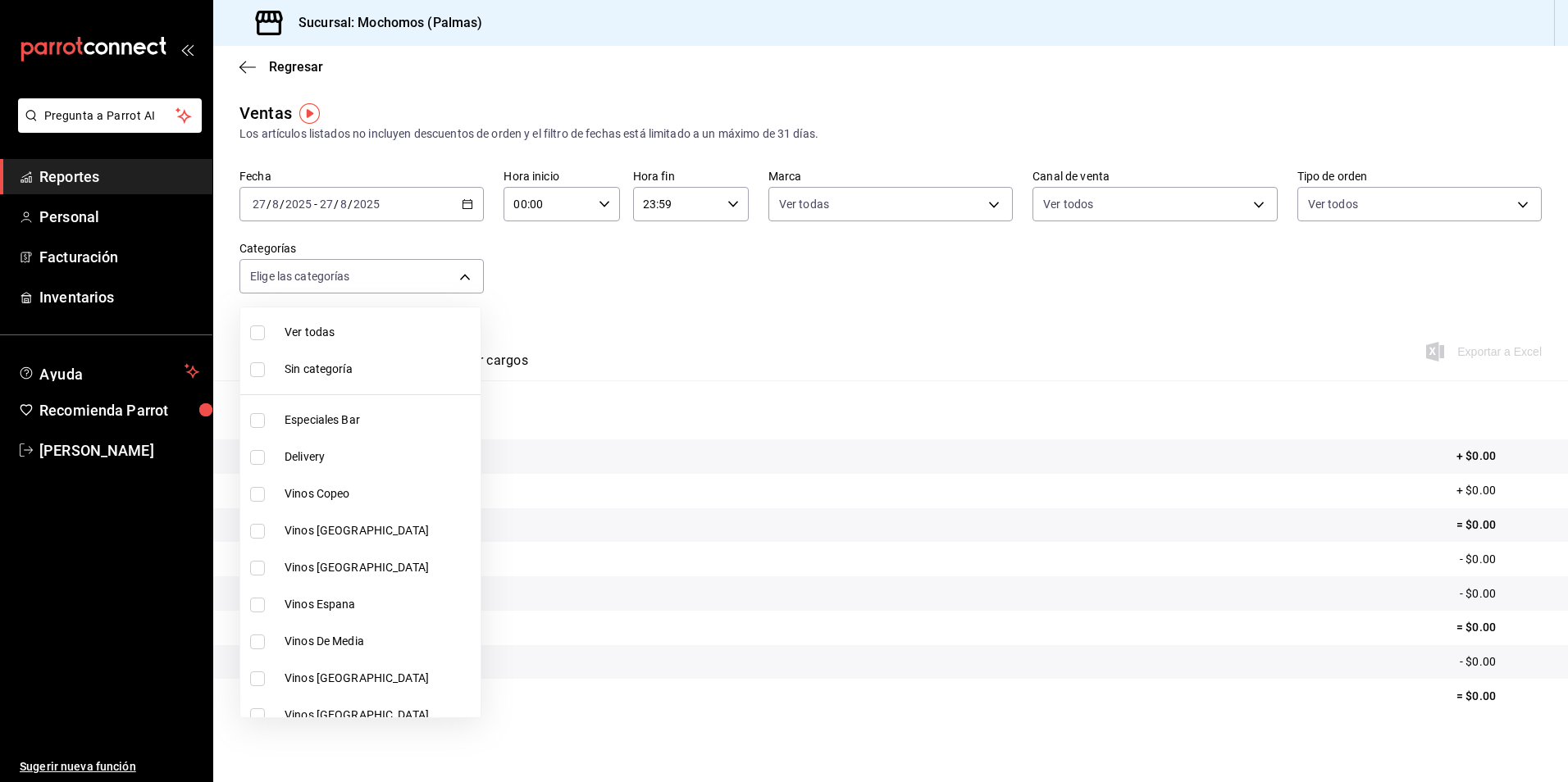
checkbox input "true"
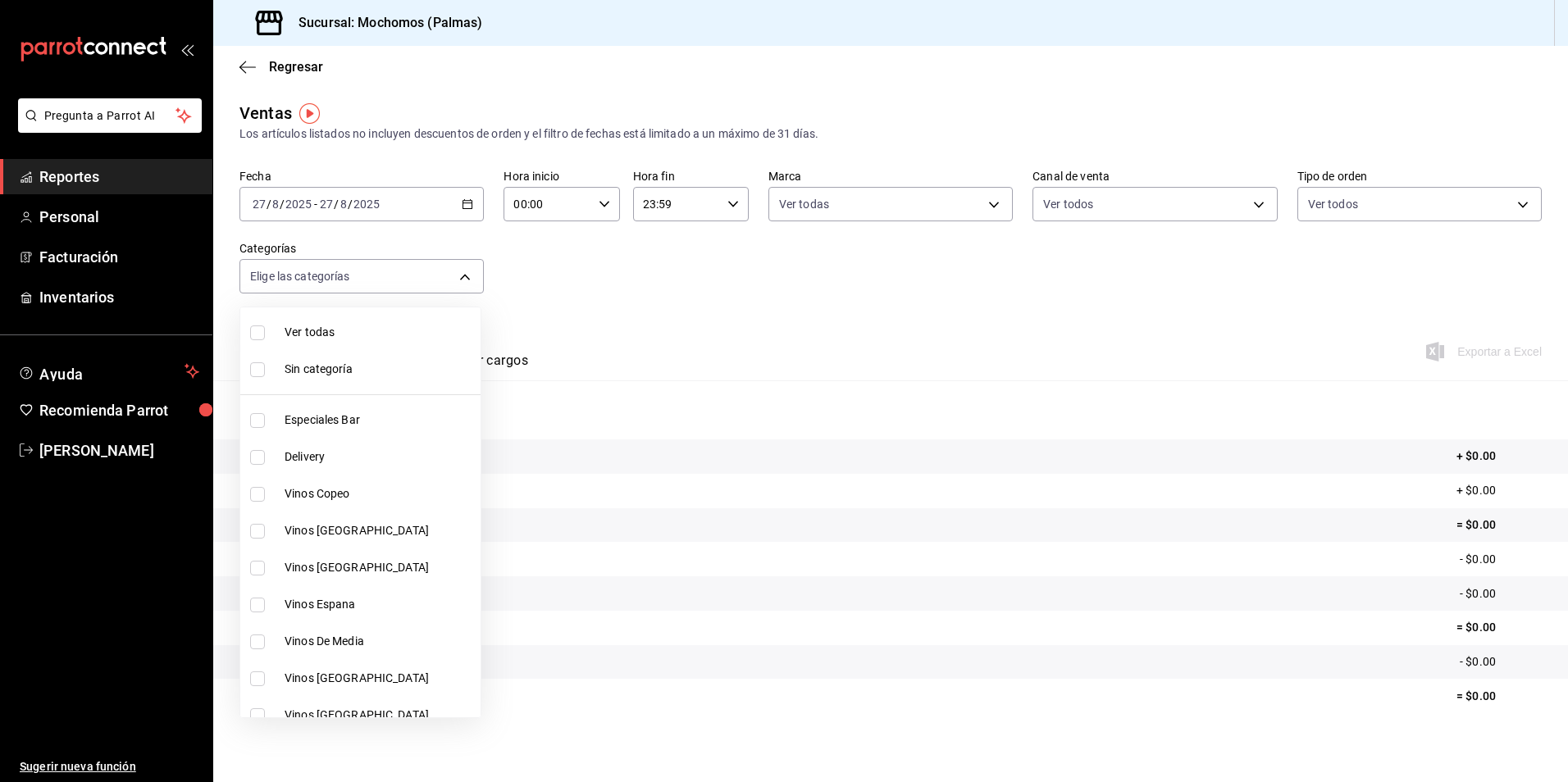
checkbox input "true"
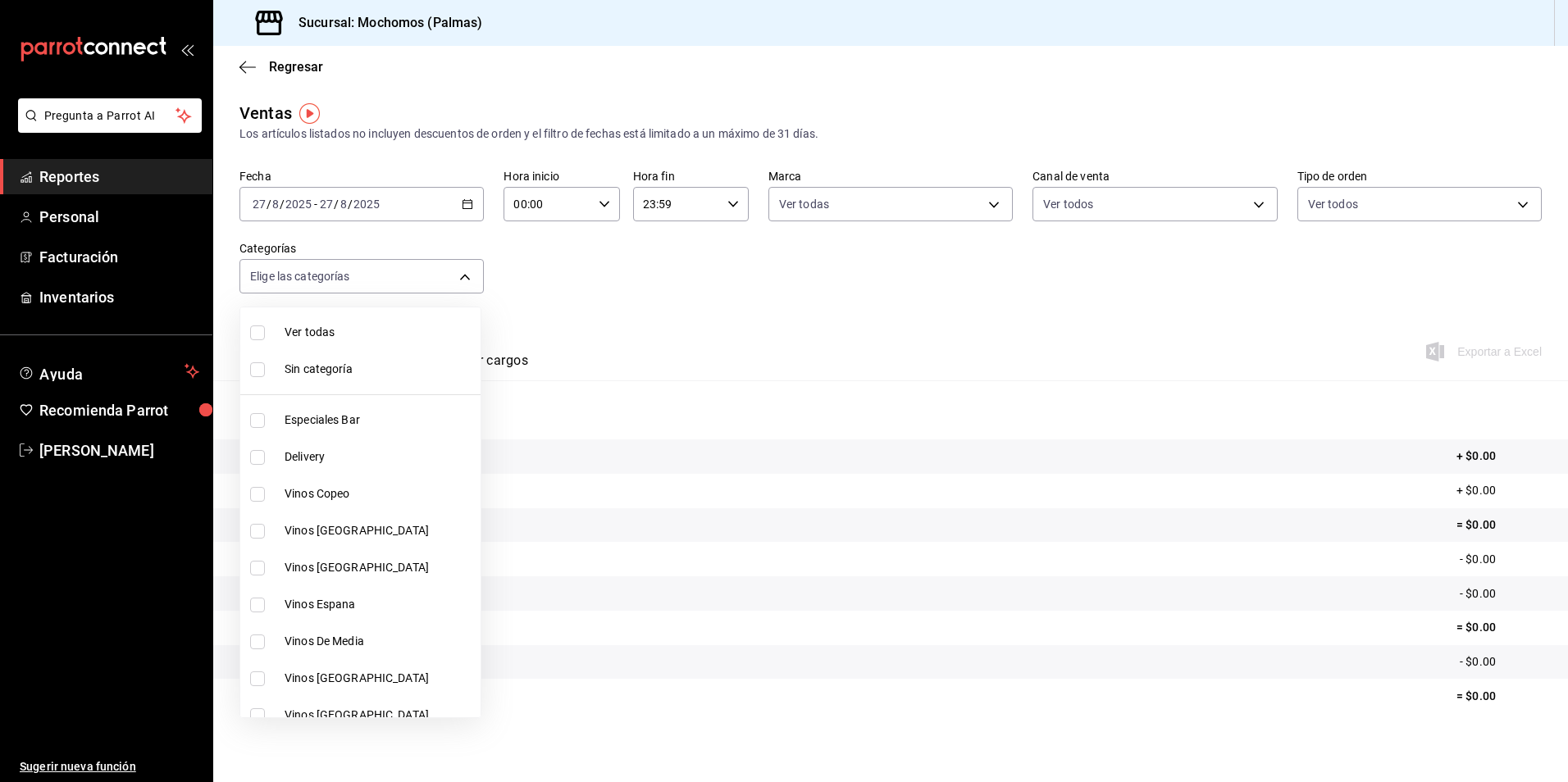
checkbox input "true"
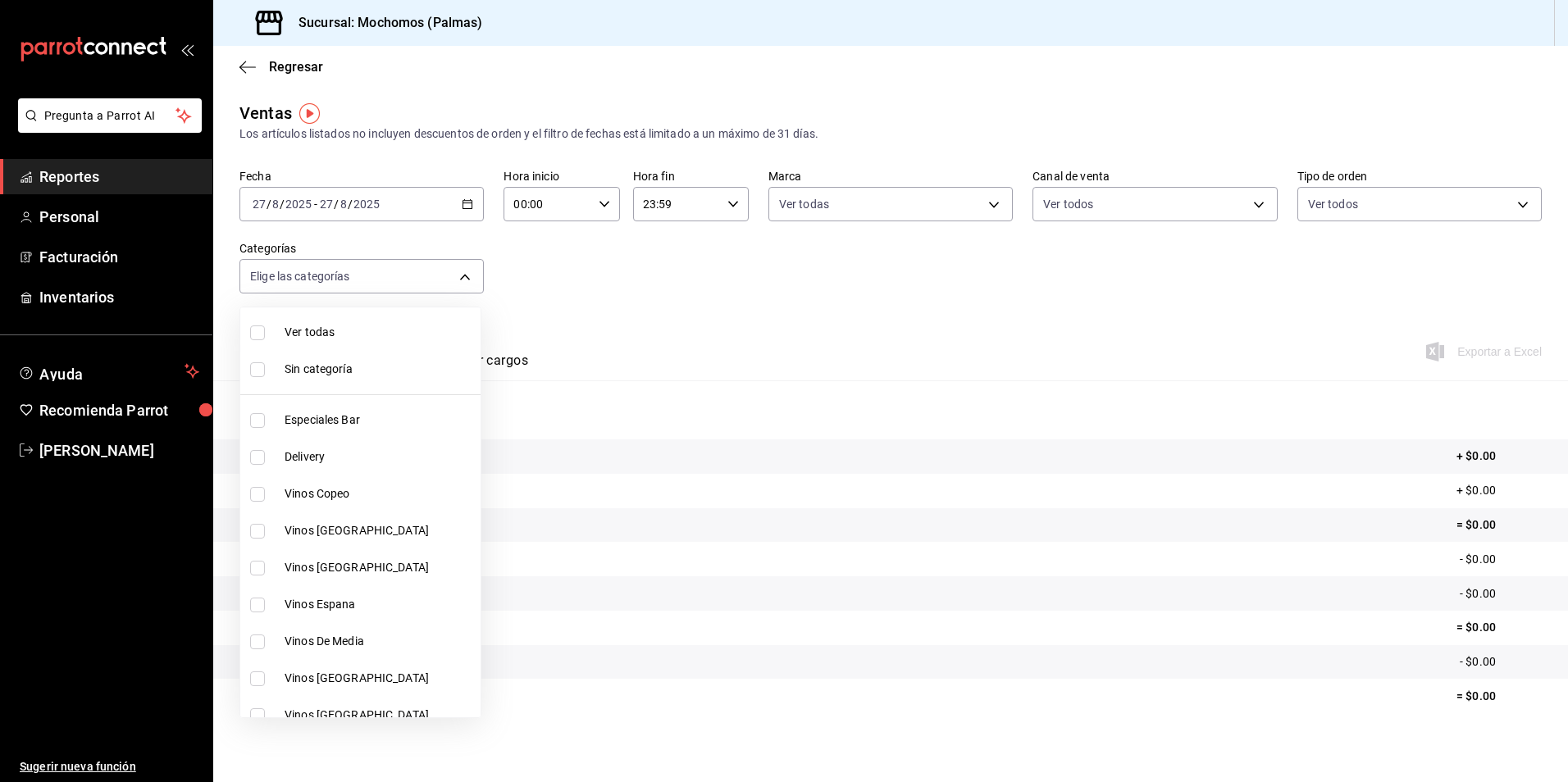
checkbox input "true"
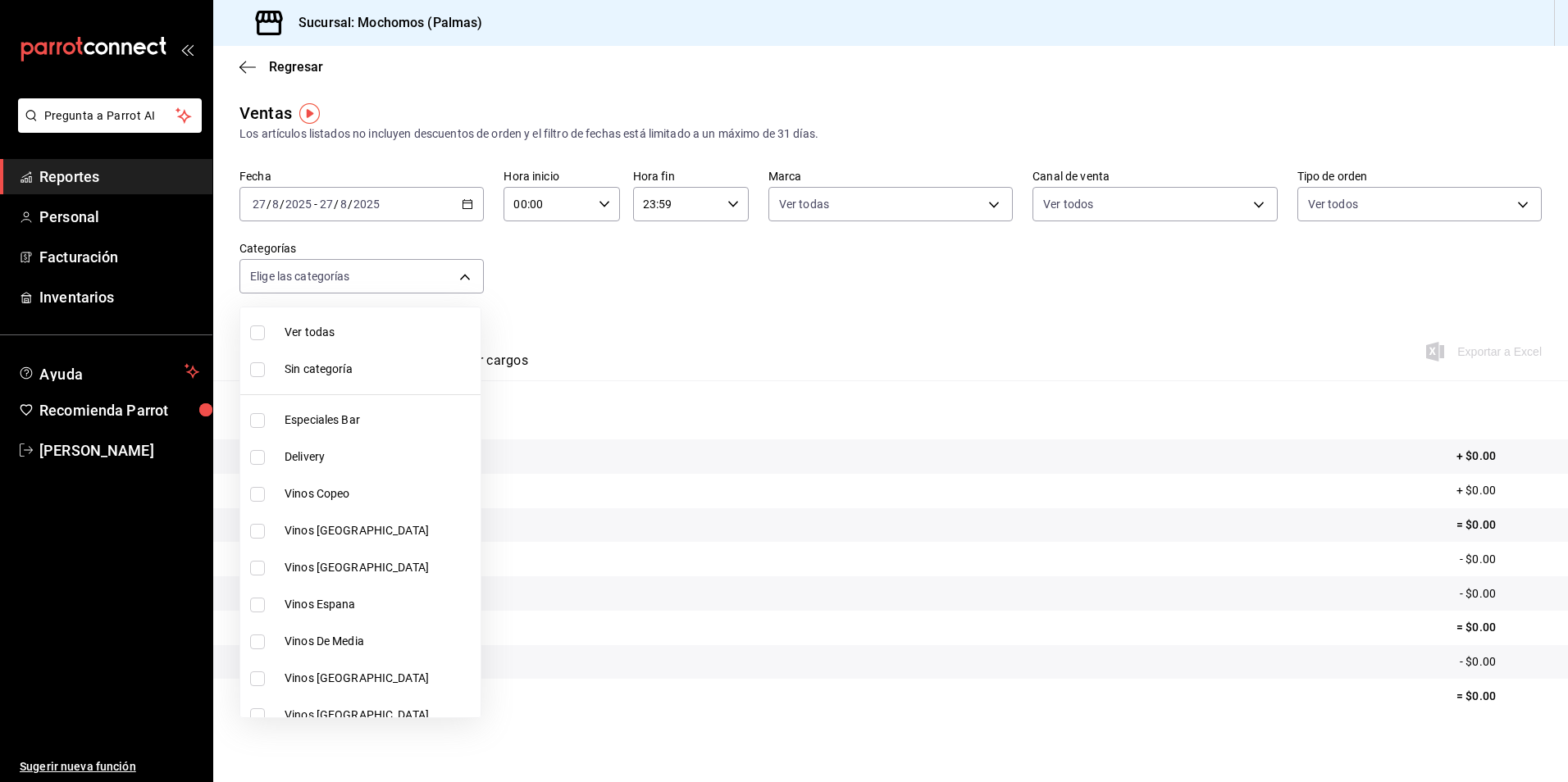
checkbox input "true"
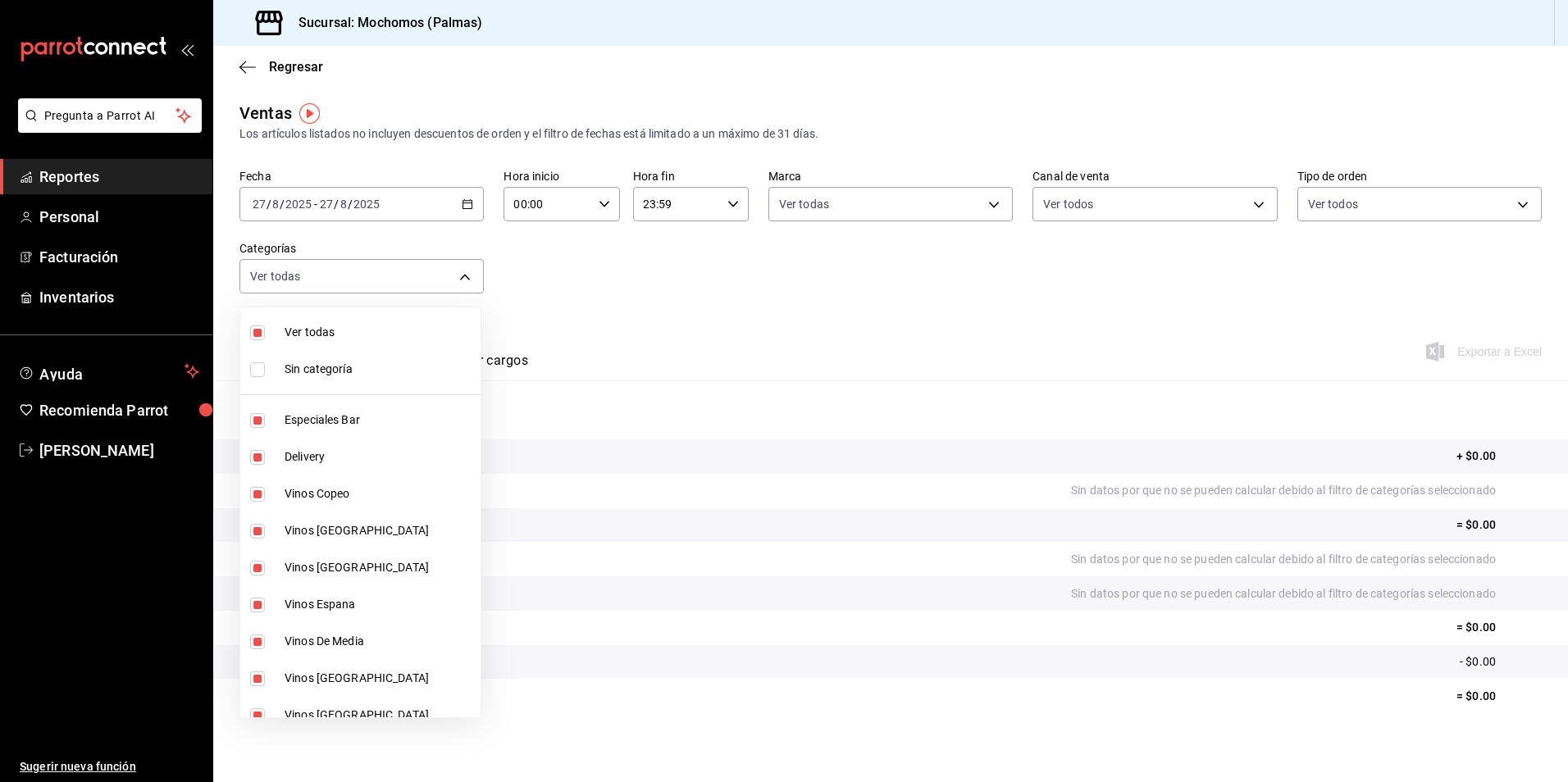
click at [466, 207] on div at bounding box center [784, 391] width 1568 height 782
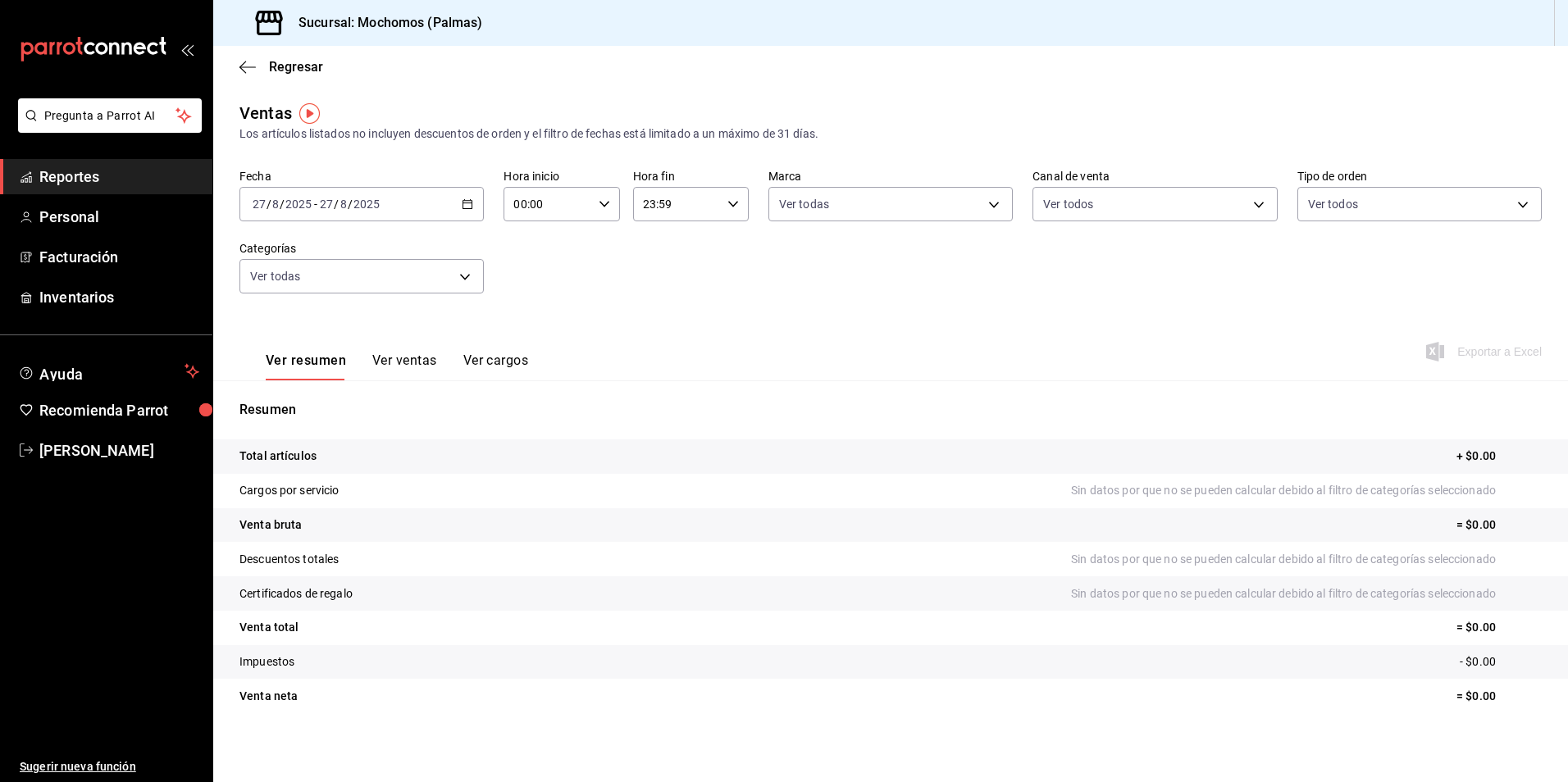
click at [466, 206] on icon "button" at bounding box center [468, 204] width 12 height 12
click at [287, 362] on span "Mes actual" at bounding box center [317, 365] width 127 height 17
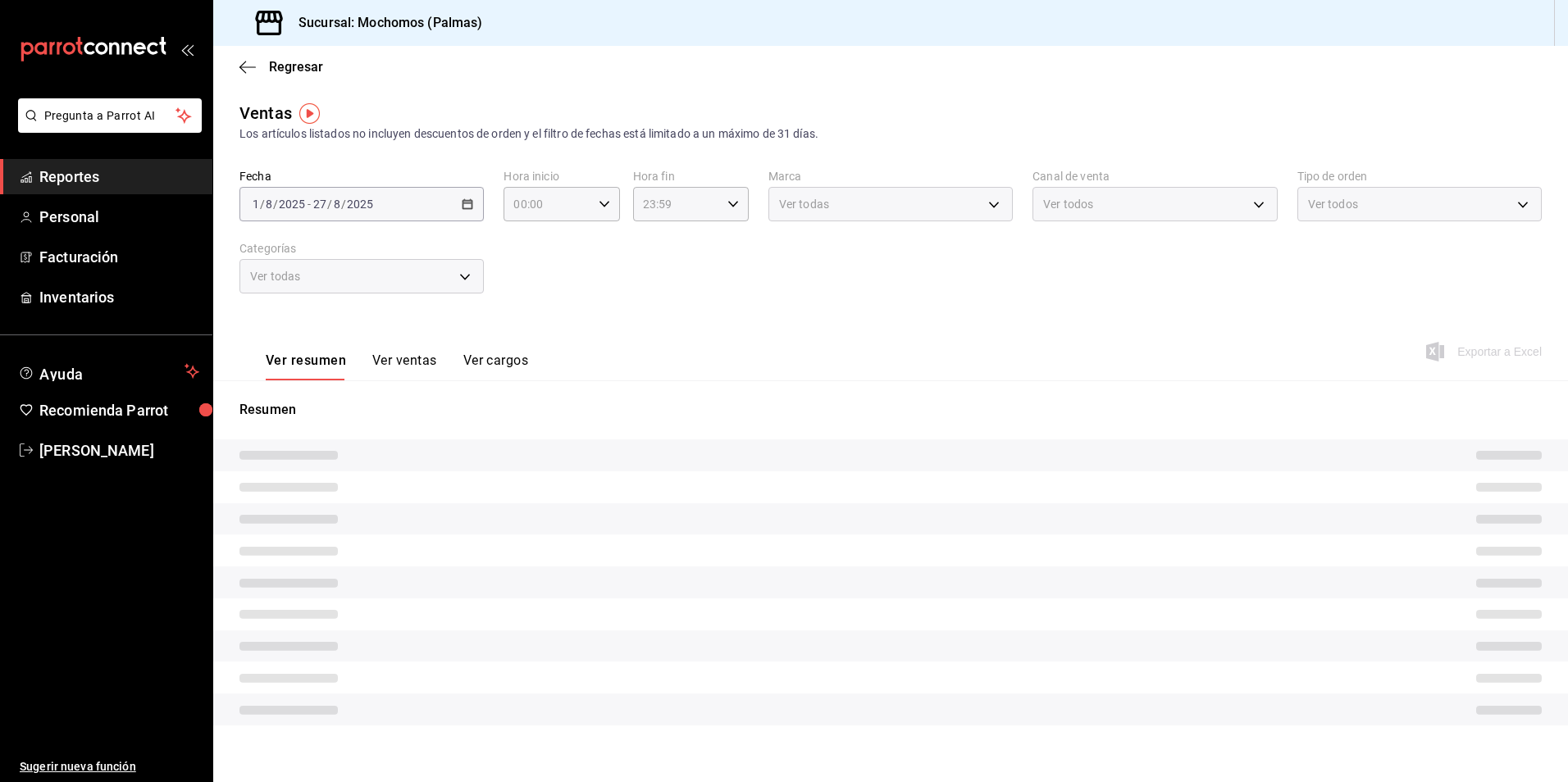
click at [343, 197] on span "/" at bounding box center [344, 204] width 5 height 13
drag, startPoint x: 692, startPoint y: 353, endPoint x: 698, endPoint y: 361, distance: 10.0
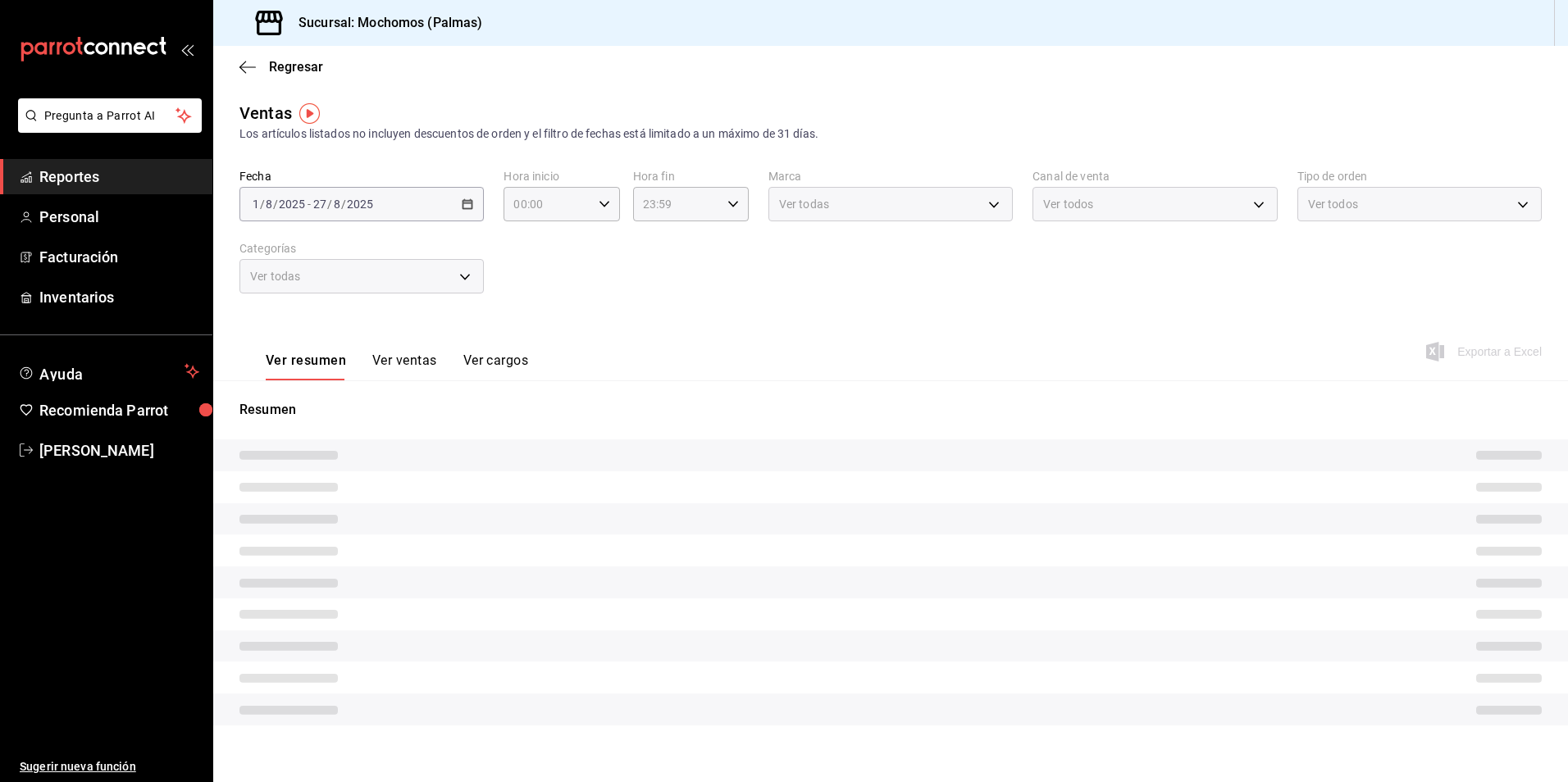
click at [697, 361] on div "Ver resumen Ver ventas Ver cargos Exportar a Excel" at bounding box center [891, 347] width 1355 height 67
click at [702, 361] on div "Ver resumen Ver ventas Ver cargos Exportar a Excel" at bounding box center [891, 347] width 1355 height 67
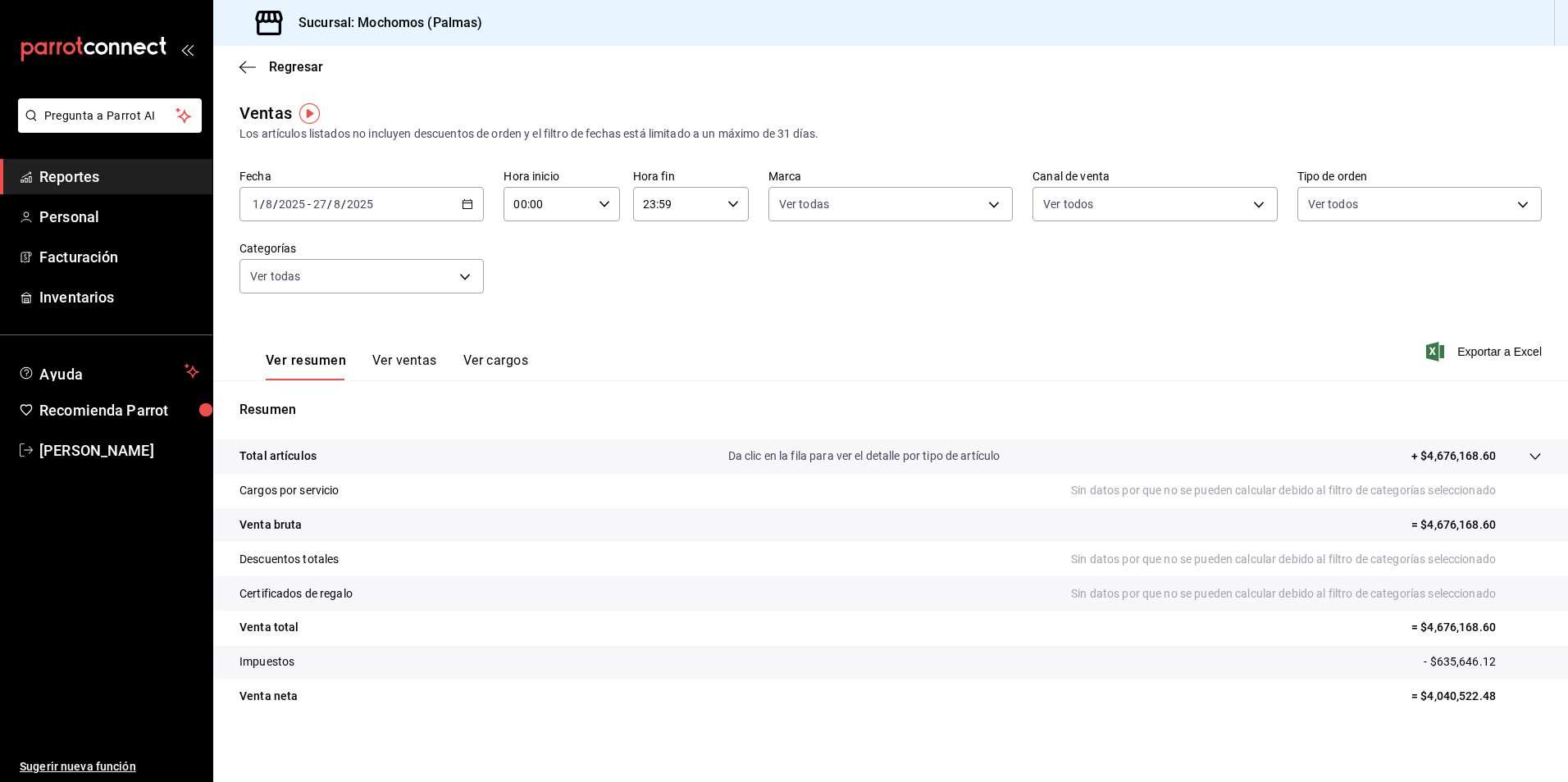
click at [459, 199] on div "[DATE] [DATE] - [DATE] [DATE]" at bounding box center [361, 204] width 245 height 34
click at [257, 286] on span "Ayer" at bounding box center [317, 291] width 127 height 17
click at [1501, 347] on span "Exportar a Excel" at bounding box center [1486, 351] width 113 height 19
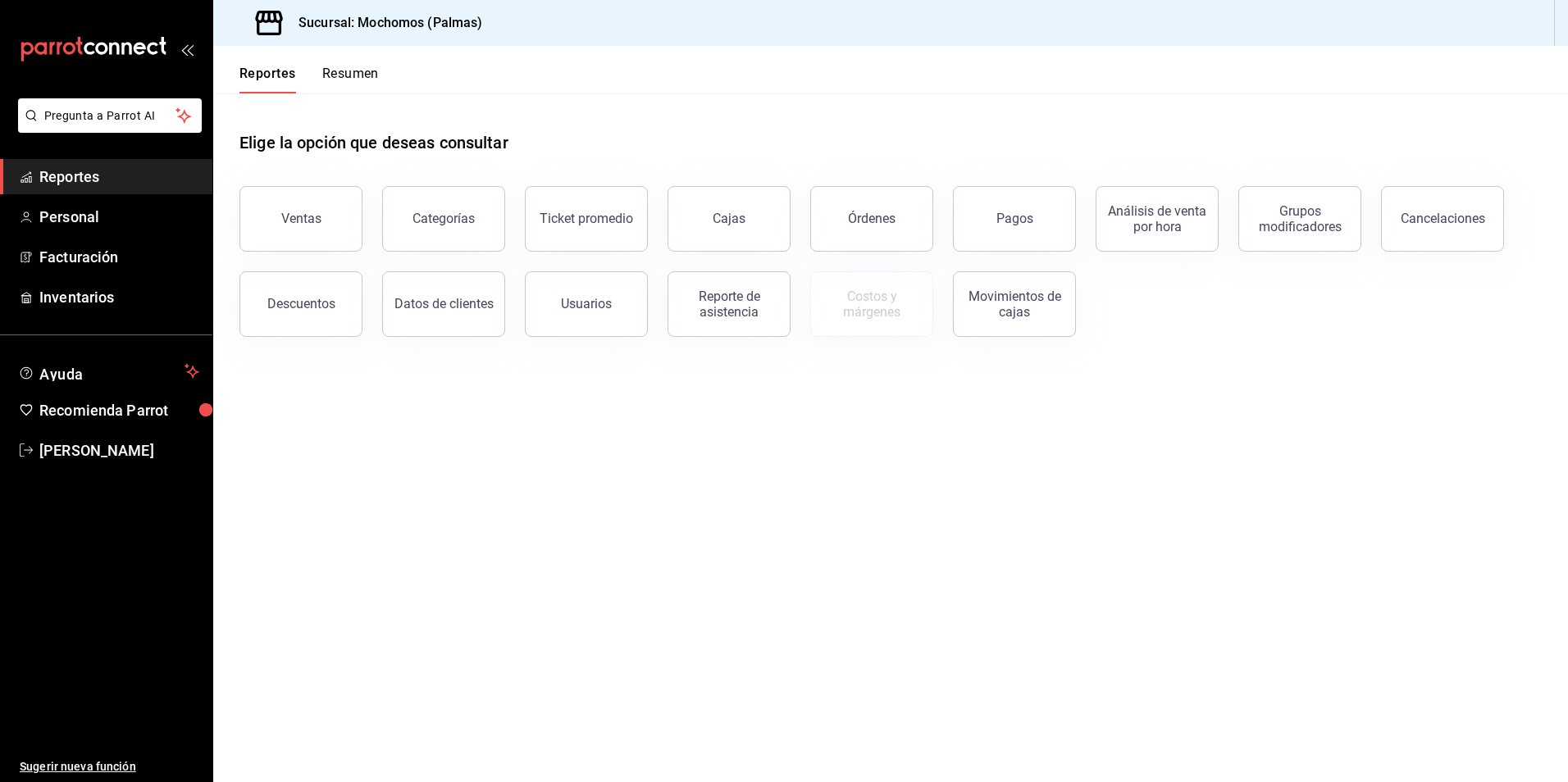
click at [323, 203] on button "Ventas" at bounding box center [301, 219] width 123 height 66
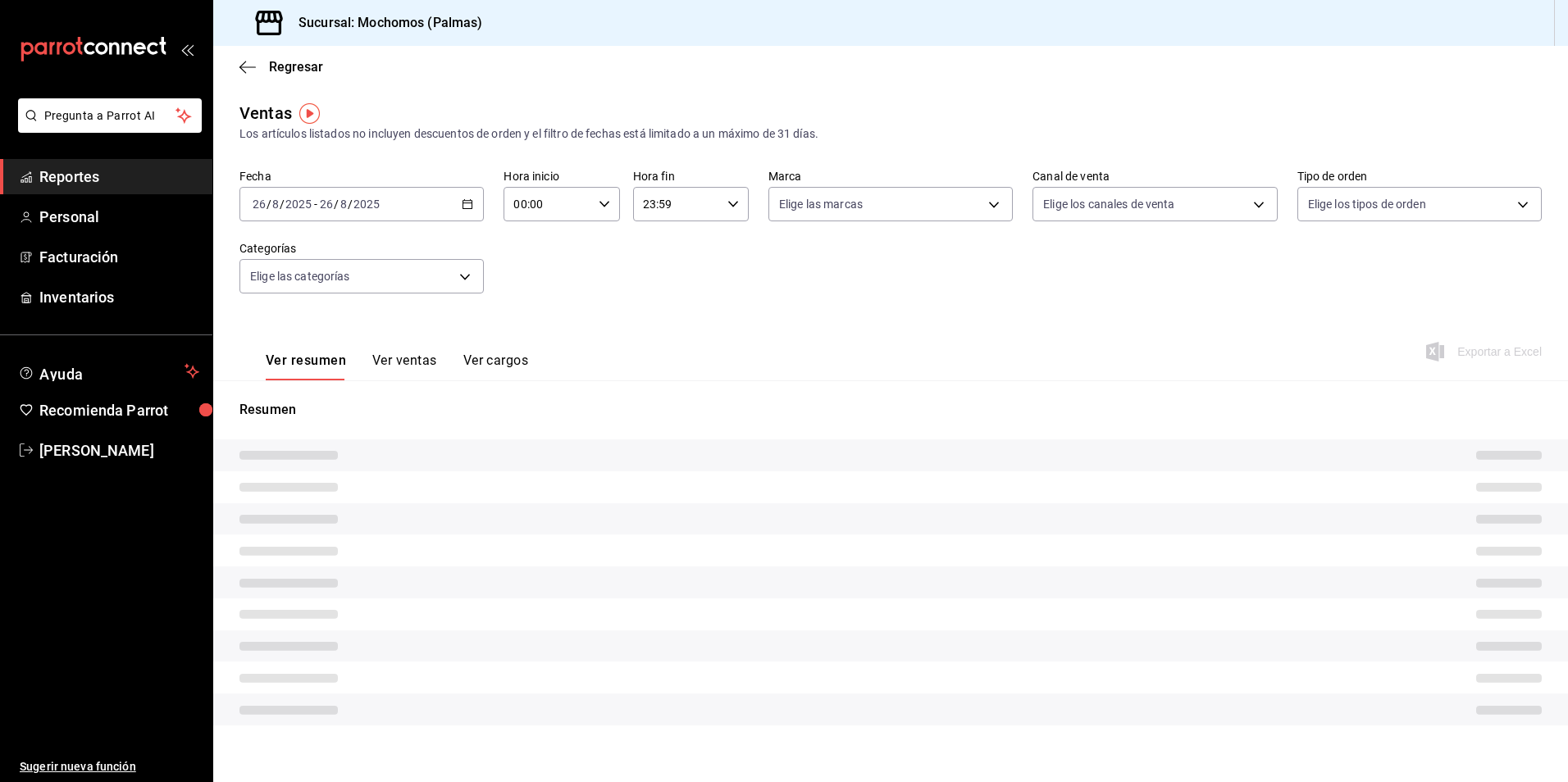
type input "PARROT,UBER_EATS,RAPPI,DIDI_FOOD,ONLINE"
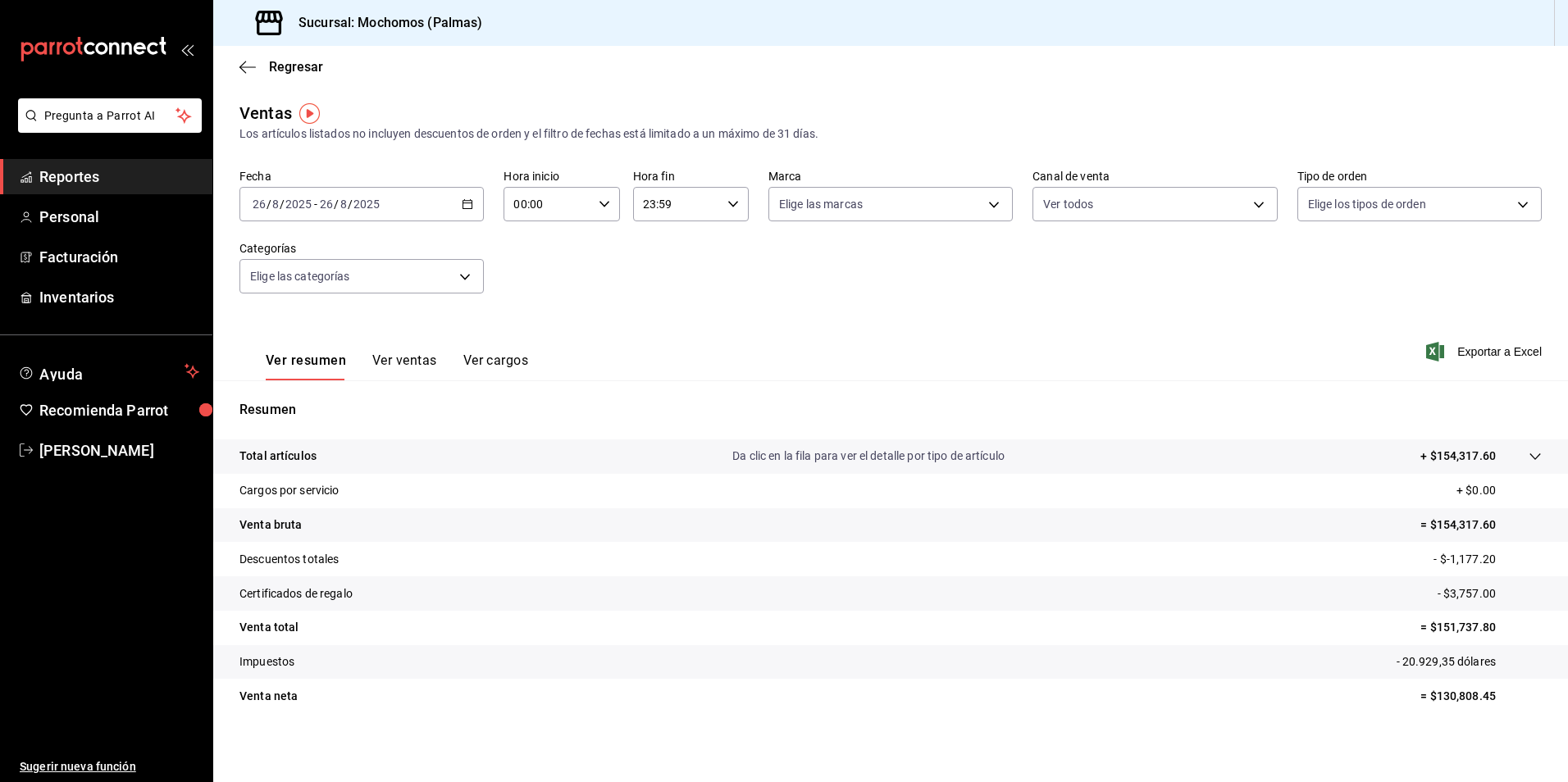
click at [602, 207] on icon "button" at bounding box center [605, 204] width 12 height 12
click at [552, 244] on button "00" at bounding box center [529, 245] width 51 height 33
click at [725, 203] on div at bounding box center [784, 391] width 1568 height 782
click at [729, 203] on \(Stroke\) "button" at bounding box center [734, 203] width 10 height 6
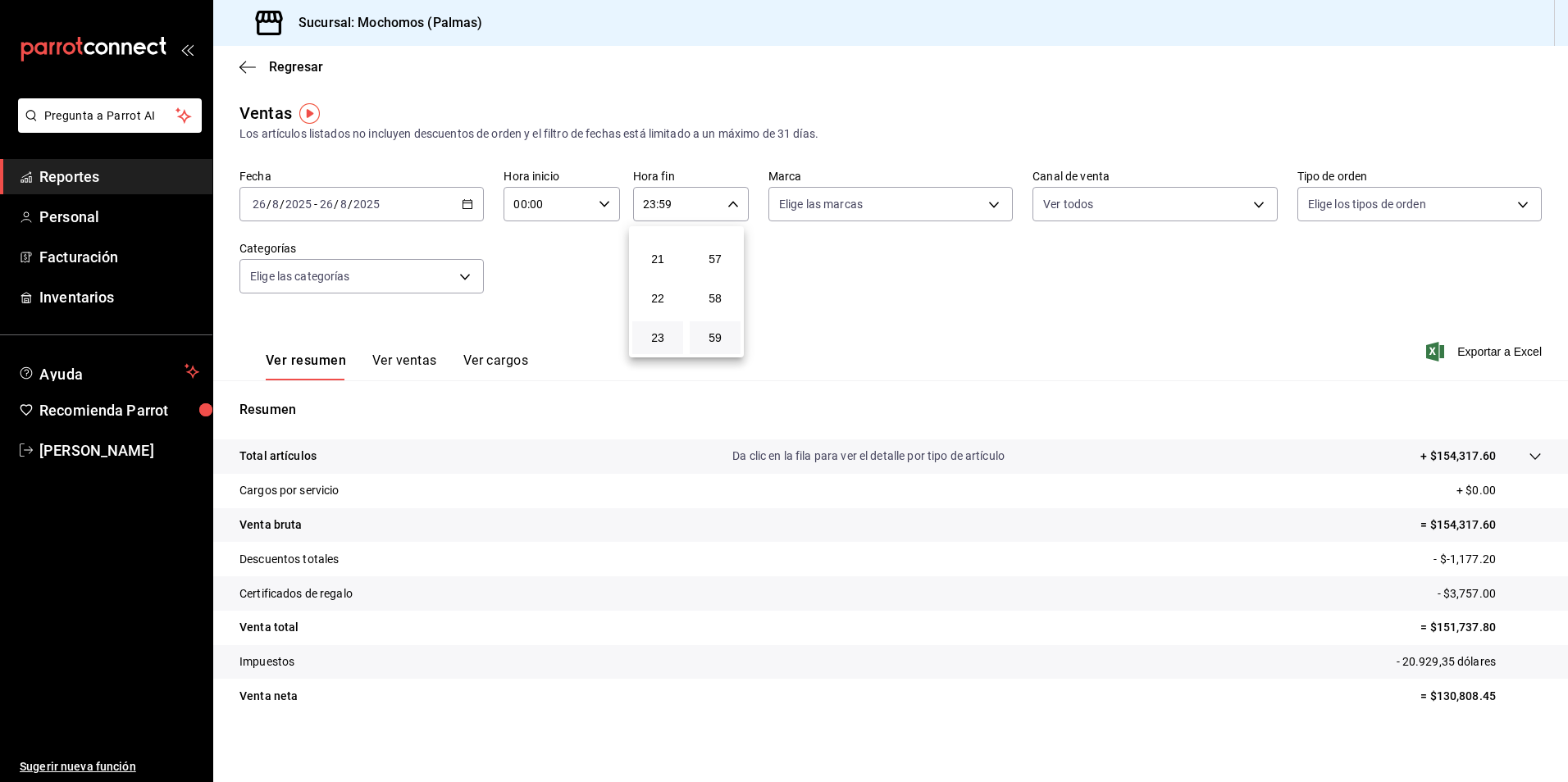
click at [695, 339] on button "59" at bounding box center [715, 338] width 51 height 33
click at [987, 210] on div at bounding box center [784, 391] width 1568 height 782
click at [990, 202] on body "Pregunta a Parrot AI Reportes Personal Facturación Inventarios Ayuda Recomienda…" at bounding box center [784, 391] width 1568 height 782
click at [959, 259] on li "Ver todas" at bounding box center [885, 266] width 240 height 49
type input "70f98016-ab90-4f26-81e6-ab4884d8d8a0"
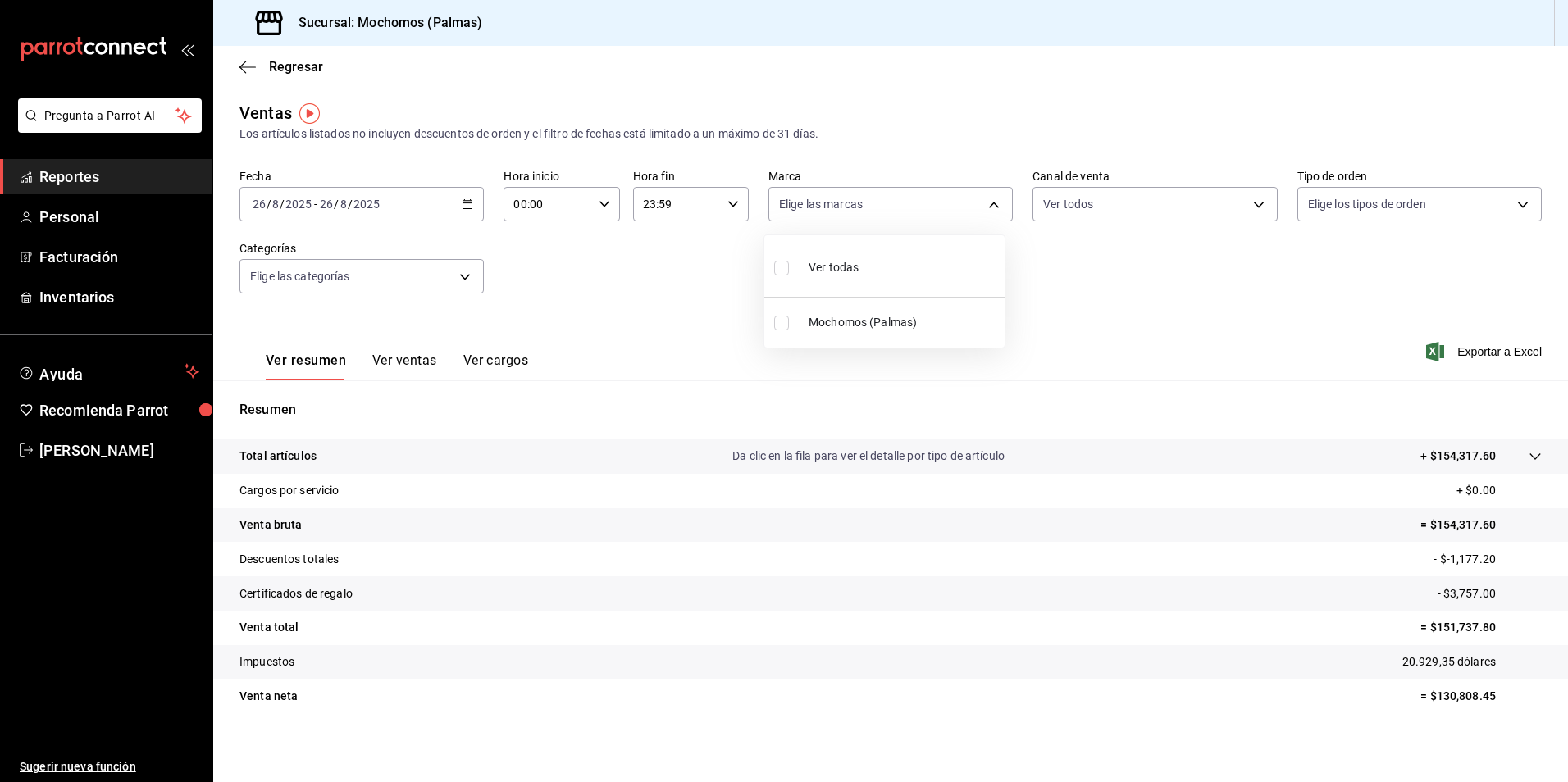
checkbox input "true"
click at [1245, 205] on div at bounding box center [784, 391] width 1568 height 782
click at [1245, 205] on body "Pregunta a Parrot AI Reportes Personal Facturación Inventarios Ayuda Recomienda…" at bounding box center [784, 391] width 1568 height 782
click at [1159, 267] on li "Ver todos" at bounding box center [1146, 266] width 240 height 49
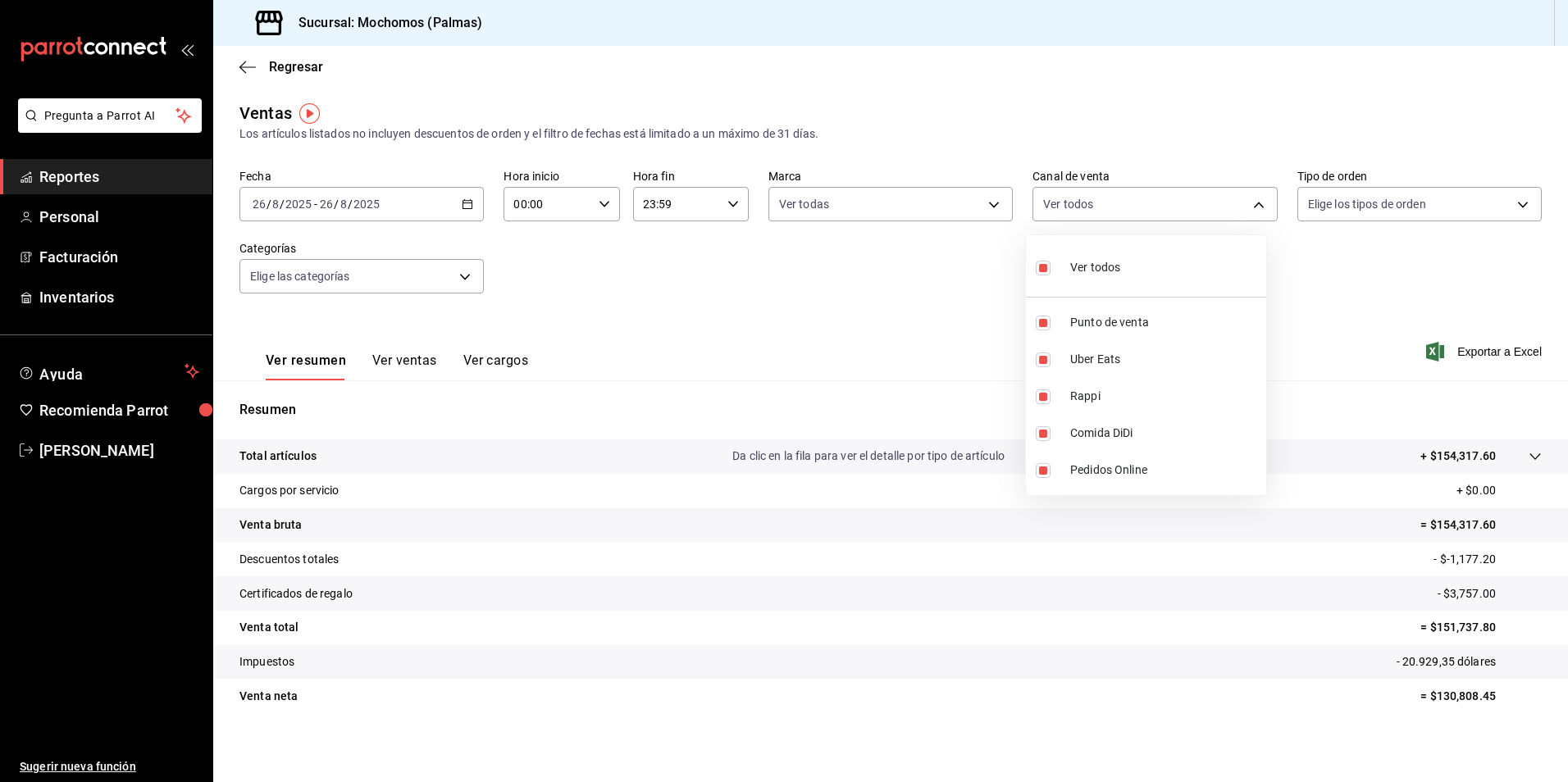
checkbox input "false"
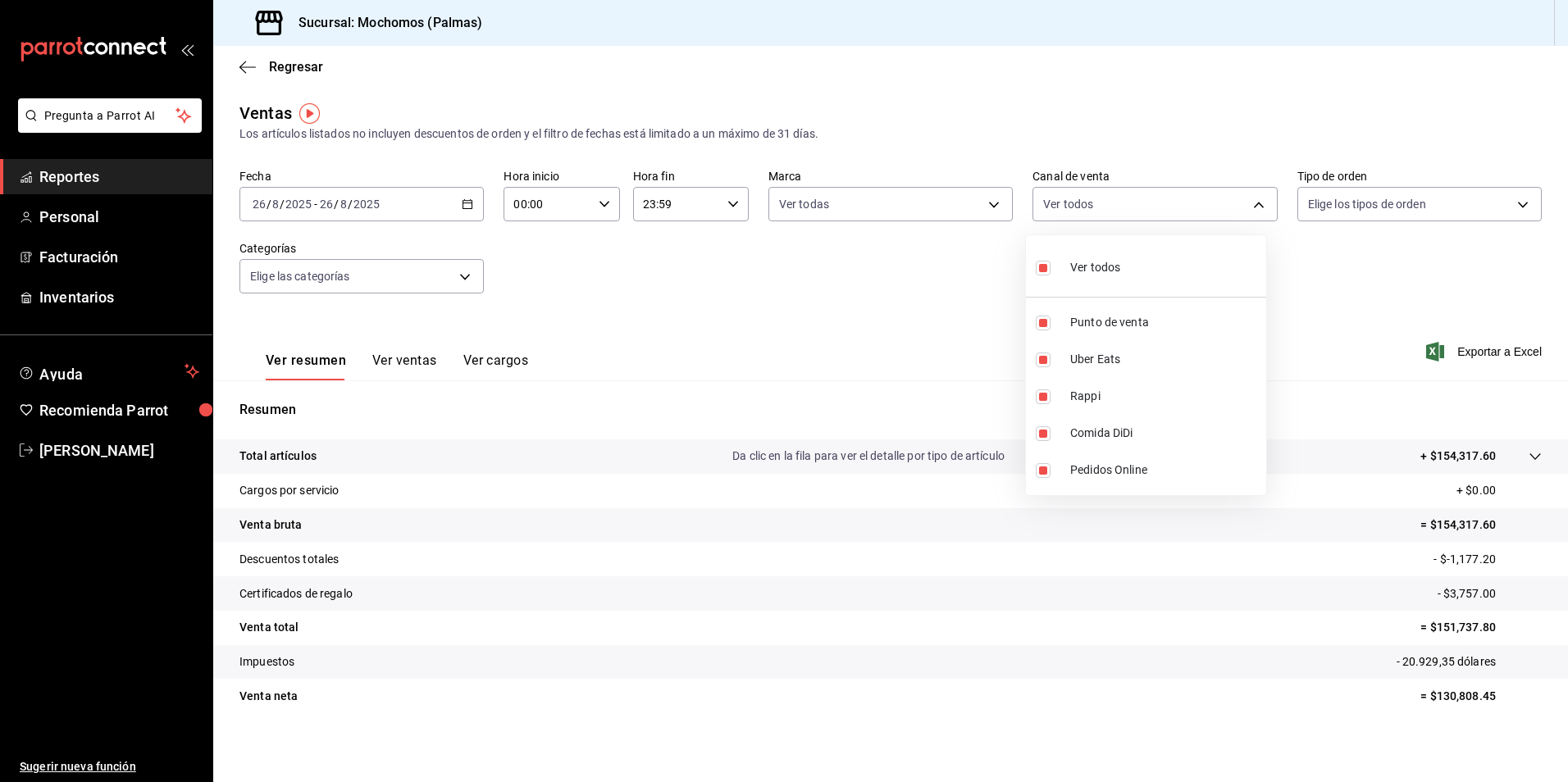
checkbox input "false"
click at [1051, 269] on label at bounding box center [1046, 268] width 21 height 24
click at [1050, 269] on input "checkbox" at bounding box center [1044, 268] width 15 height 15
checkbox input "false"
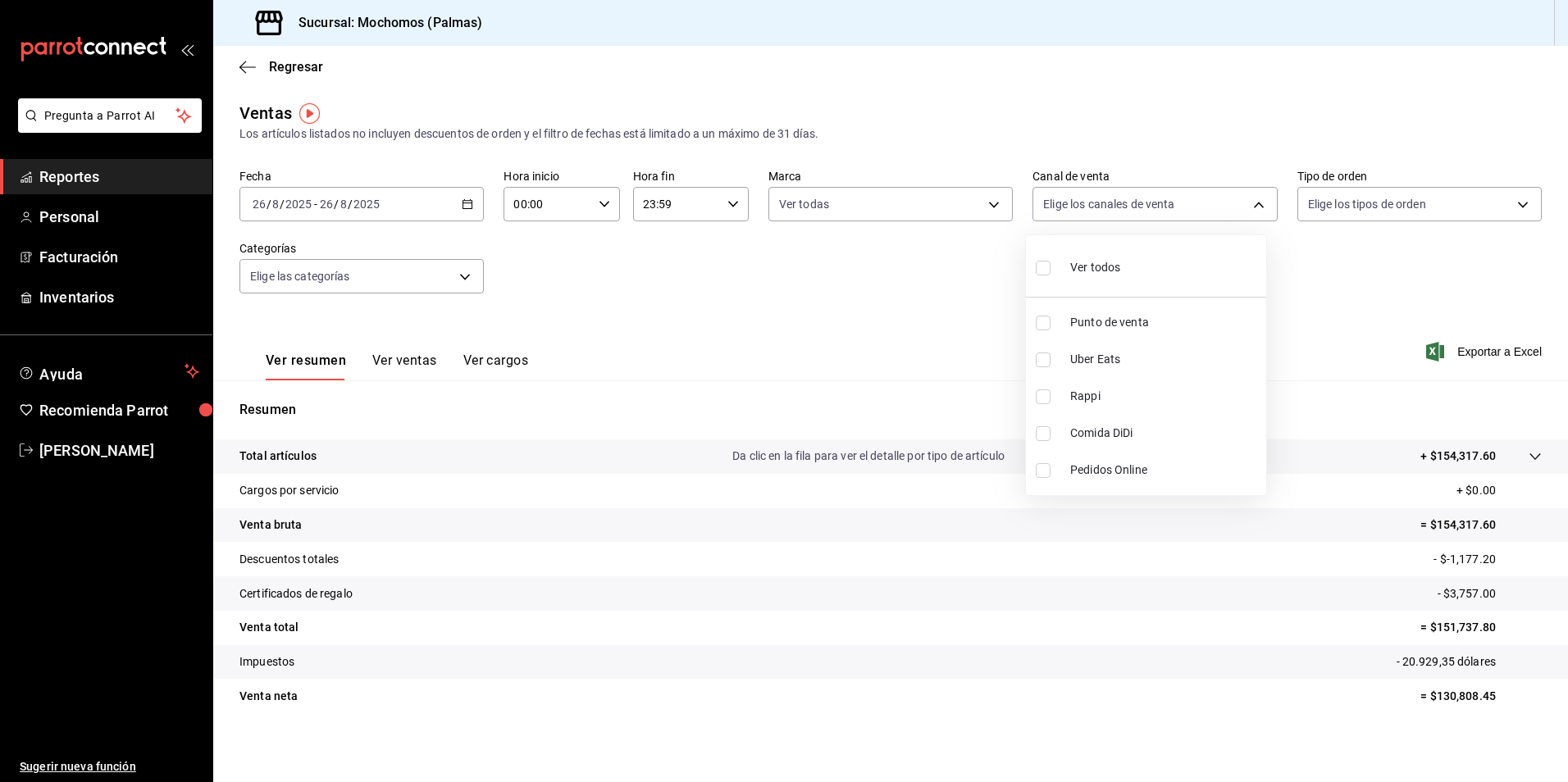
checkbox input "false"
click at [1049, 265] on input "checkbox" at bounding box center [1044, 268] width 15 height 15
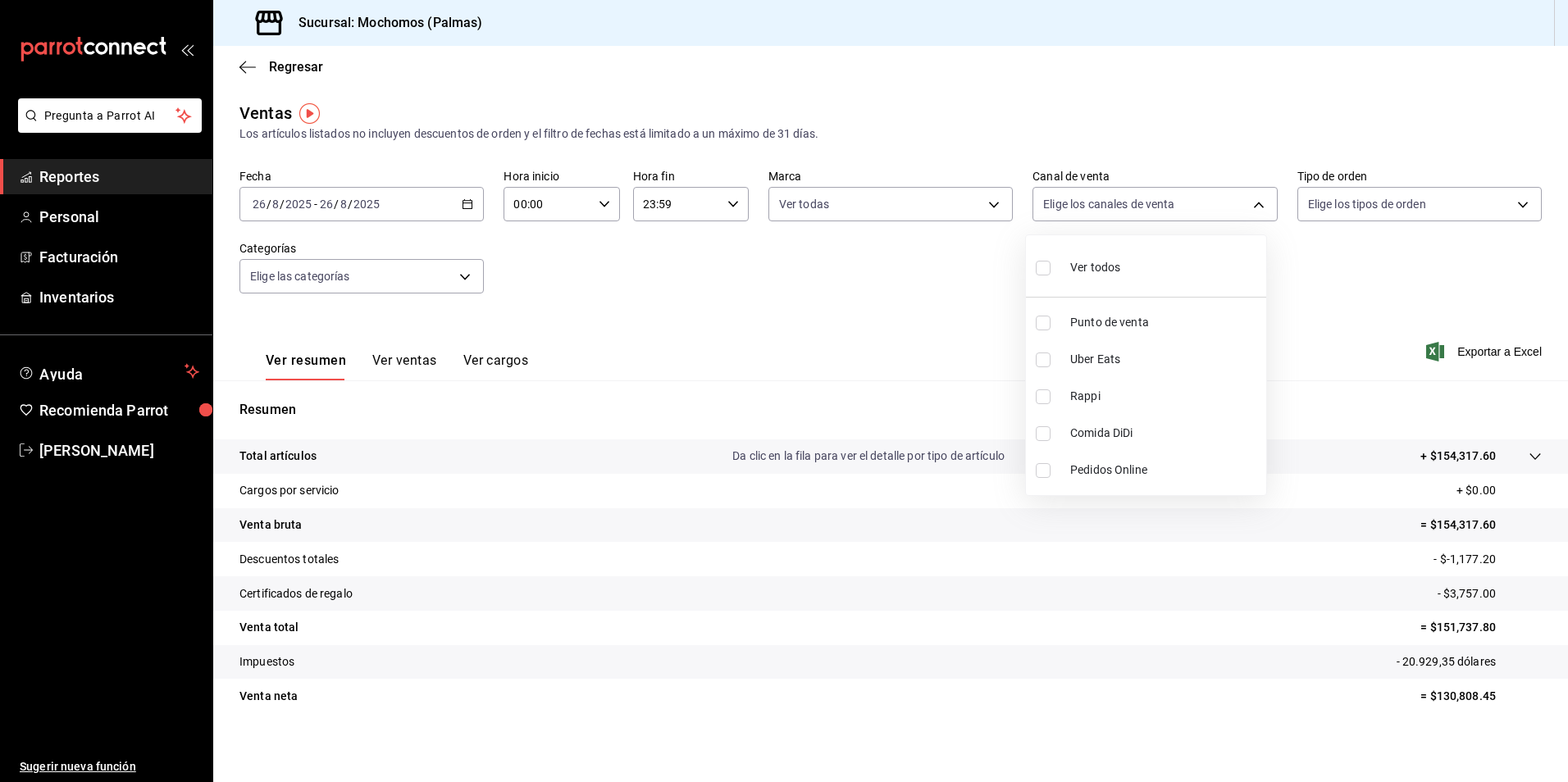
checkbox input "true"
type input "PARROT,UBER_EATS,RAPPI,DIDI_FOOD,ONLINE"
checkbox input "true"
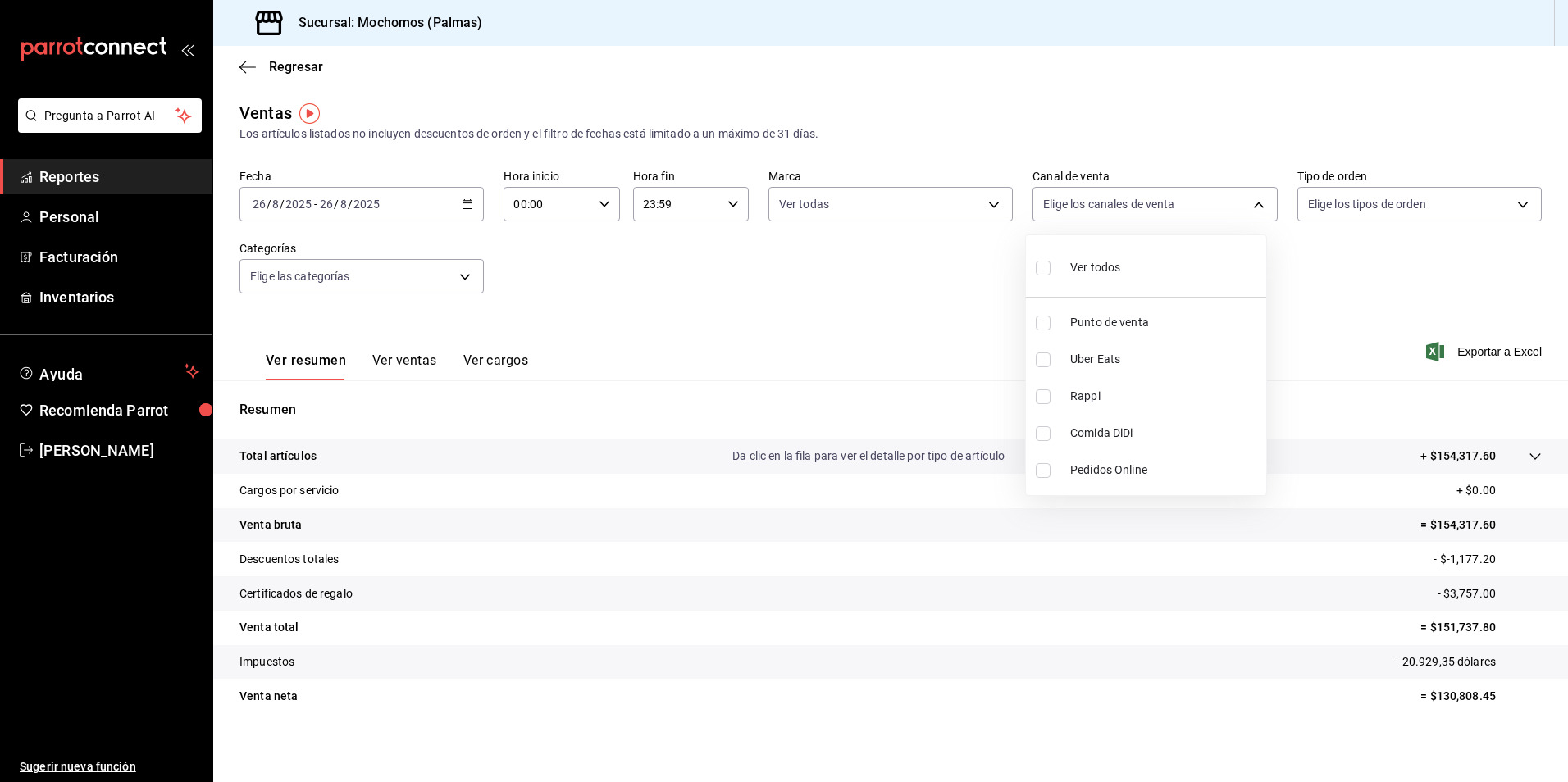
checkbox input "true"
click at [1513, 202] on div at bounding box center [784, 391] width 1568 height 782
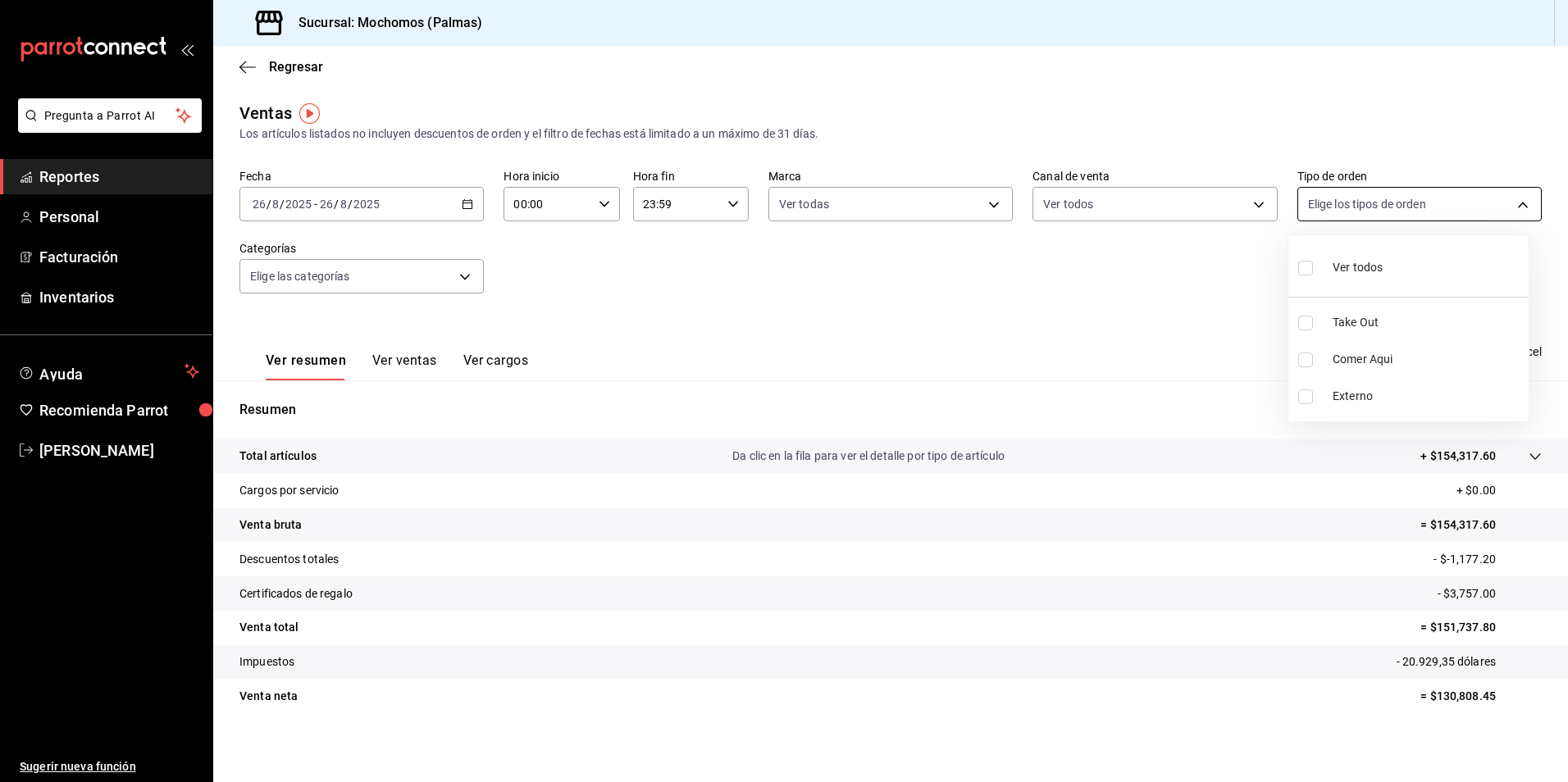
click at [1510, 202] on body "Pregunta a Parrot AI Reportes Personal Facturación Inventarios Ayuda Recomienda…" at bounding box center [784, 391] width 1568 height 782
click at [1309, 270] on input "checkbox" at bounding box center [1306, 268] width 15 height 15
checkbox input "true"
type input "1406dacc-122d-474b-a961-72adf1b142d8,23052771-8e1b-43e3-b7da-1a661d939937,EXTER…"
checkbox input "true"
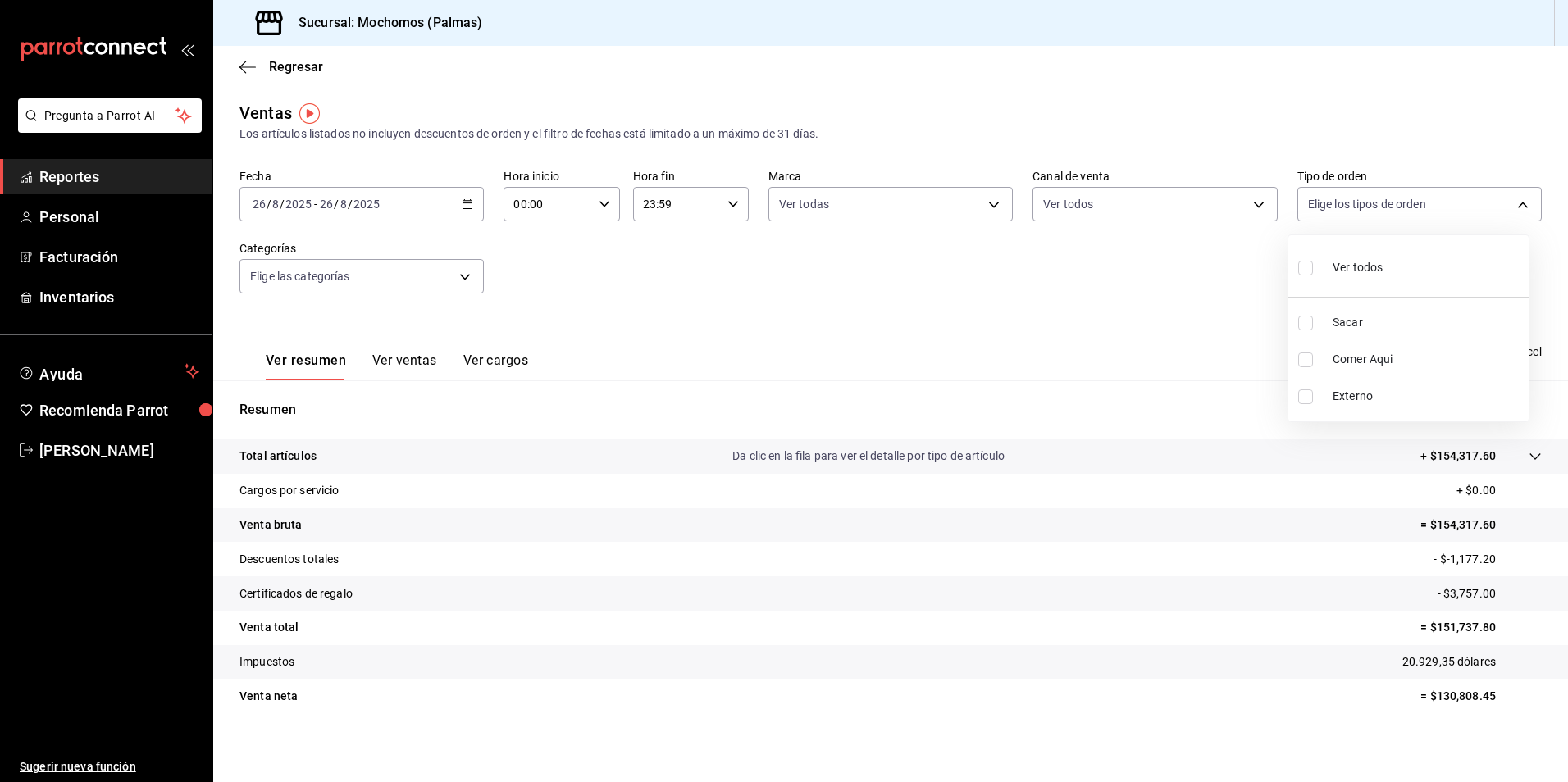
checkbox input "true"
click at [1066, 333] on div at bounding box center [784, 391] width 1568 height 782
click at [1480, 352] on font "Exportar a Excel" at bounding box center [1500, 352] width 85 height 13
